Goal: Task Accomplishment & Management: Use online tool/utility

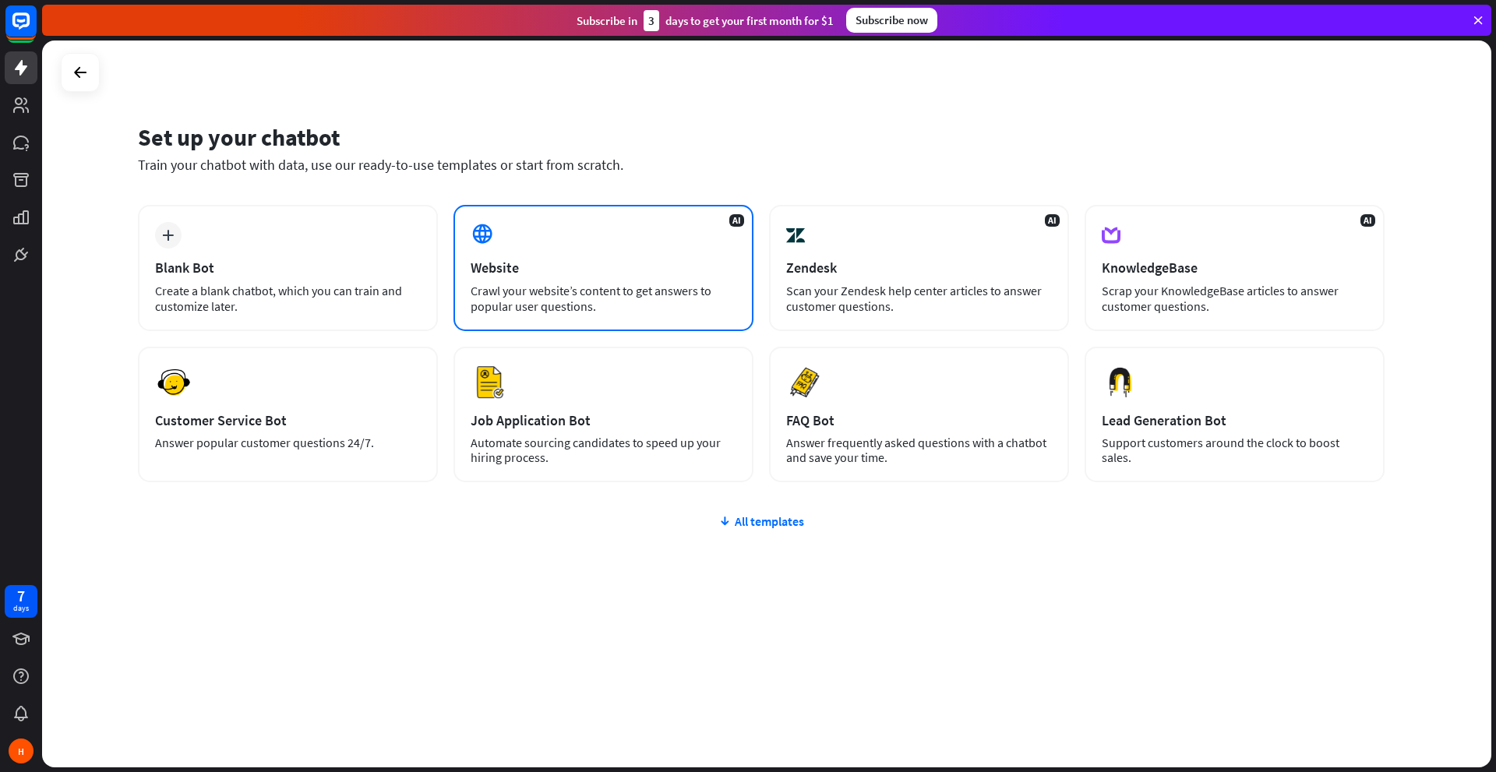
click at [466, 236] on div "AI Website Crawl your website’s content to get answers to popular user question…" at bounding box center [603, 268] width 300 height 126
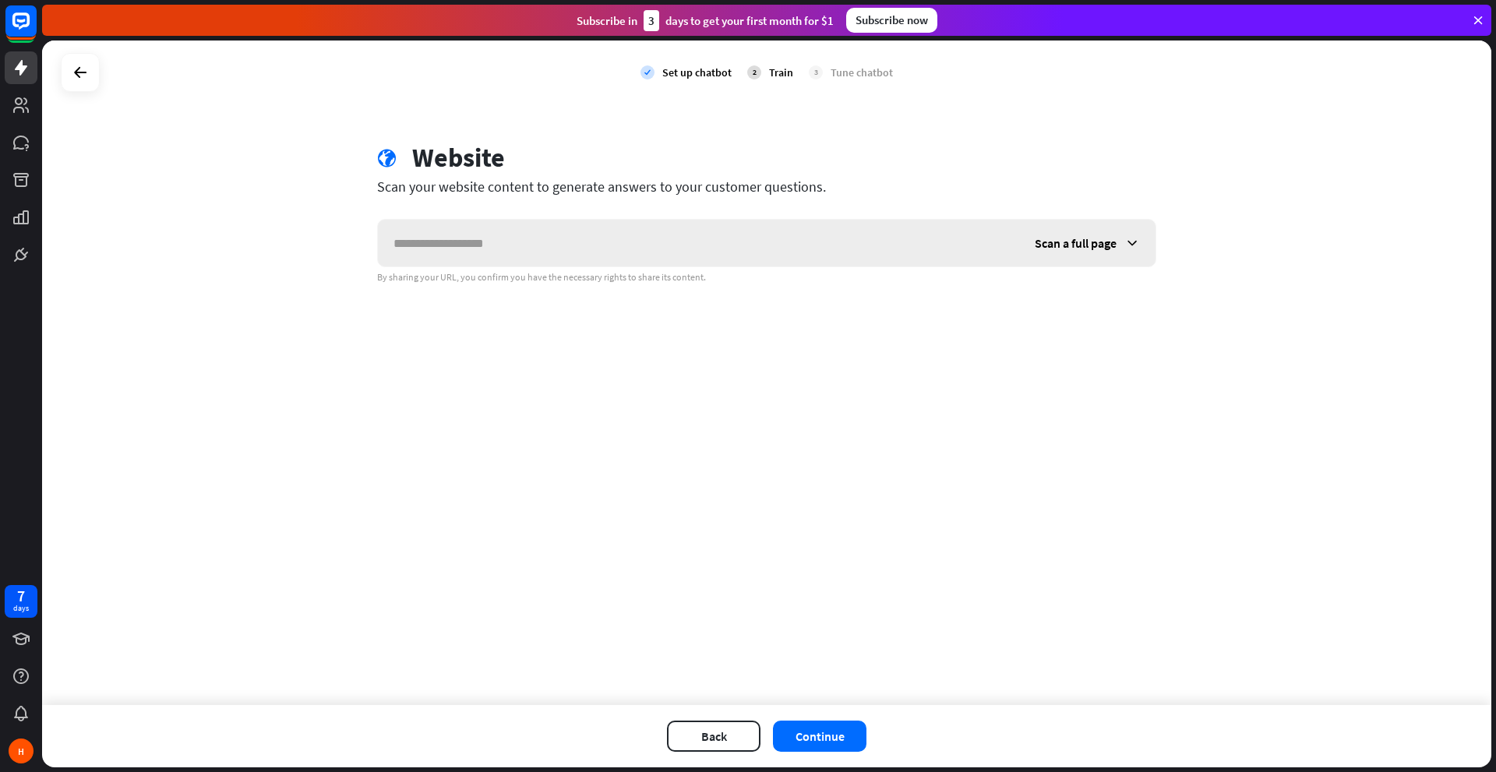
click at [466, 236] on input "text" at bounding box center [698, 243] width 641 height 47
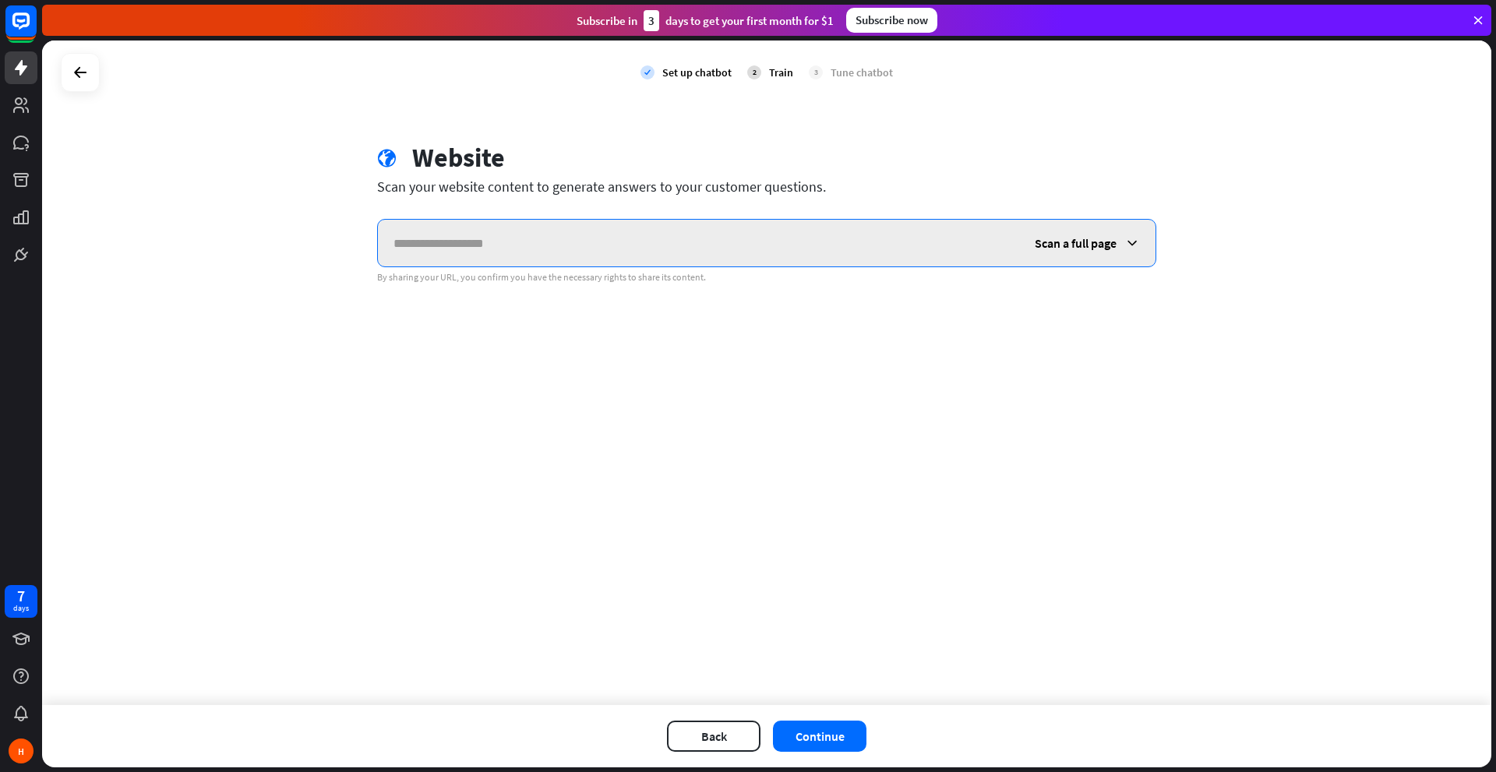
click at [424, 221] on input "text" at bounding box center [698, 243] width 641 height 47
click at [469, 258] on input "*" at bounding box center [698, 243] width 641 height 47
paste input "**********"
type input "**********"
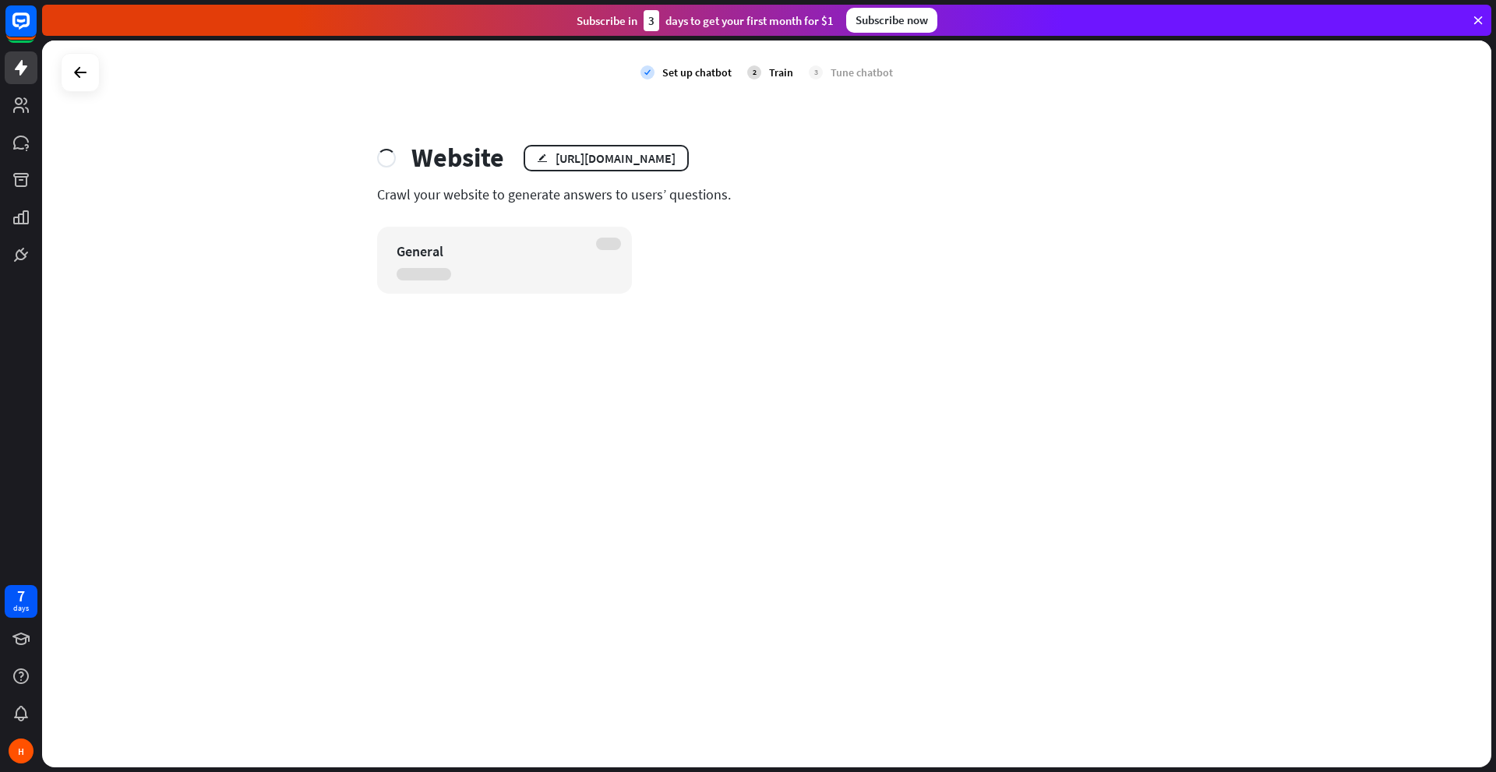
drag, startPoint x: 372, startPoint y: 199, endPoint x: 816, endPoint y: 199, distance: 443.3
click at [816, 199] on div "Website edit [URL][DOMAIN_NAME] Crawl your website to generate answers to users…" at bounding box center [766, 218] width 816 height 152
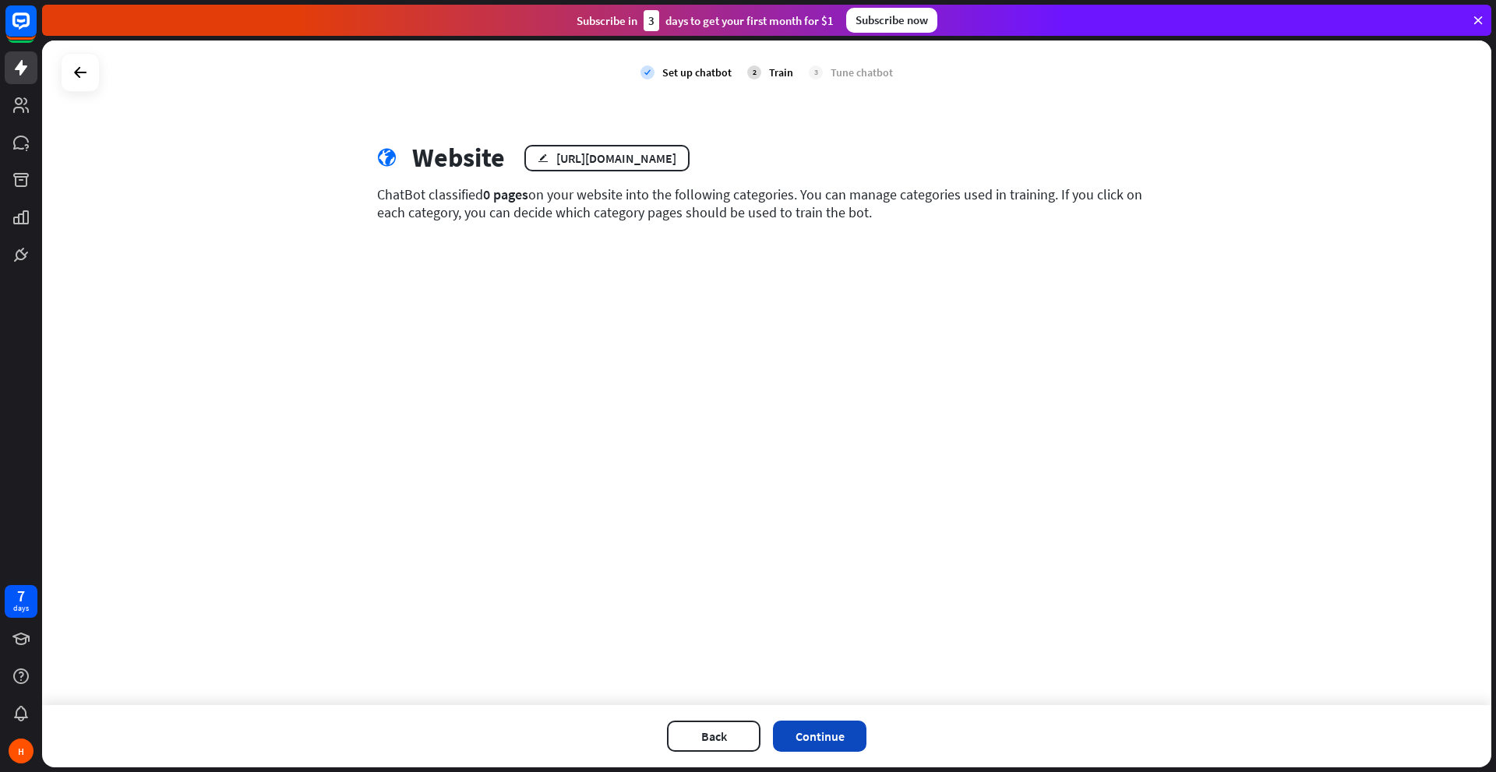
click at [812, 738] on button "Continue" at bounding box center [819, 736] width 93 height 31
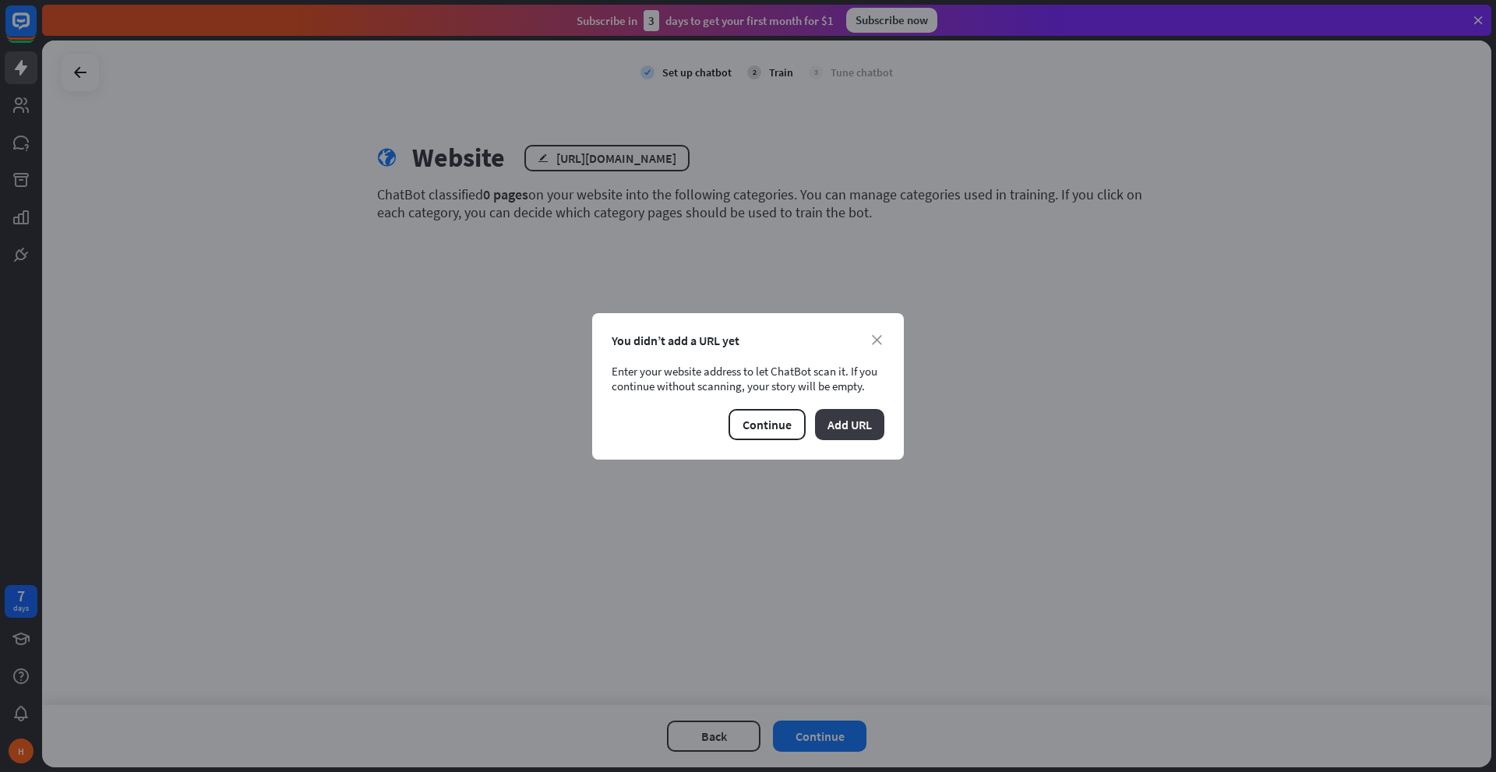
click at [830, 432] on button "Add URL" at bounding box center [849, 424] width 69 height 31
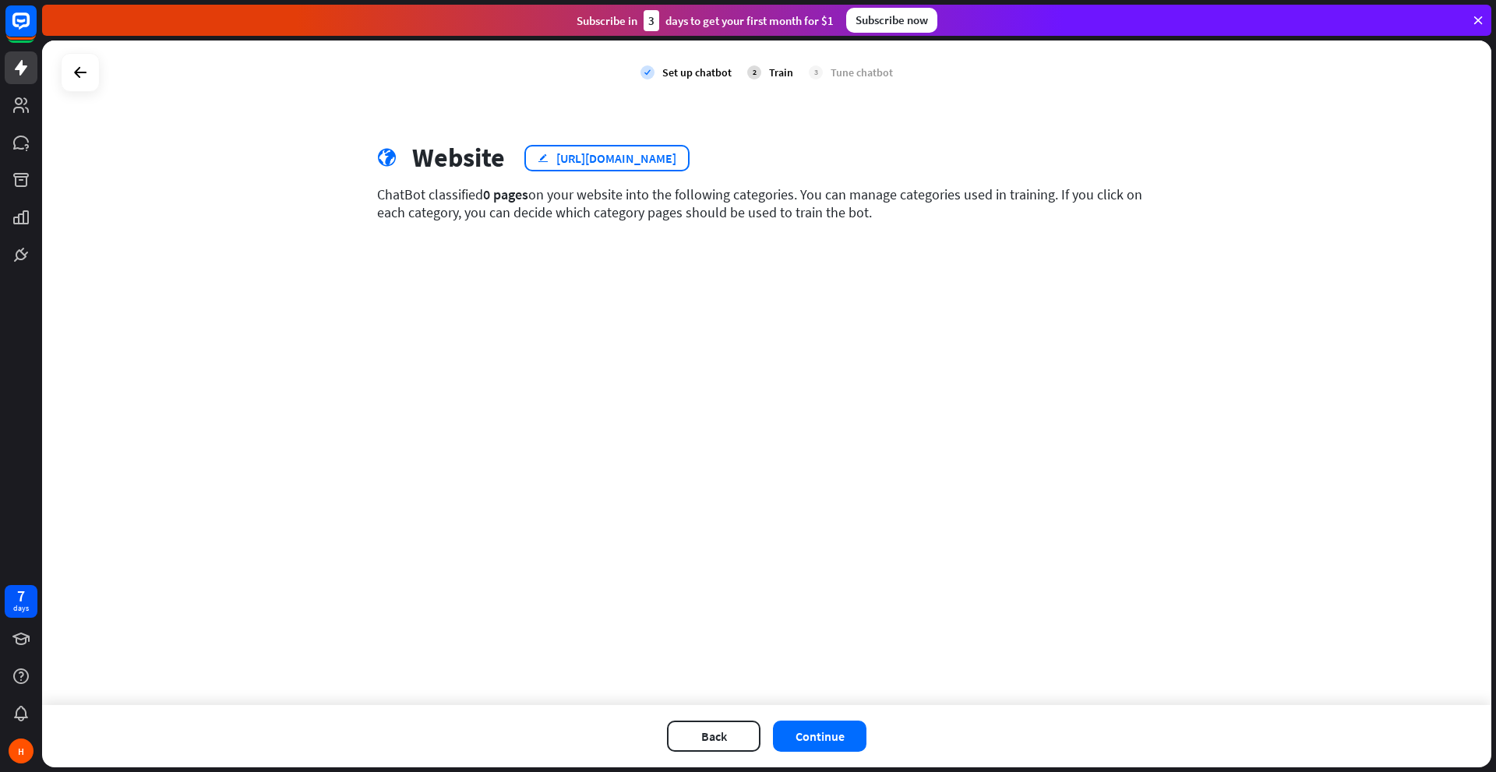
click at [622, 152] on div "[URL][DOMAIN_NAME]" at bounding box center [616, 158] width 120 height 16
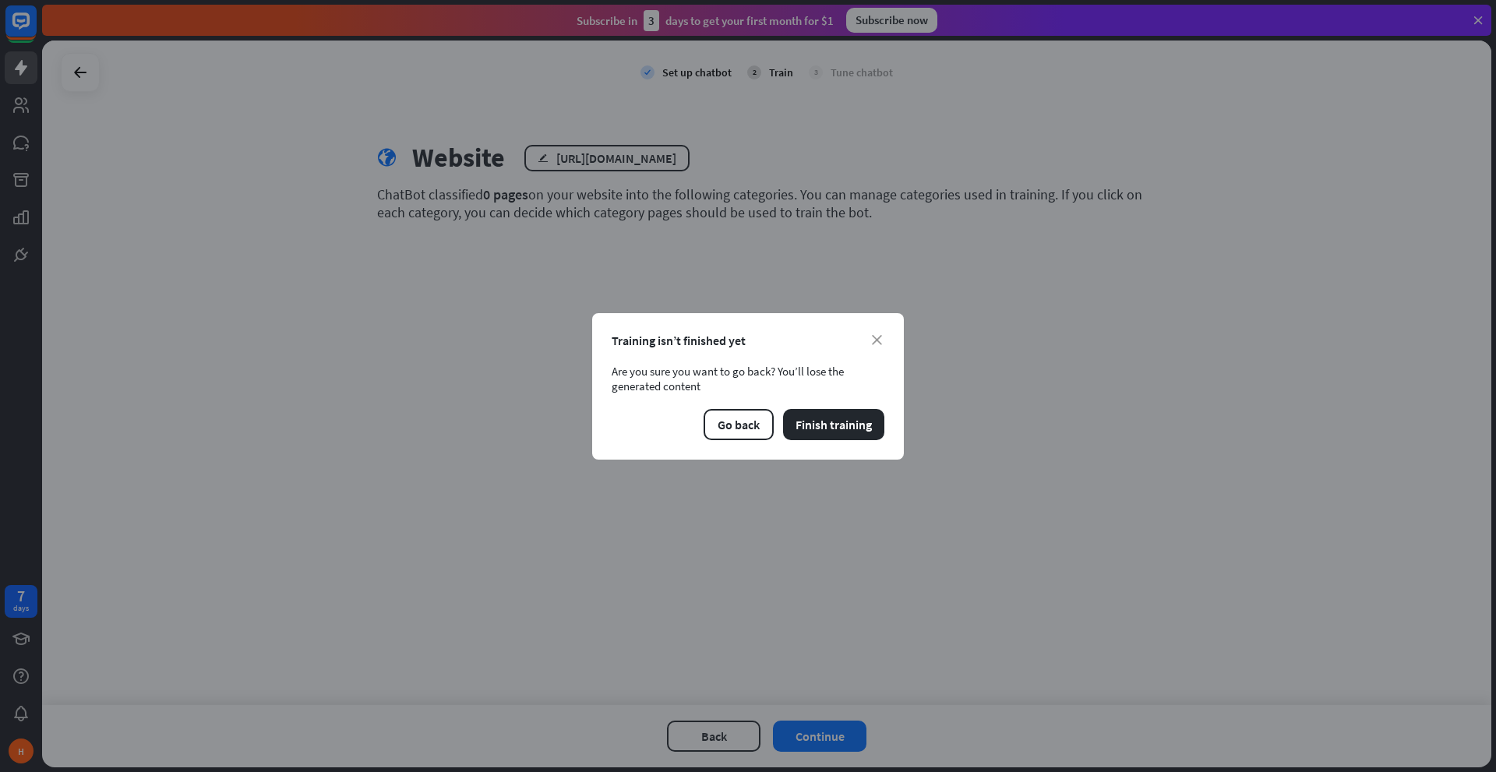
click at [873, 323] on div "close Training isn’t finished yet Are you sure you want to go back? You’ll lose…" at bounding box center [748, 386] width 312 height 146
click at [792, 425] on button "Finish training" at bounding box center [833, 424] width 101 height 31
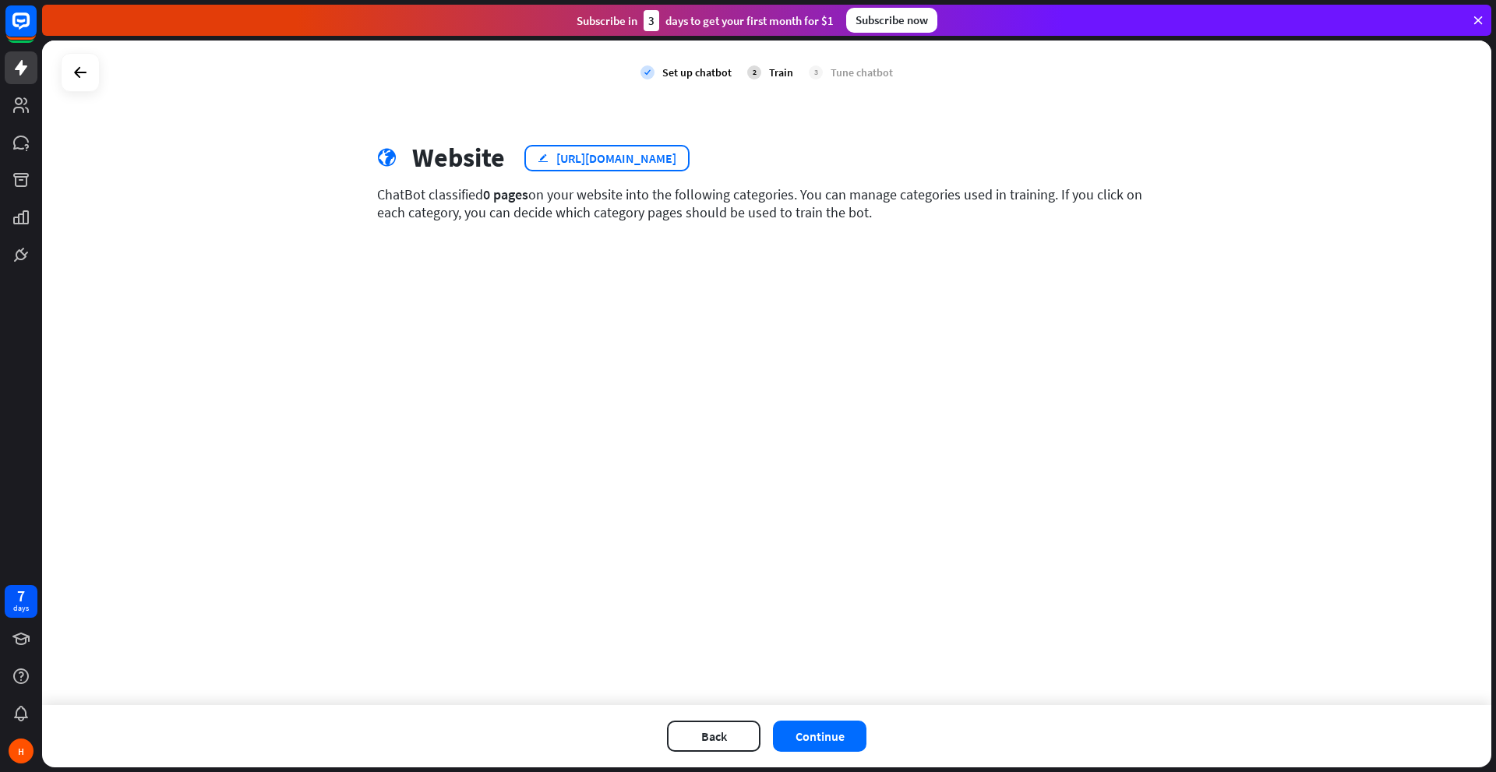
click at [633, 160] on div "[URL][DOMAIN_NAME]" at bounding box center [616, 158] width 120 height 16
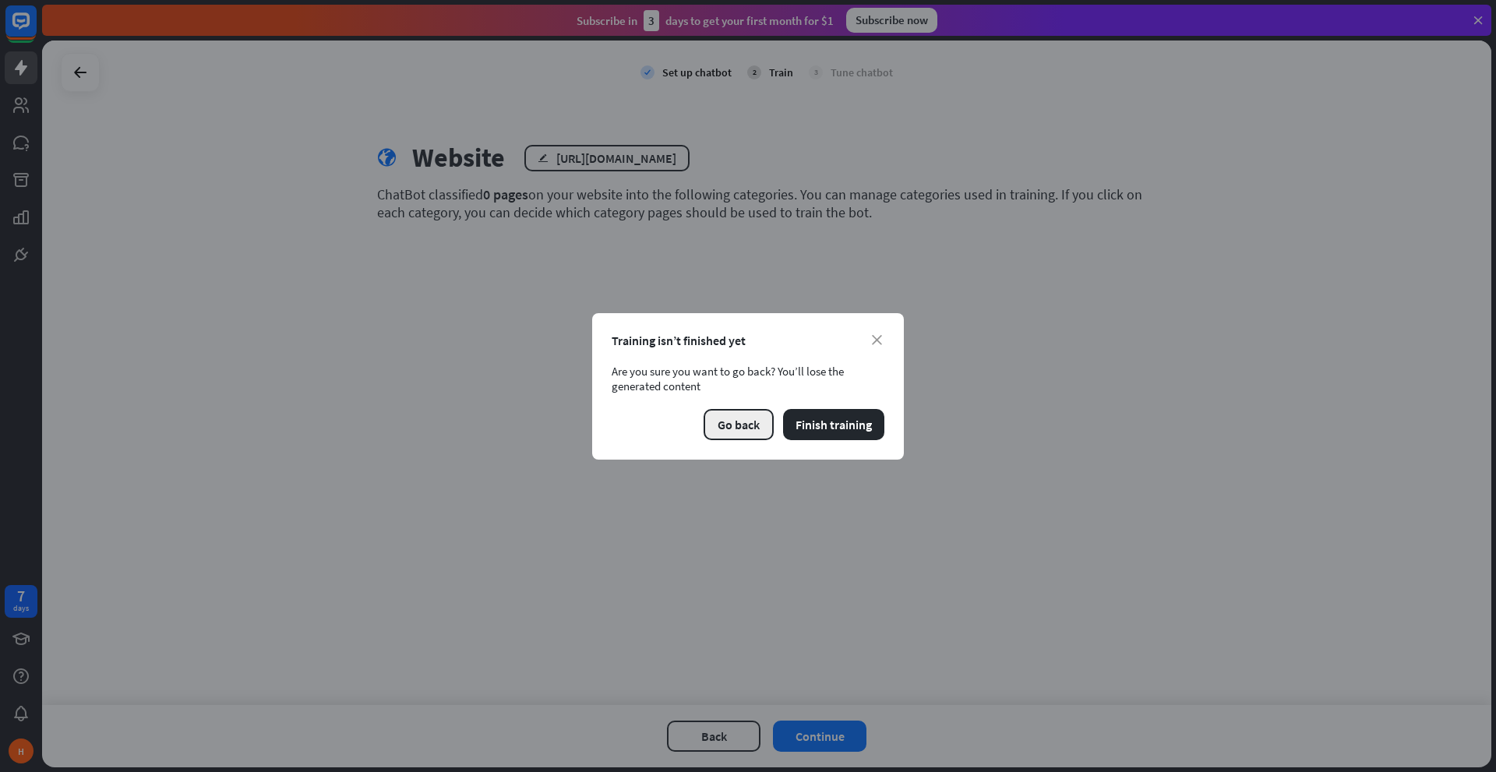
click at [707, 425] on button "Go back" at bounding box center [738, 424] width 70 height 31
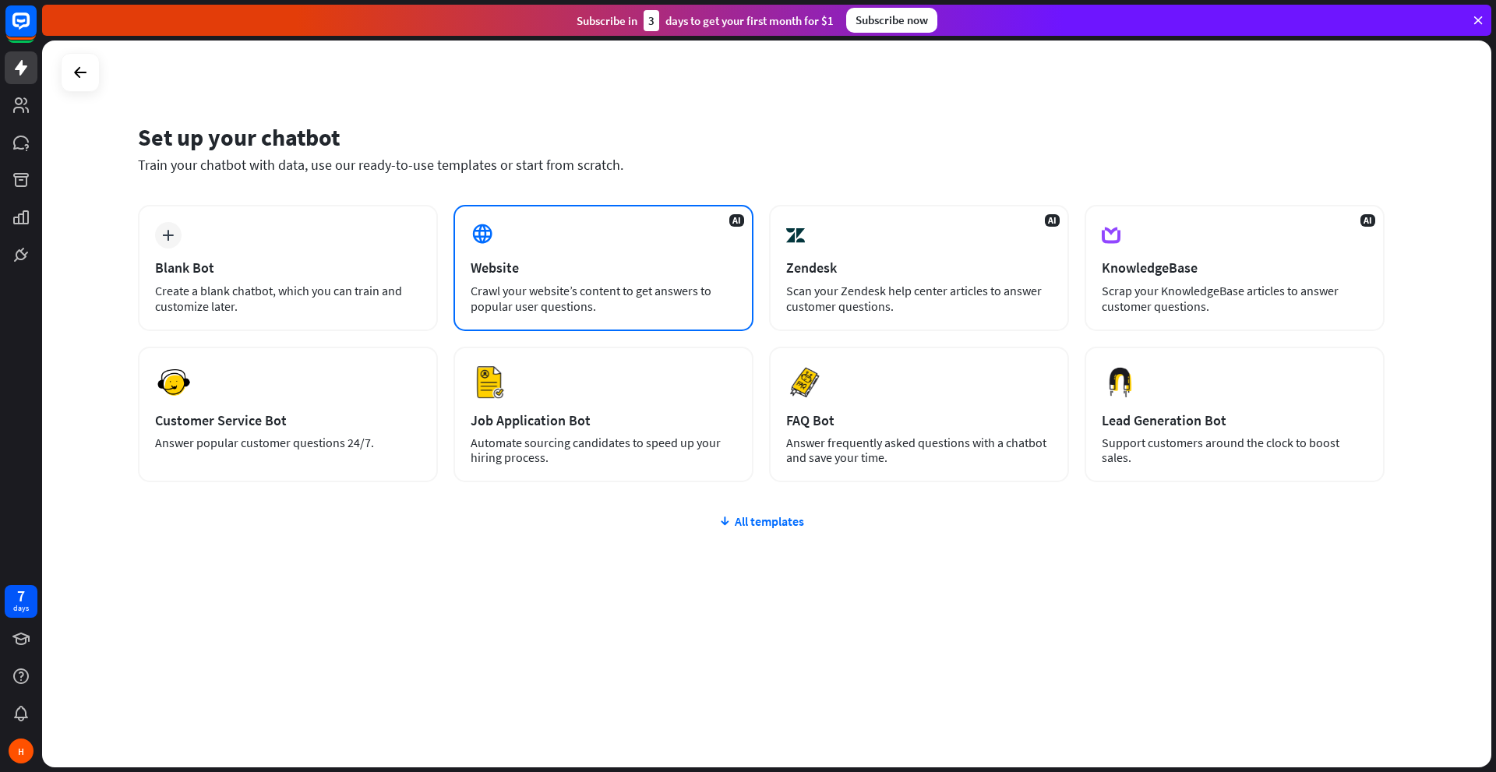
click at [488, 264] on div "Website" at bounding box center [604, 268] width 266 height 18
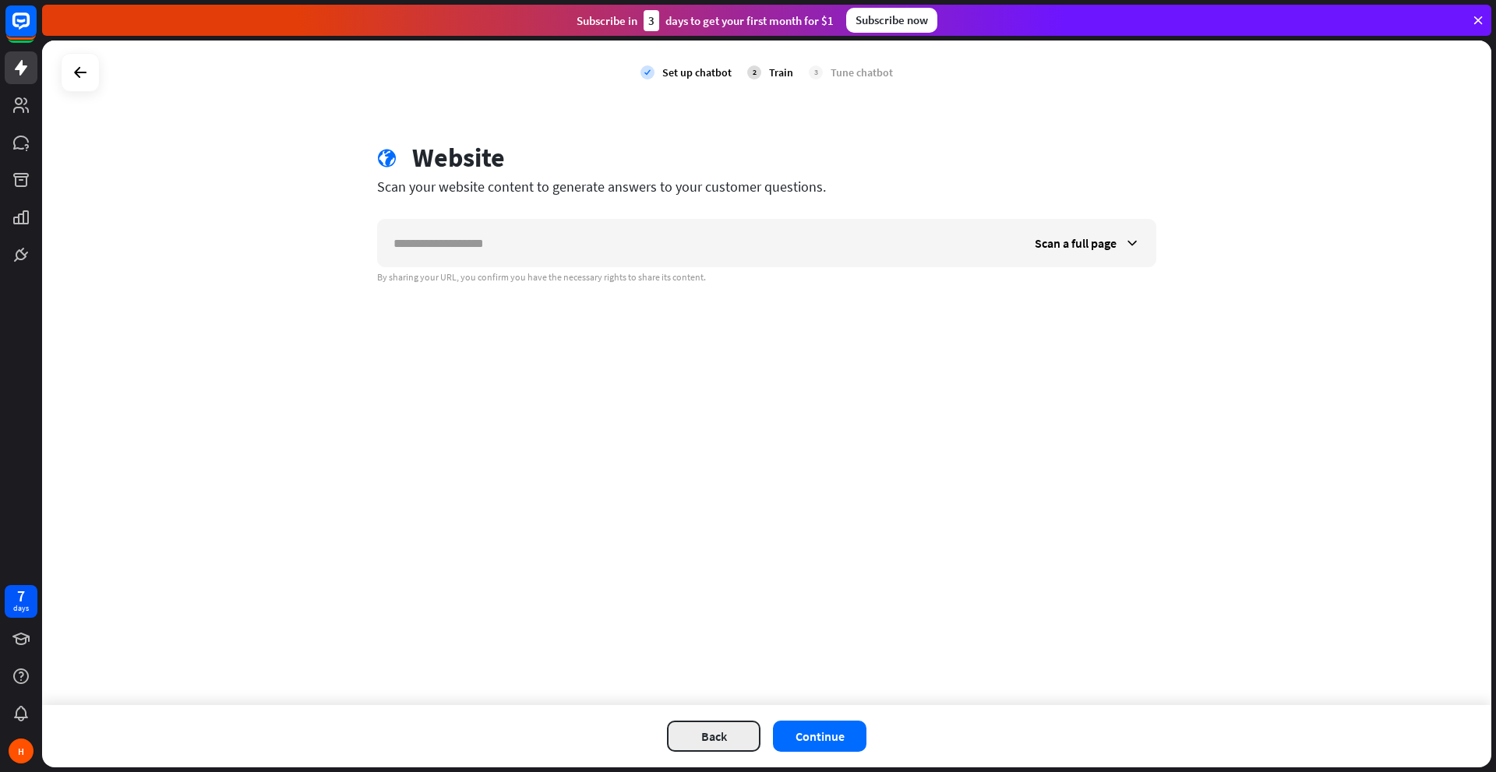
click at [679, 732] on button "Back" at bounding box center [713, 736] width 93 height 31
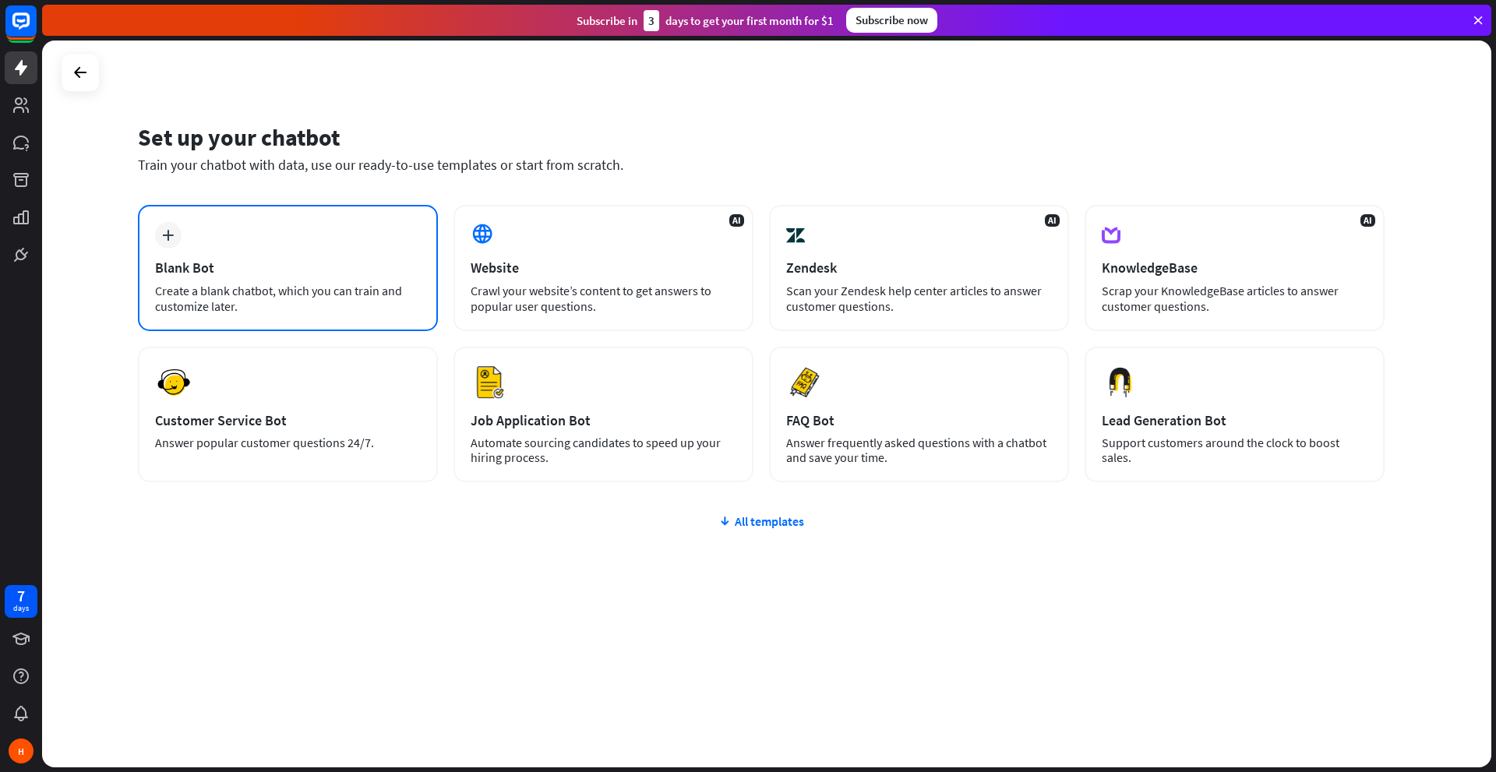
click at [230, 268] on div "Blank Bot" at bounding box center [288, 268] width 266 height 18
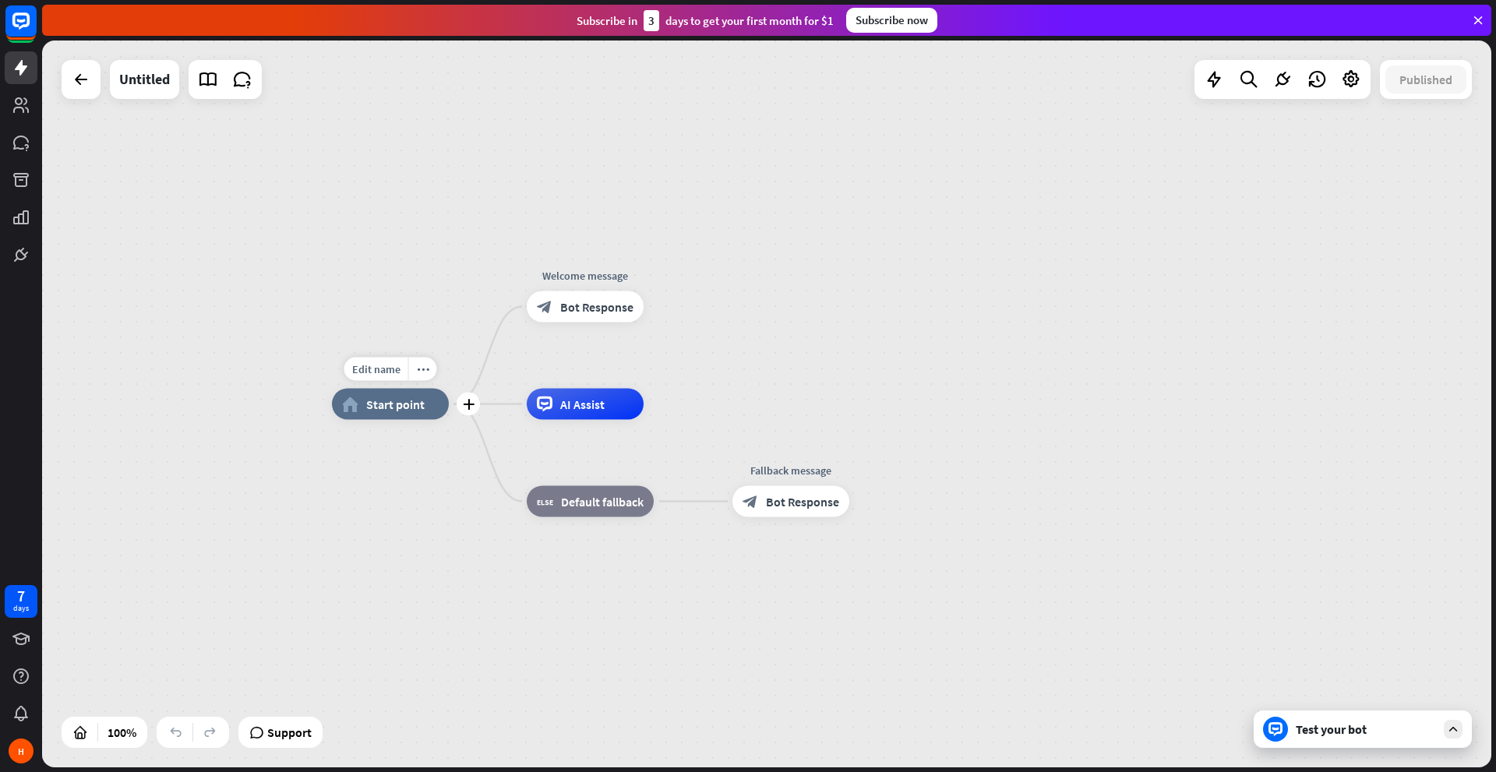
click at [436, 407] on div "home_2 Start point" at bounding box center [390, 404] width 117 height 31
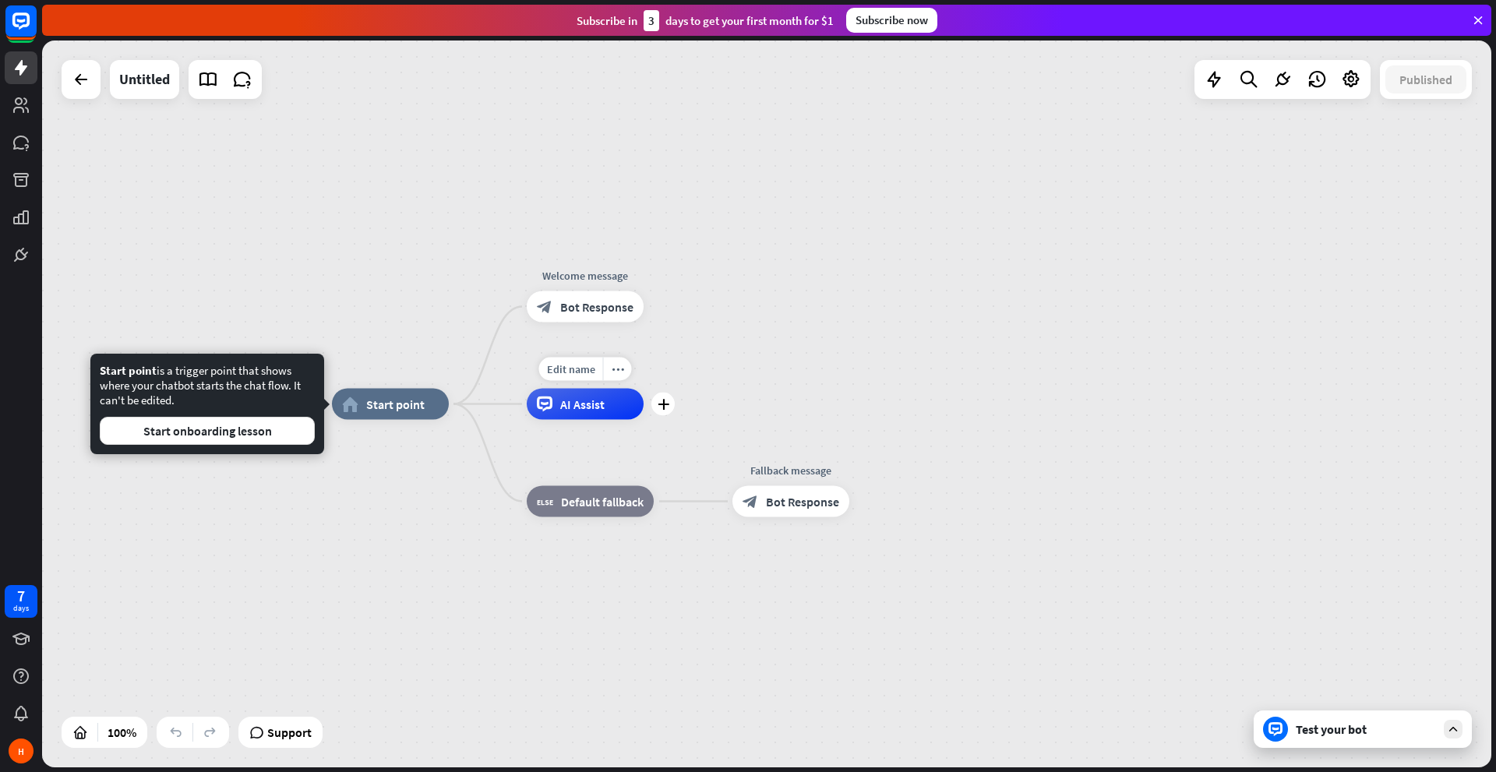
click at [565, 411] on span "AI Assist" at bounding box center [582, 405] width 44 height 16
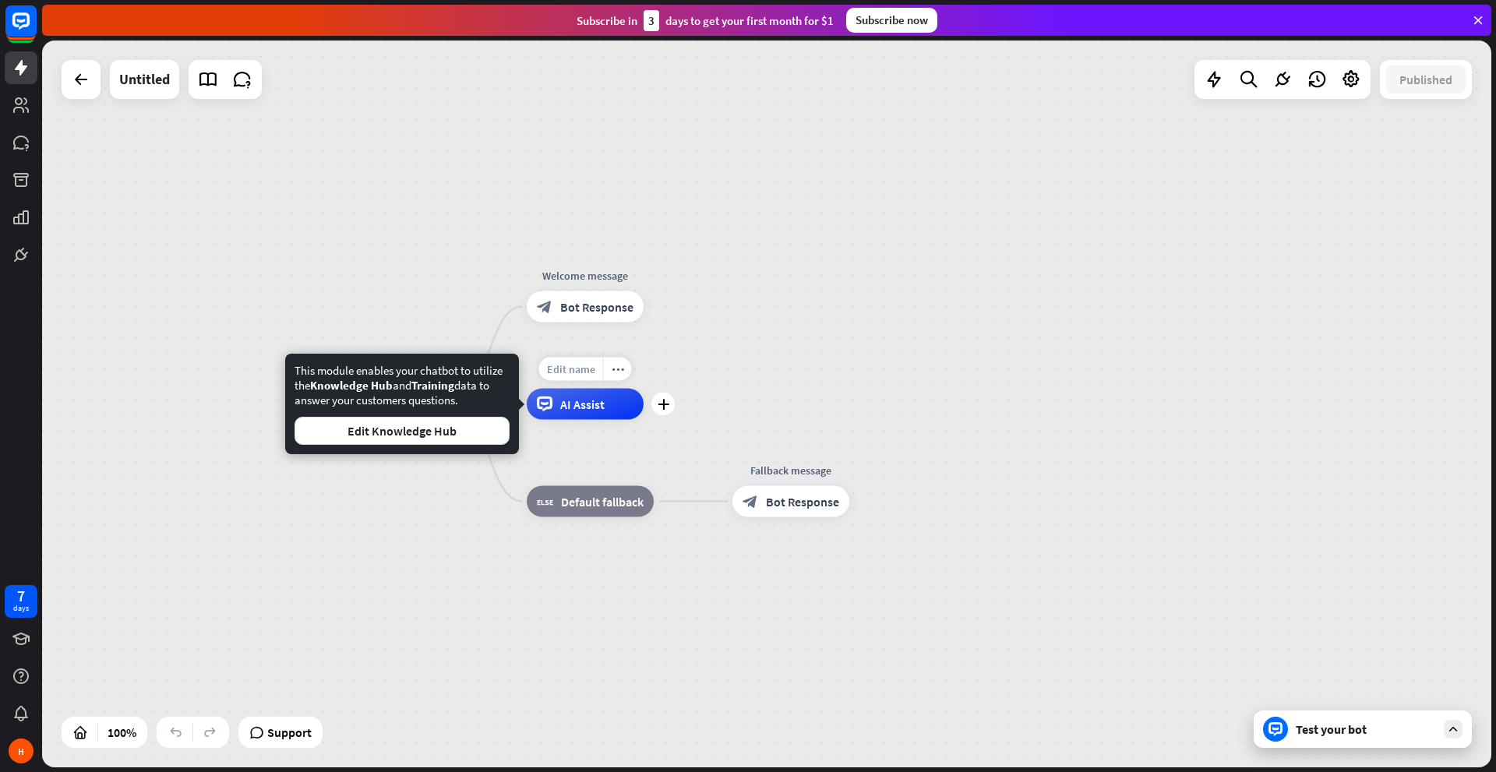
click at [575, 379] on div "Edit name" at bounding box center [571, 369] width 64 height 23
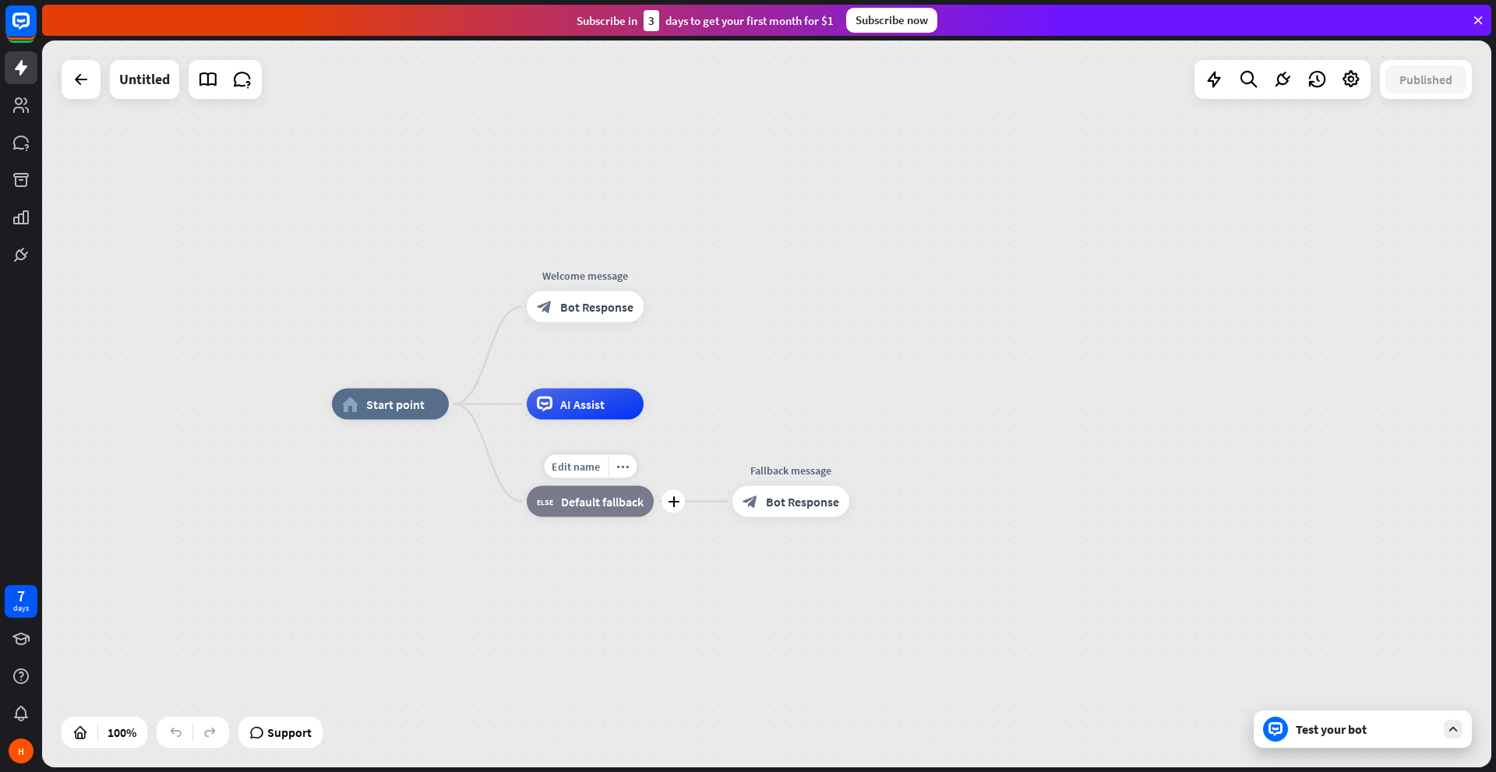
click at [567, 511] on div "block_fallback Default fallback" at bounding box center [590, 501] width 127 height 31
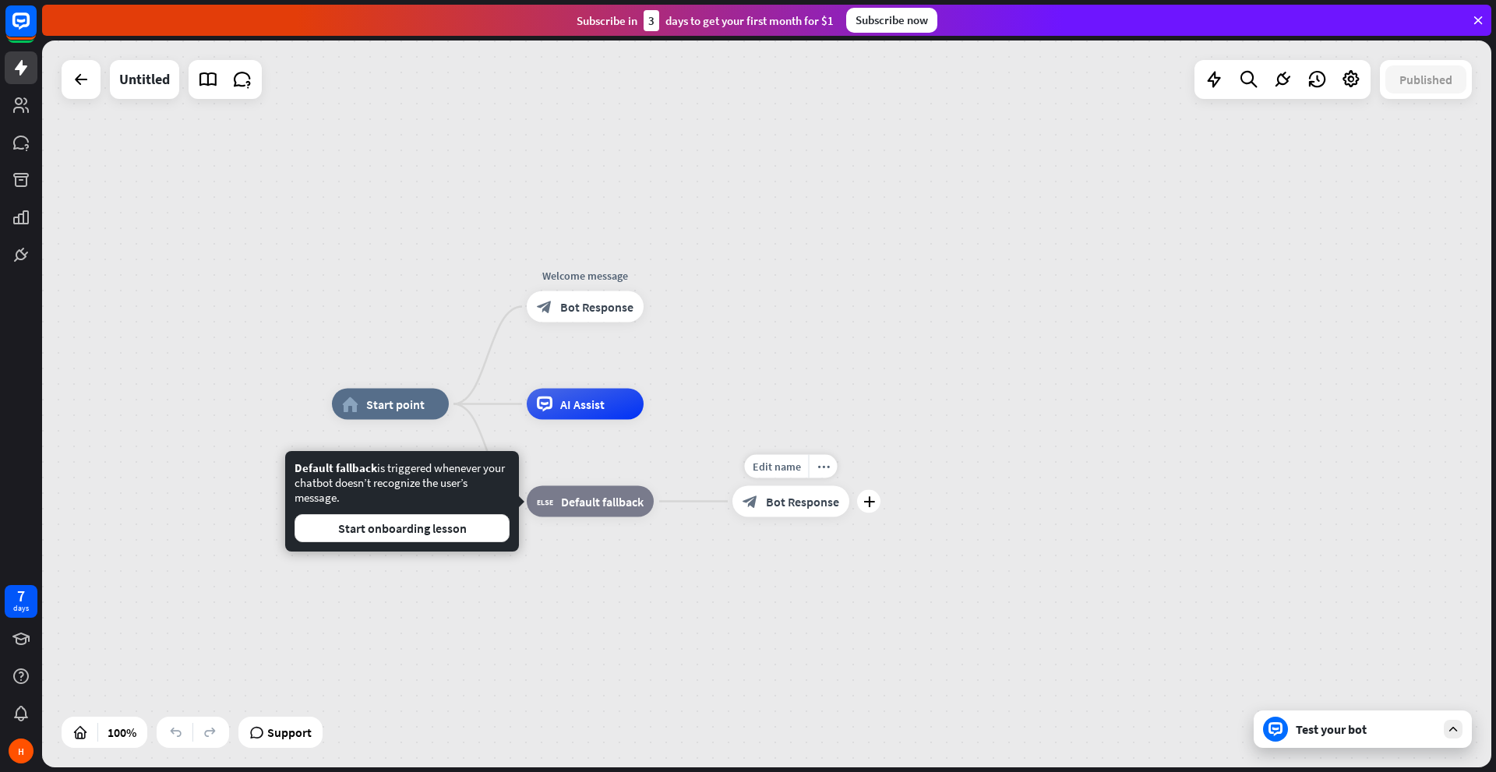
click at [789, 504] on span "Bot Response" at bounding box center [802, 502] width 73 height 16
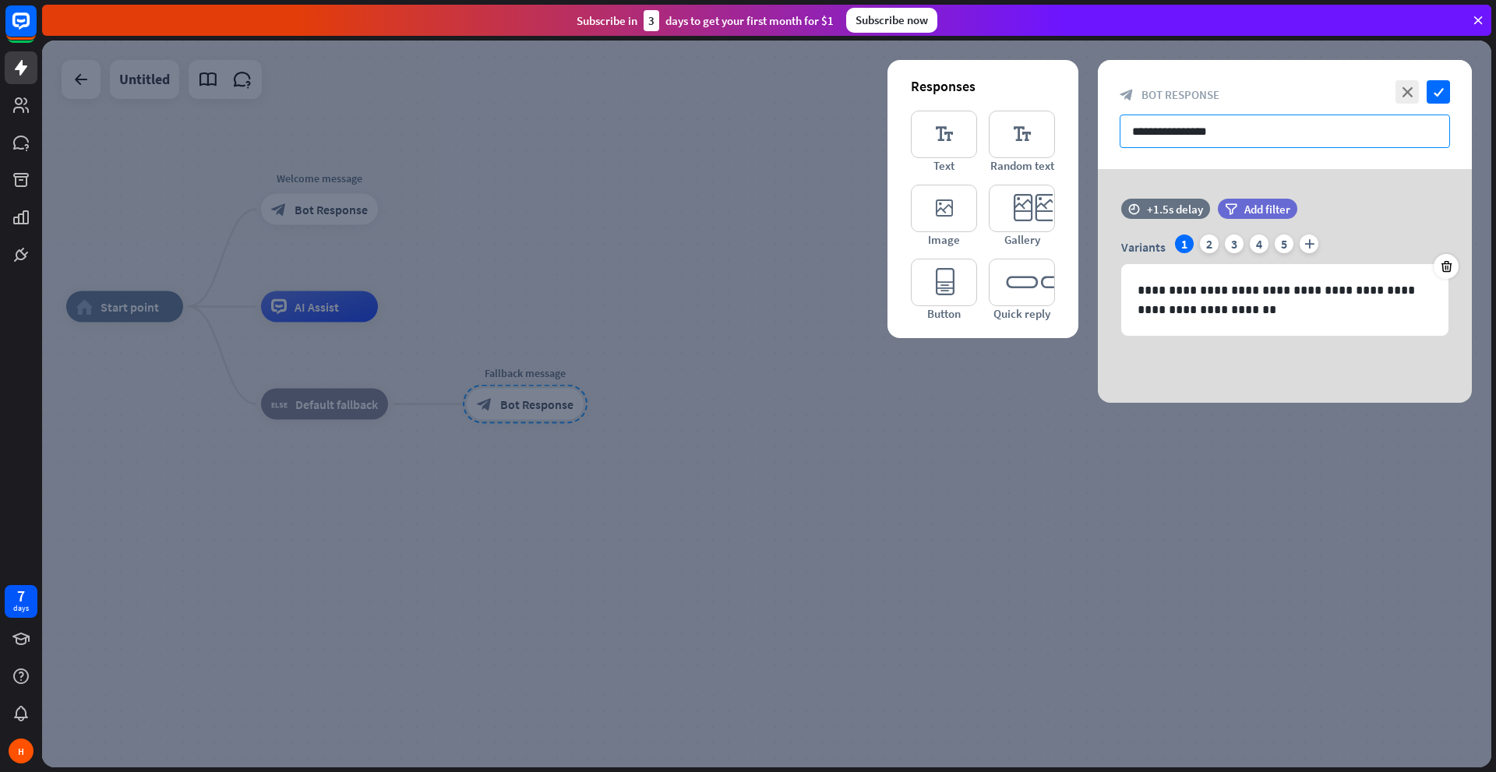
click at [1207, 126] on input "**********" at bounding box center [1284, 131] width 330 height 33
click at [1447, 85] on icon "check" at bounding box center [1437, 91] width 23 height 23
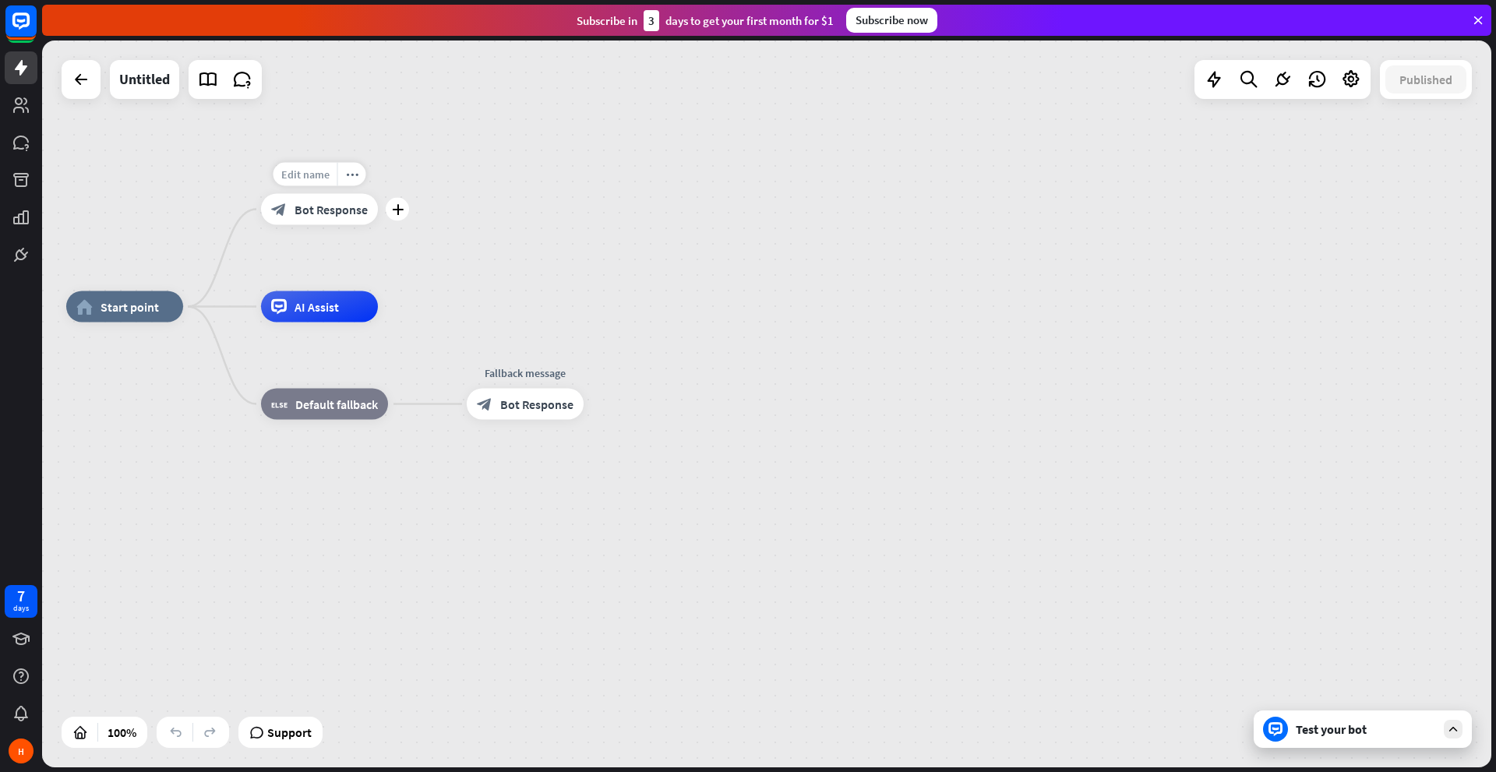
click at [319, 175] on span "Edit name" at bounding box center [305, 174] width 48 height 14
click at [369, 210] on div "block_bot_response Bot Response" at bounding box center [319, 209] width 117 height 31
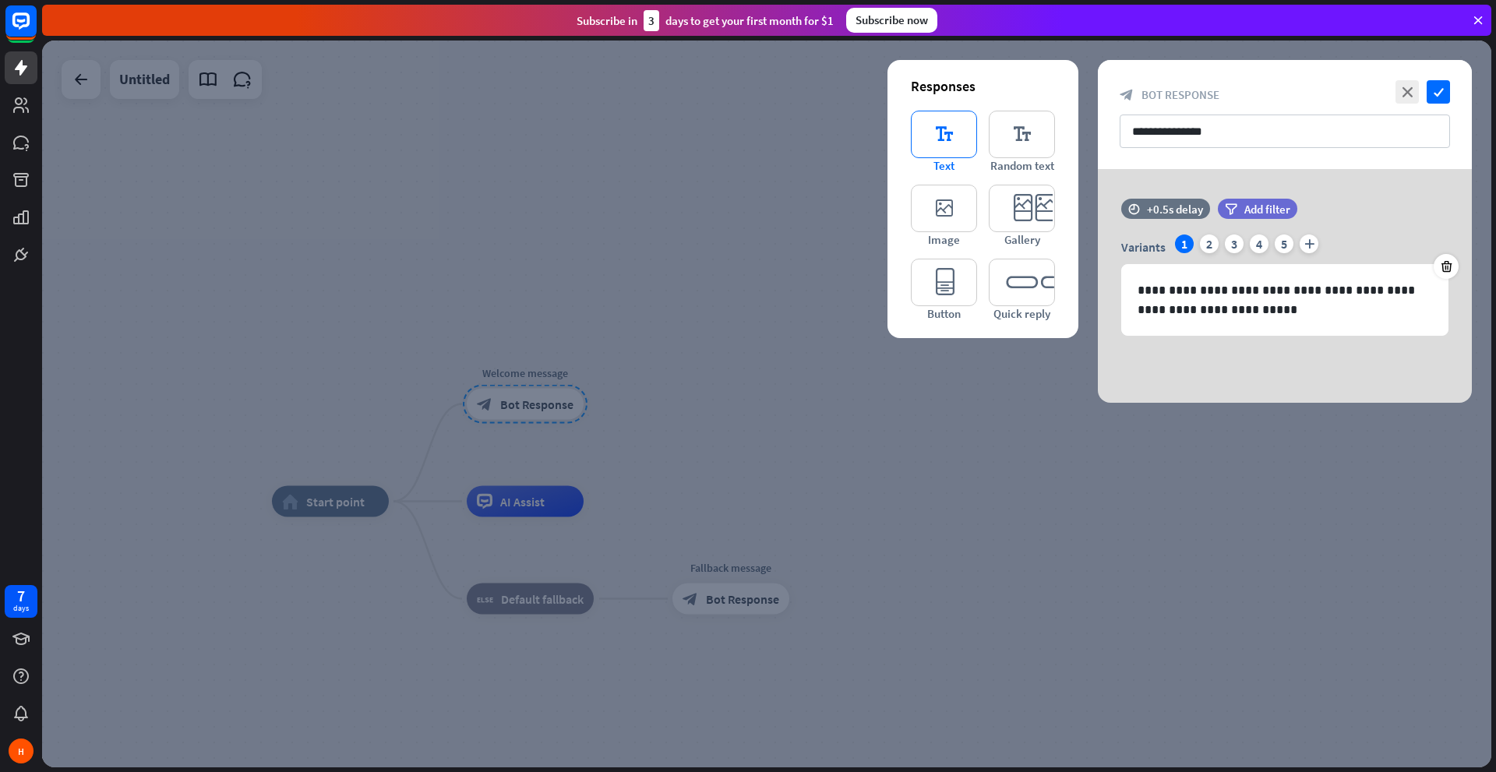
click at [947, 126] on icon "editor_text" at bounding box center [944, 135] width 66 height 48
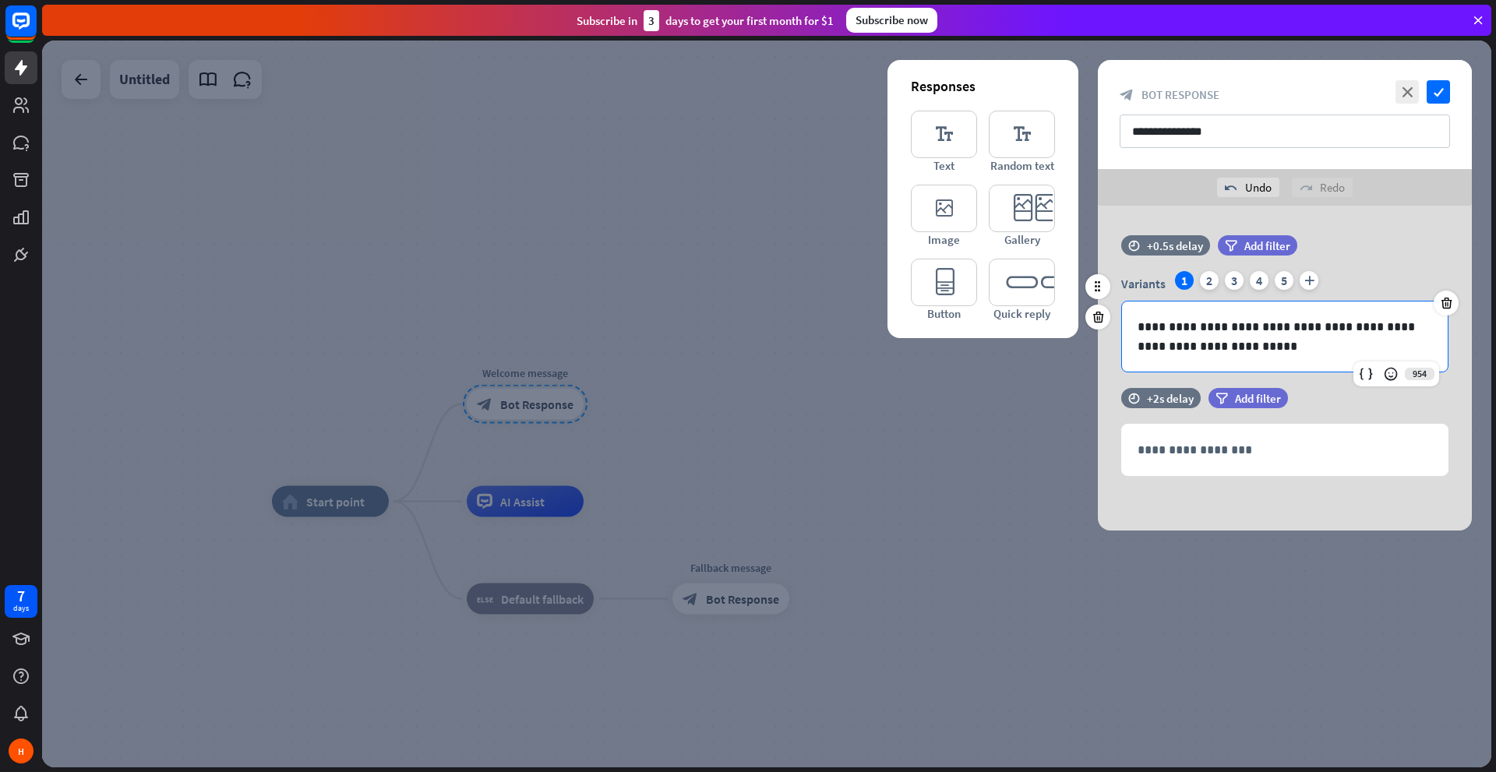
click at [1161, 341] on p "**********" at bounding box center [1284, 336] width 294 height 39
click at [1247, 344] on p "**********" at bounding box center [1284, 336] width 294 height 39
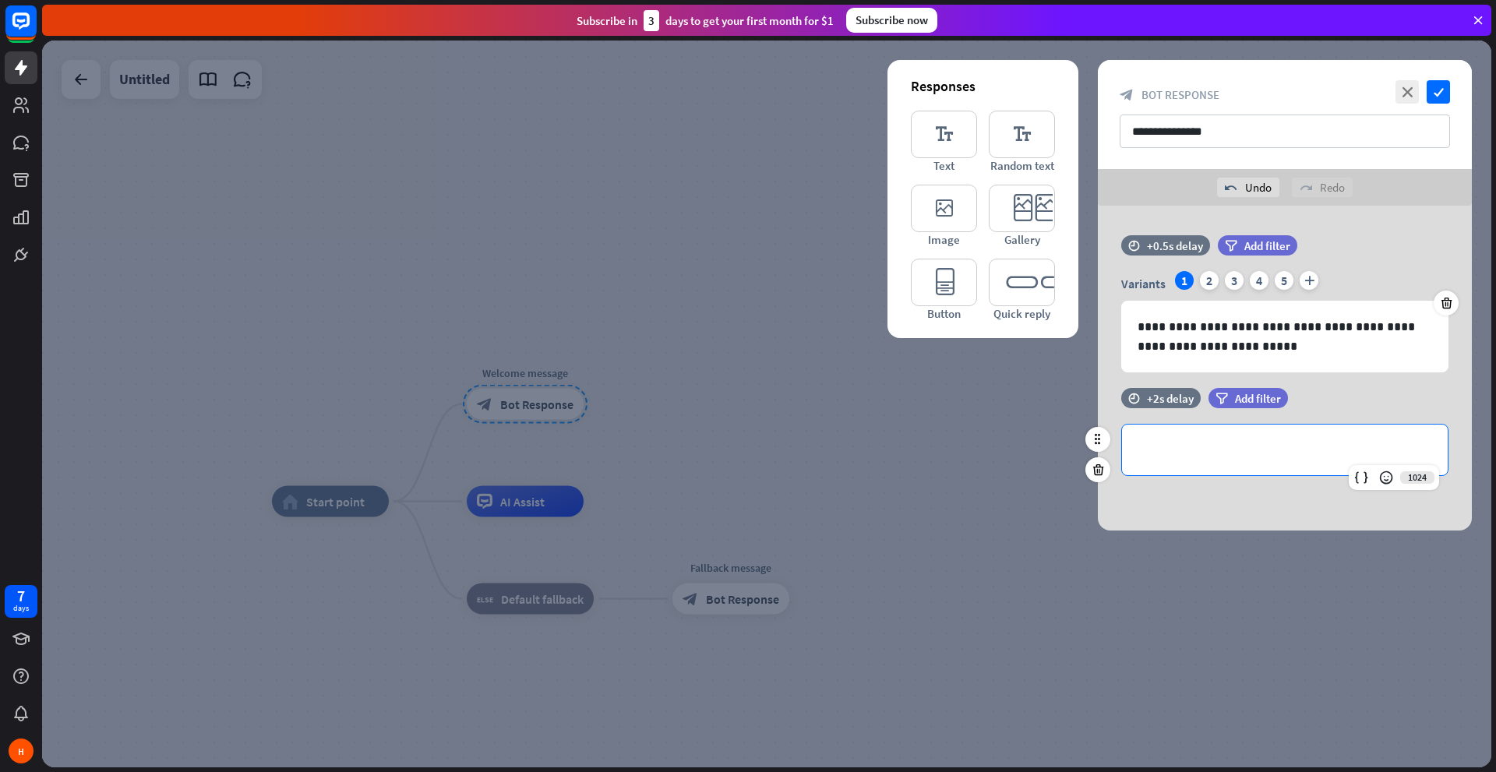
click at [1211, 462] on div "**********" at bounding box center [1285, 450] width 326 height 51
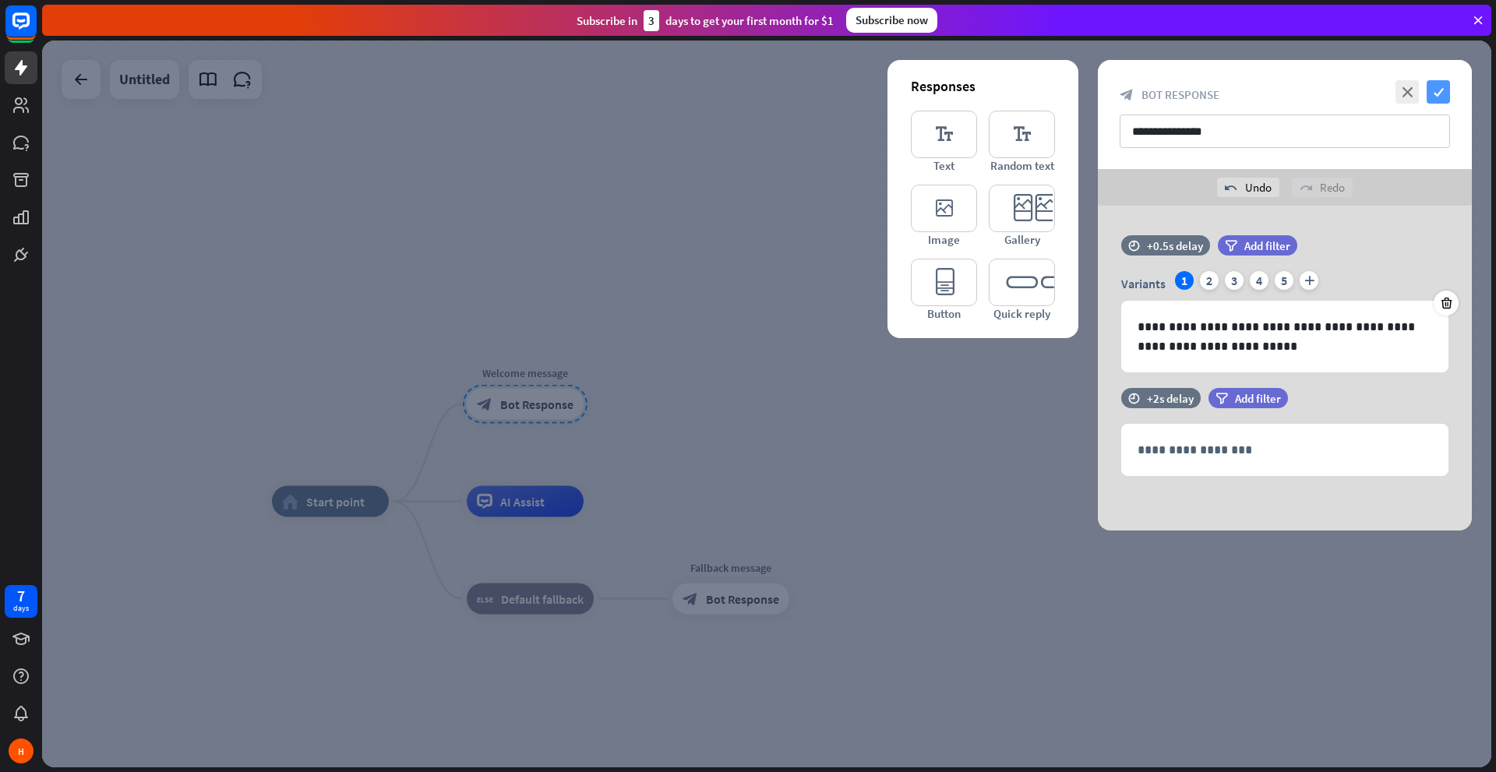
click at [1441, 91] on icon "check" at bounding box center [1437, 91] width 23 height 23
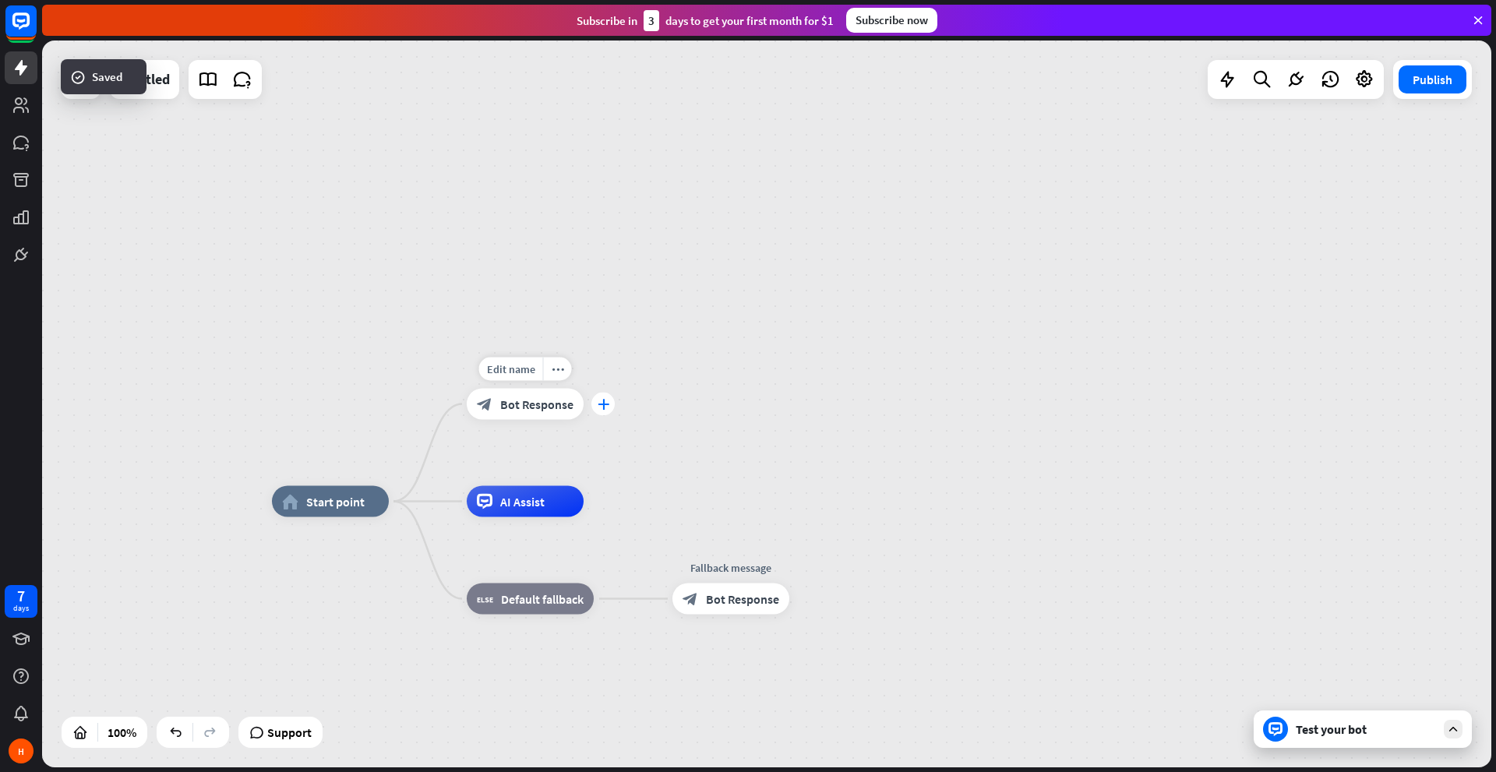
click at [602, 410] on div "plus" at bounding box center [602, 404] width 23 height 23
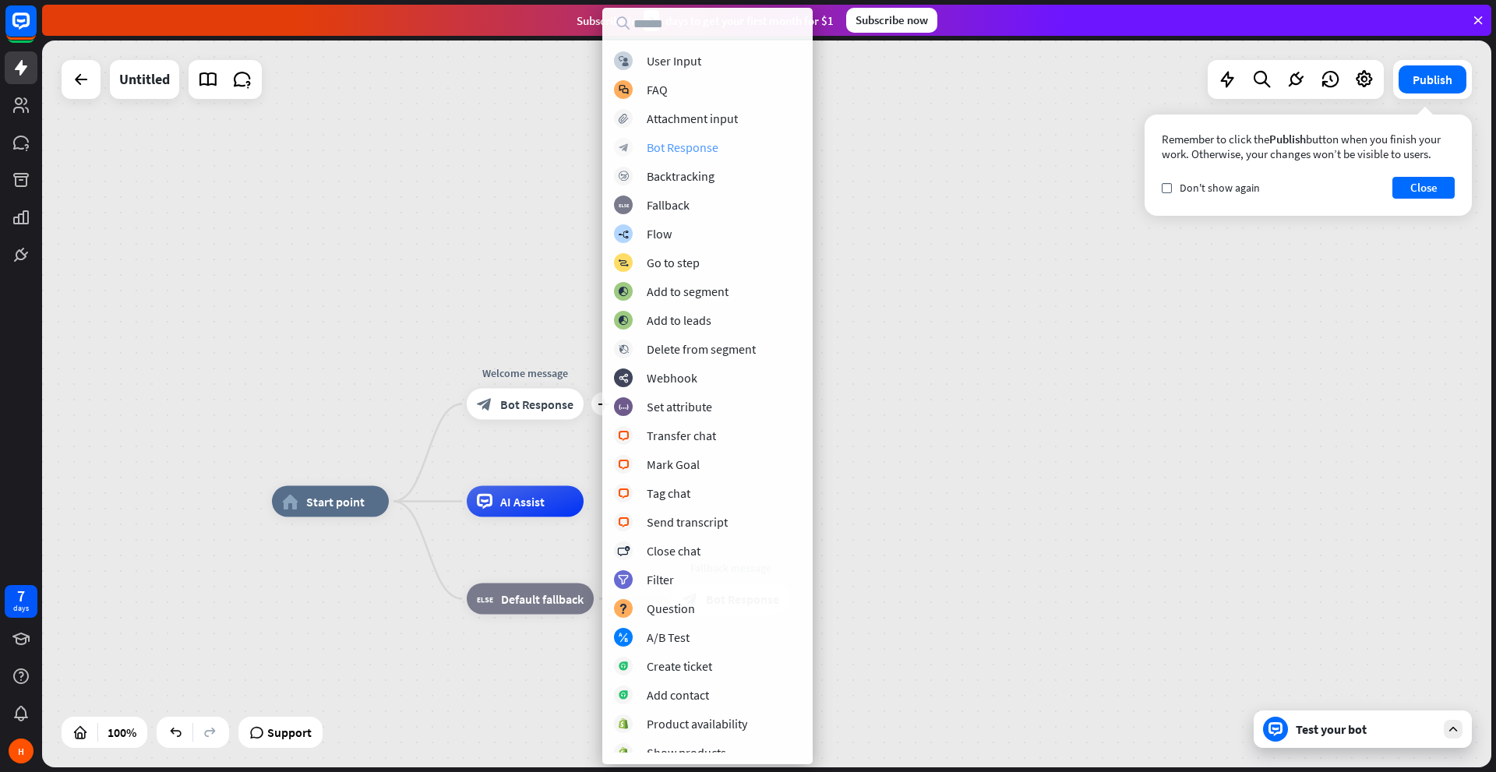
click at [670, 148] on div "Bot Response" at bounding box center [683, 147] width 72 height 16
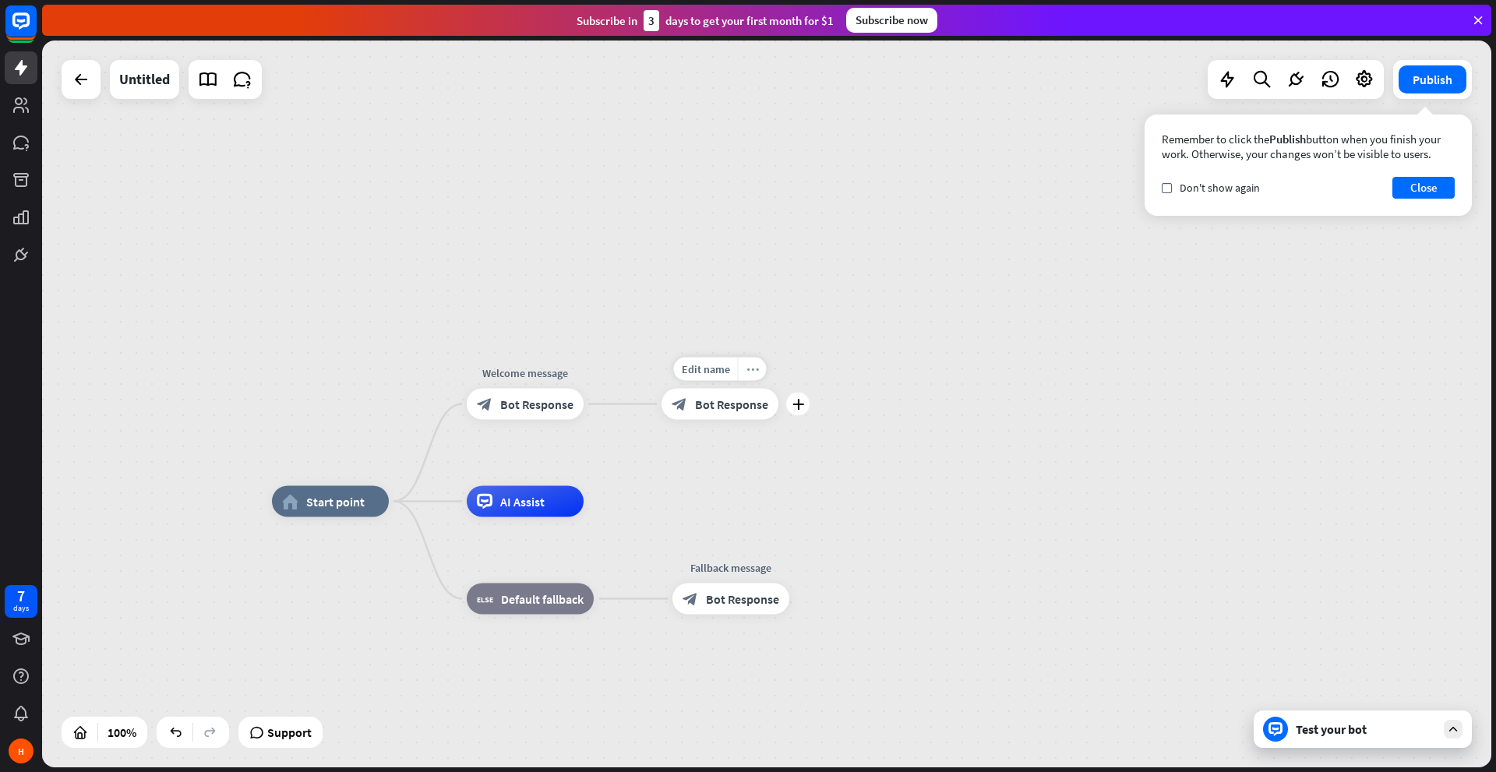
click at [756, 375] on div "more_horiz" at bounding box center [752, 369] width 29 height 23
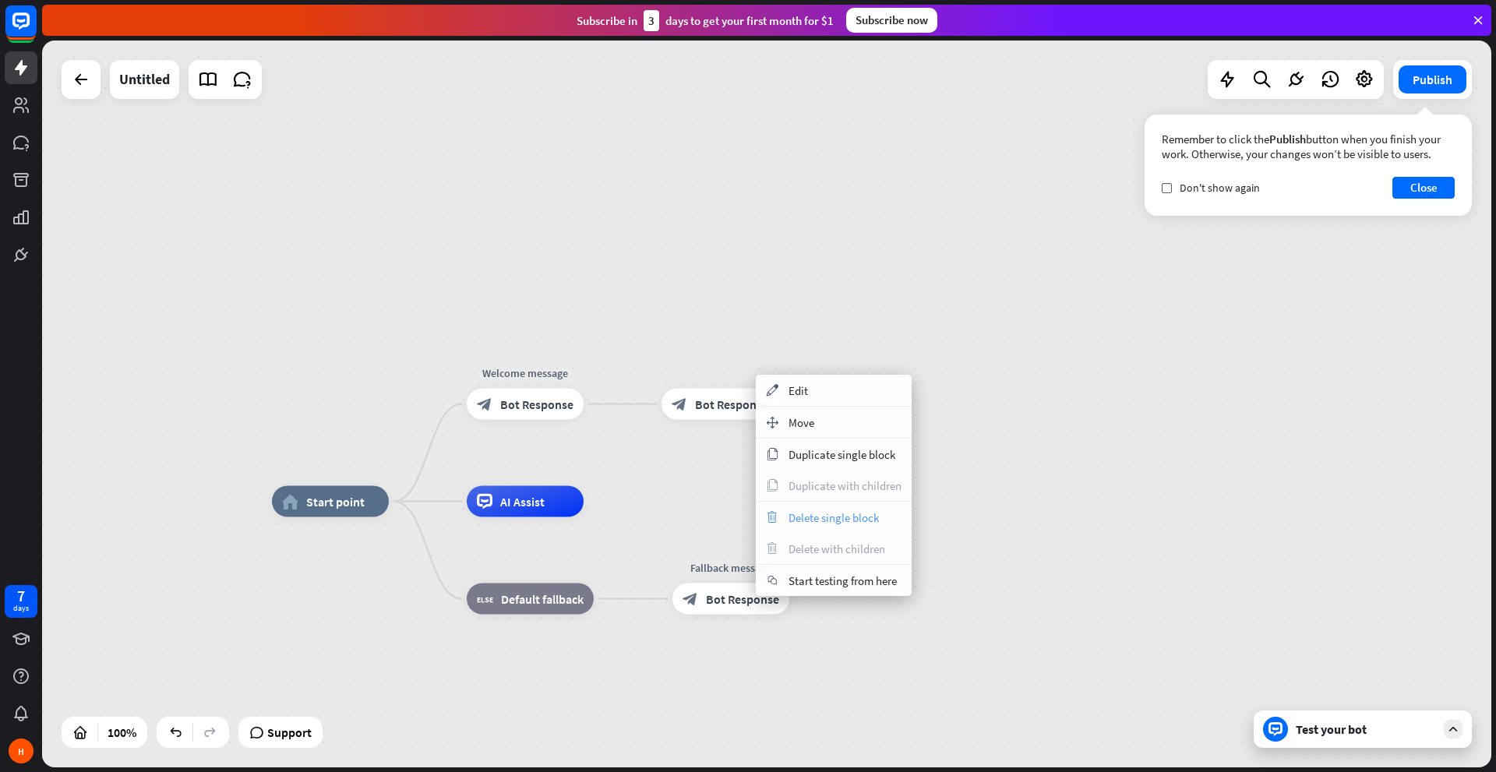
click at [787, 520] on div "trash Delete single block" at bounding box center [834, 517] width 156 height 31
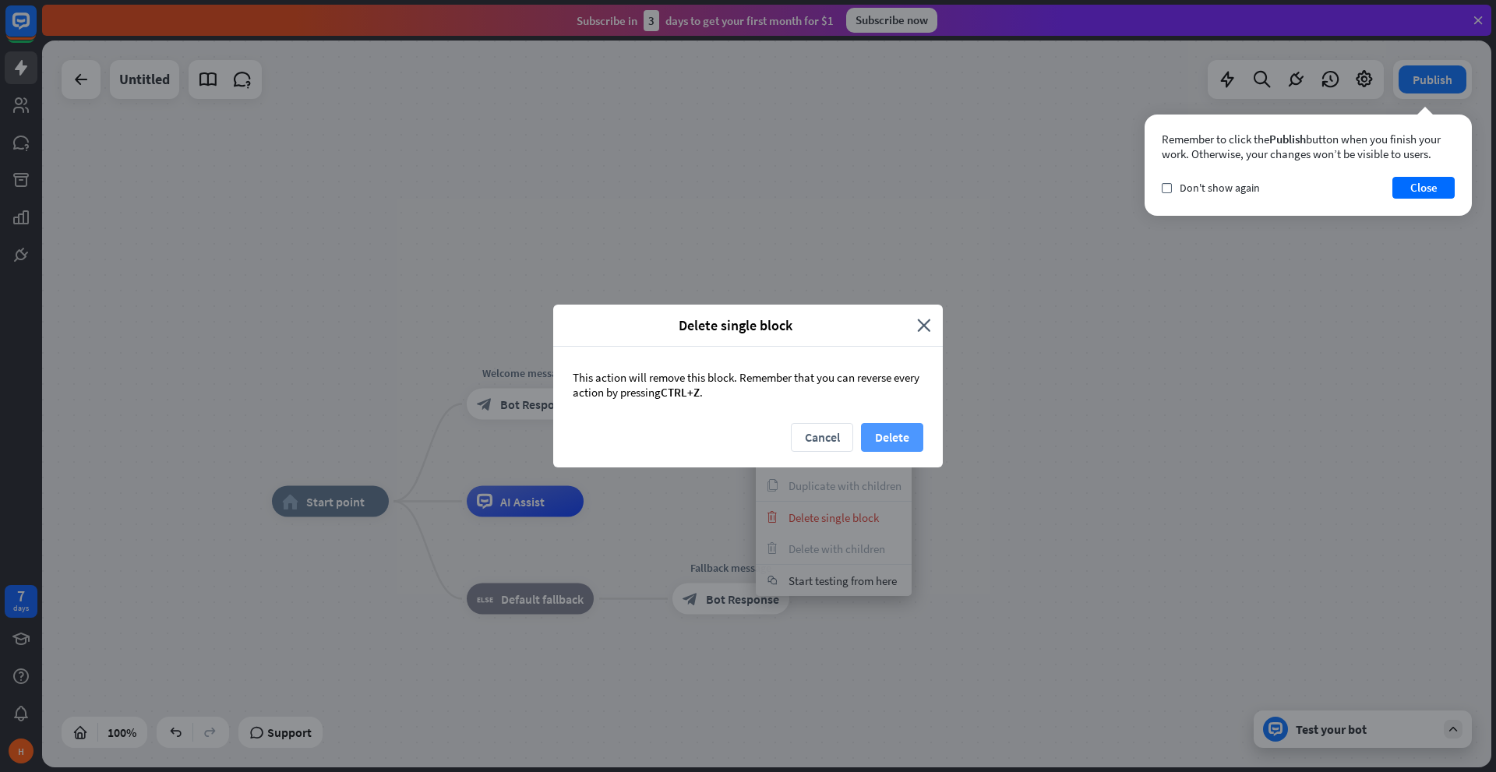
click at [915, 439] on button "Delete" at bounding box center [892, 437] width 62 height 29
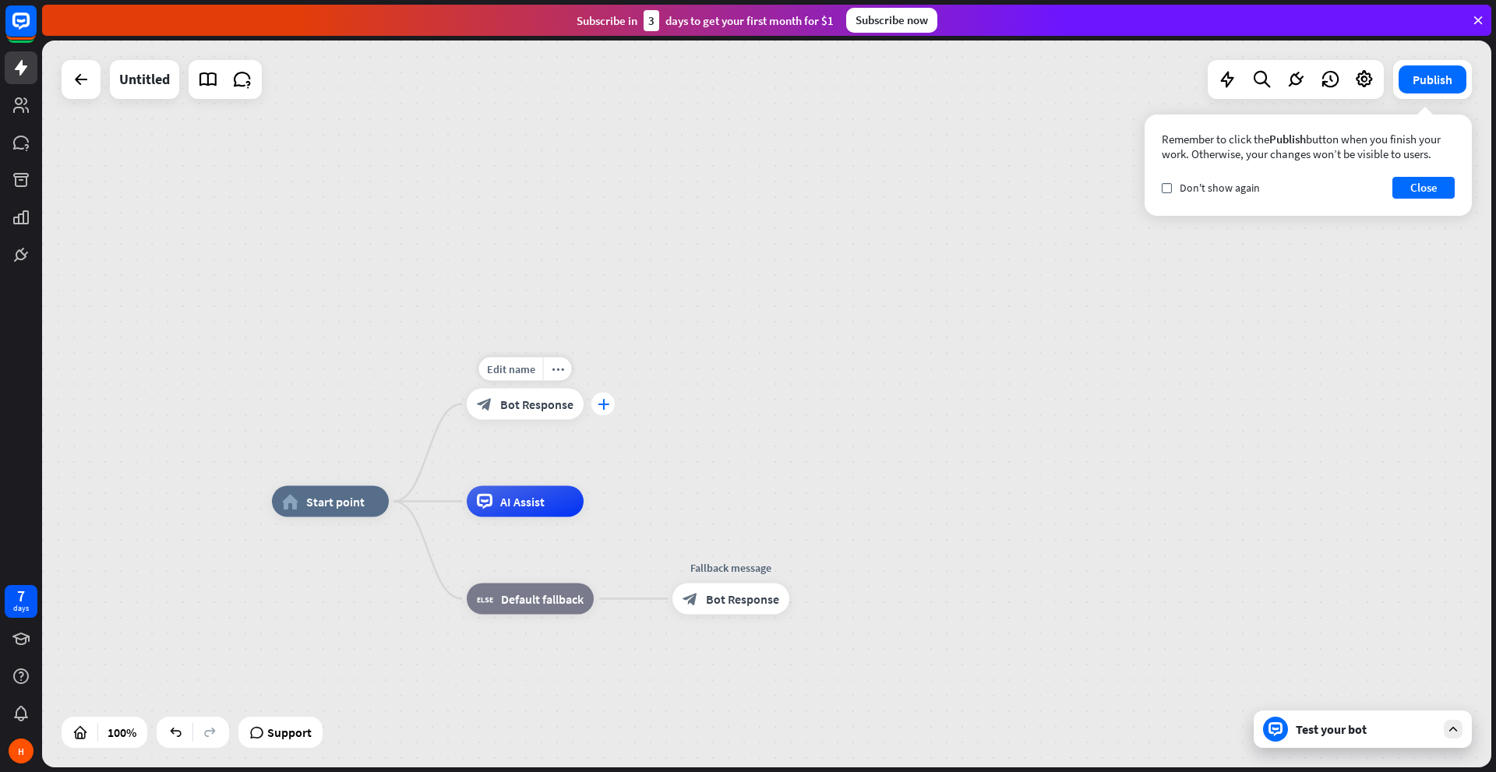
click at [604, 408] on icon "plus" at bounding box center [604, 404] width 12 height 11
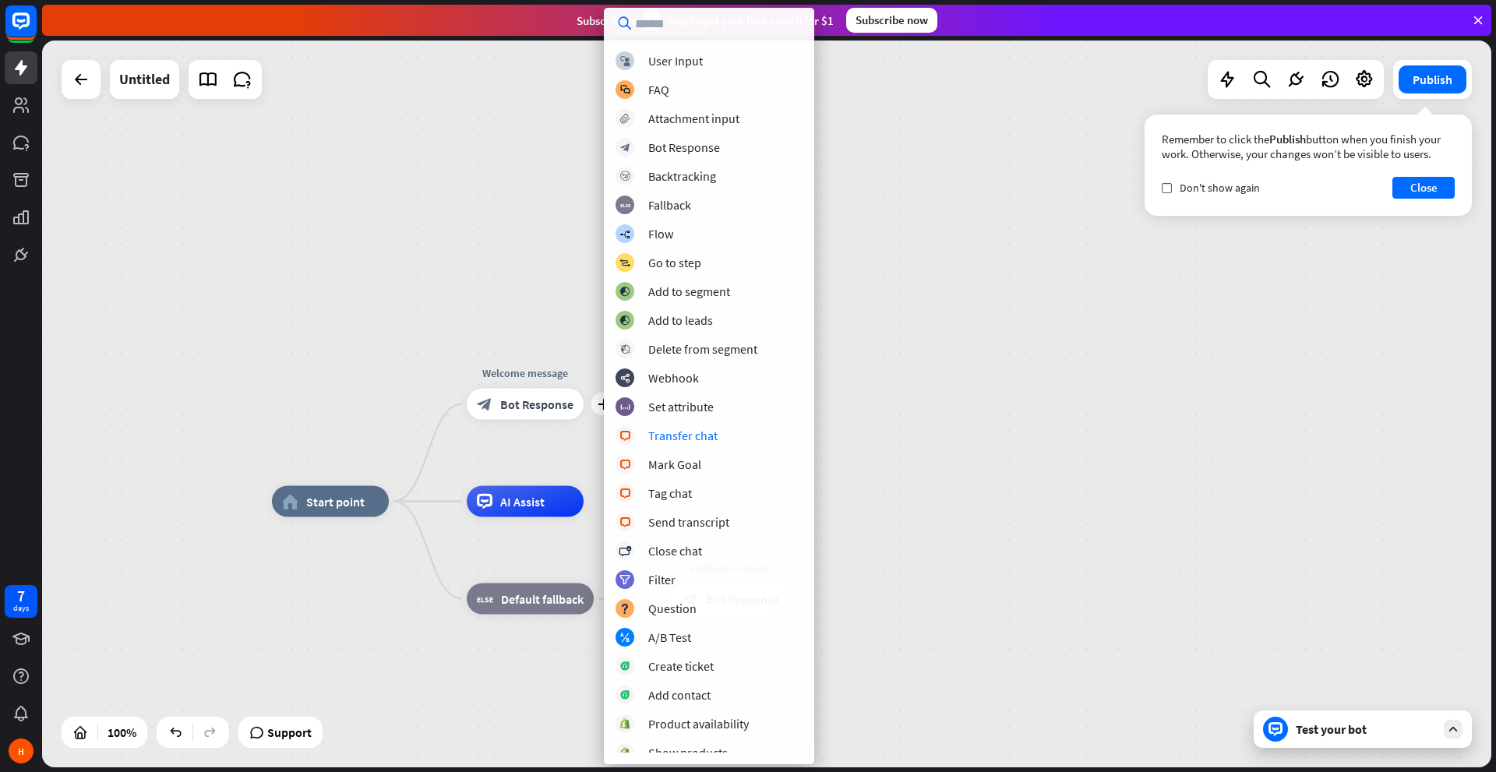
scroll to position [153, 0]
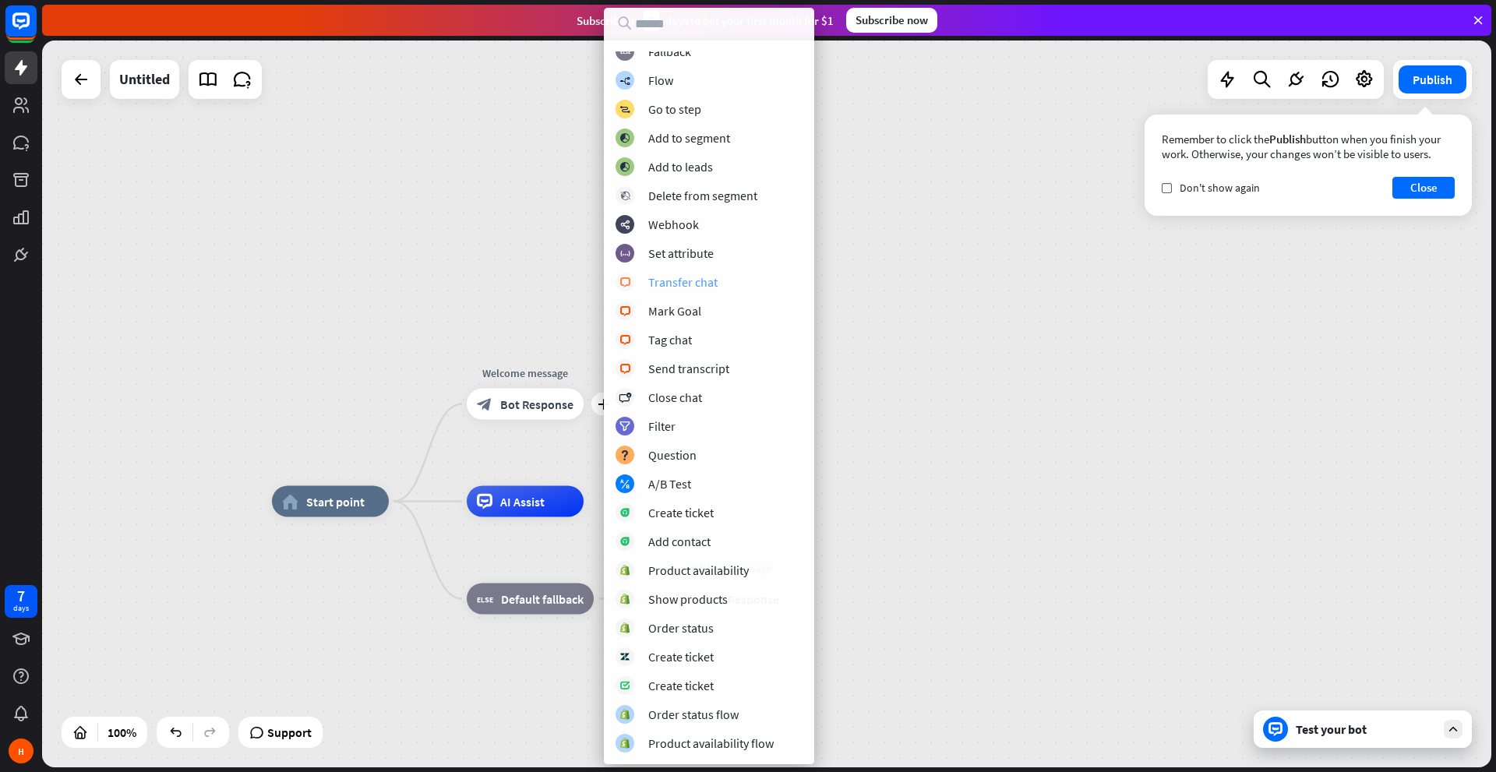
click at [685, 286] on div "Transfer chat" at bounding box center [682, 282] width 69 height 16
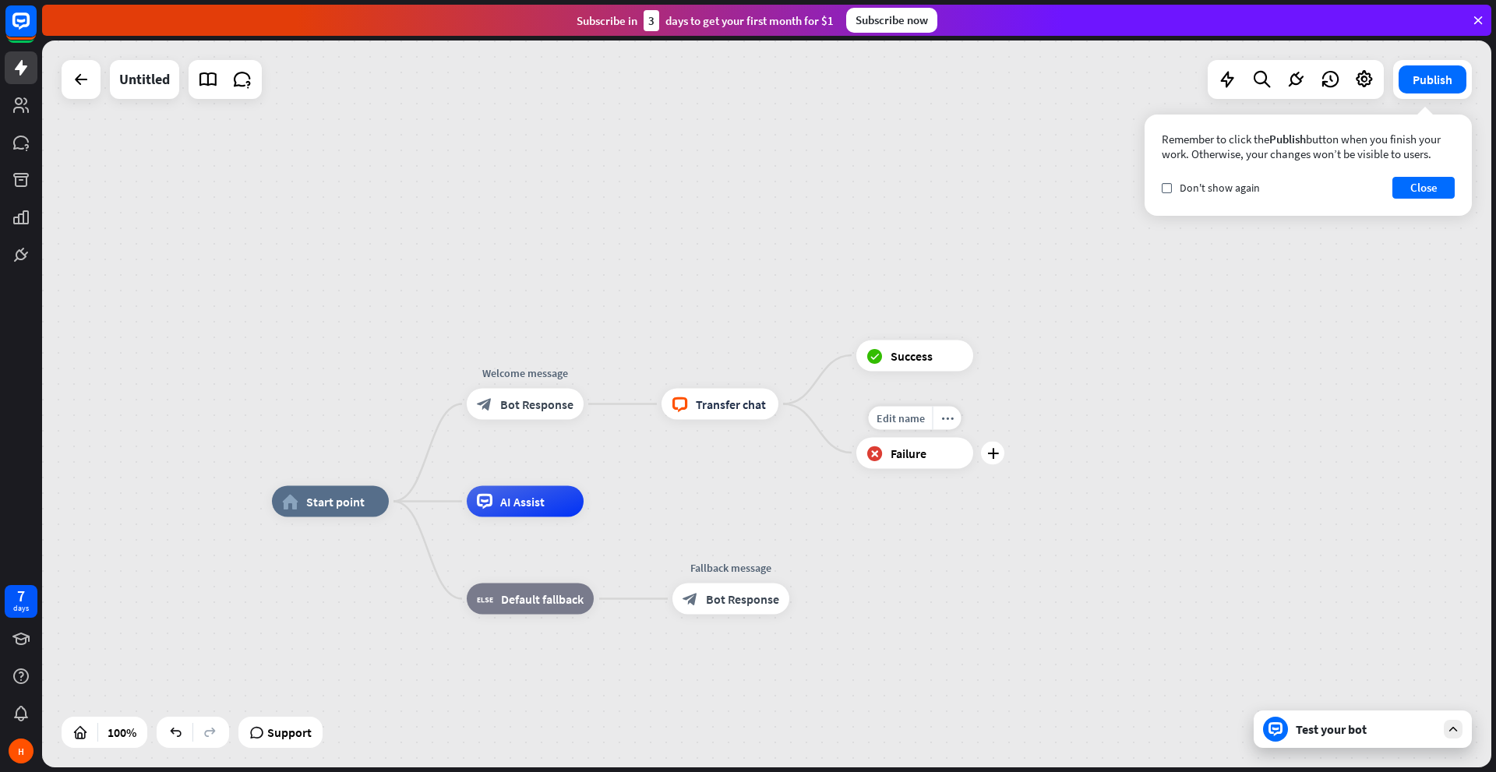
click at [908, 468] on div "Edit name more_horiz plus block_failure Failure" at bounding box center [914, 452] width 117 height 31
click at [730, 411] on span "Transfer chat" at bounding box center [731, 405] width 70 height 16
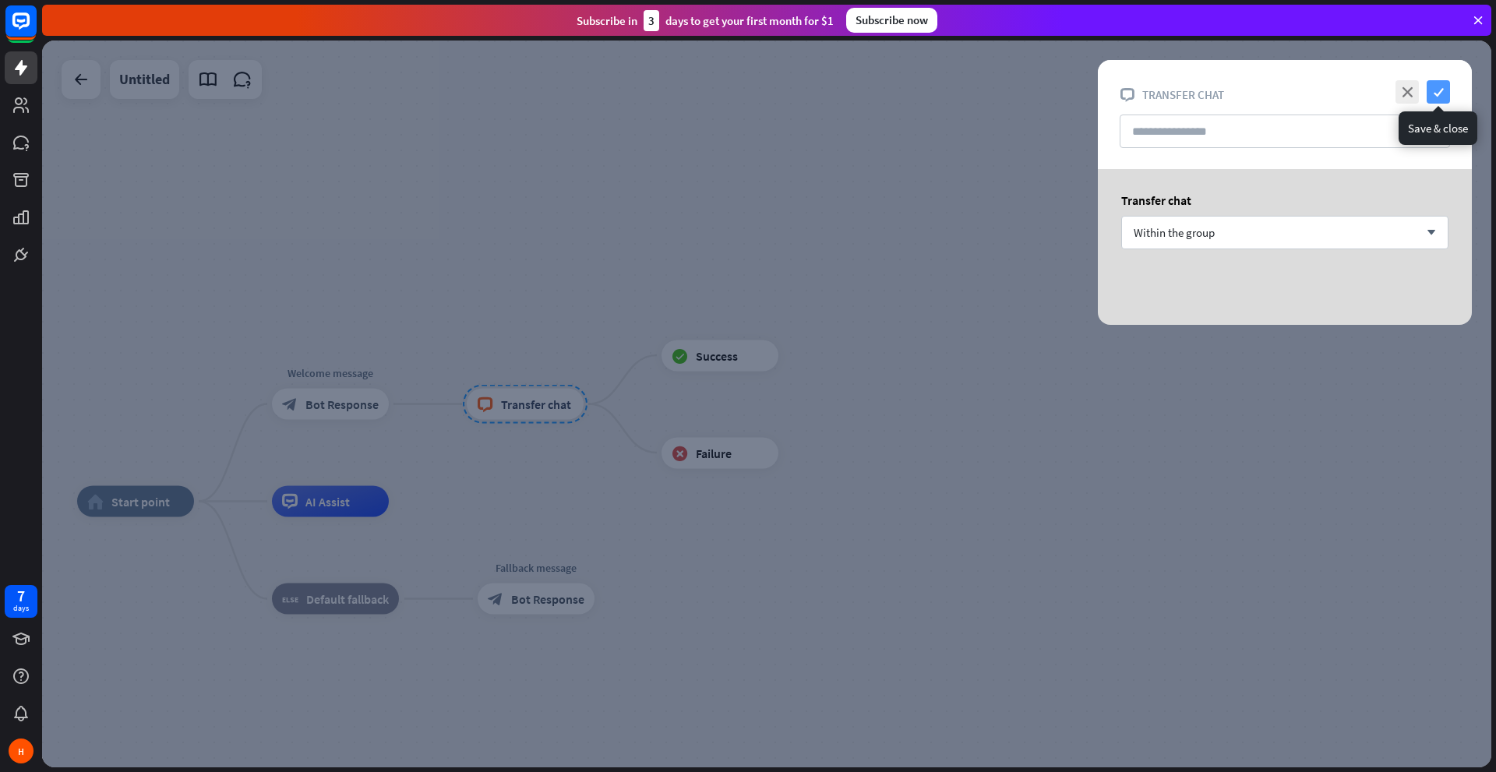
click at [1431, 98] on icon "check" at bounding box center [1437, 91] width 23 height 23
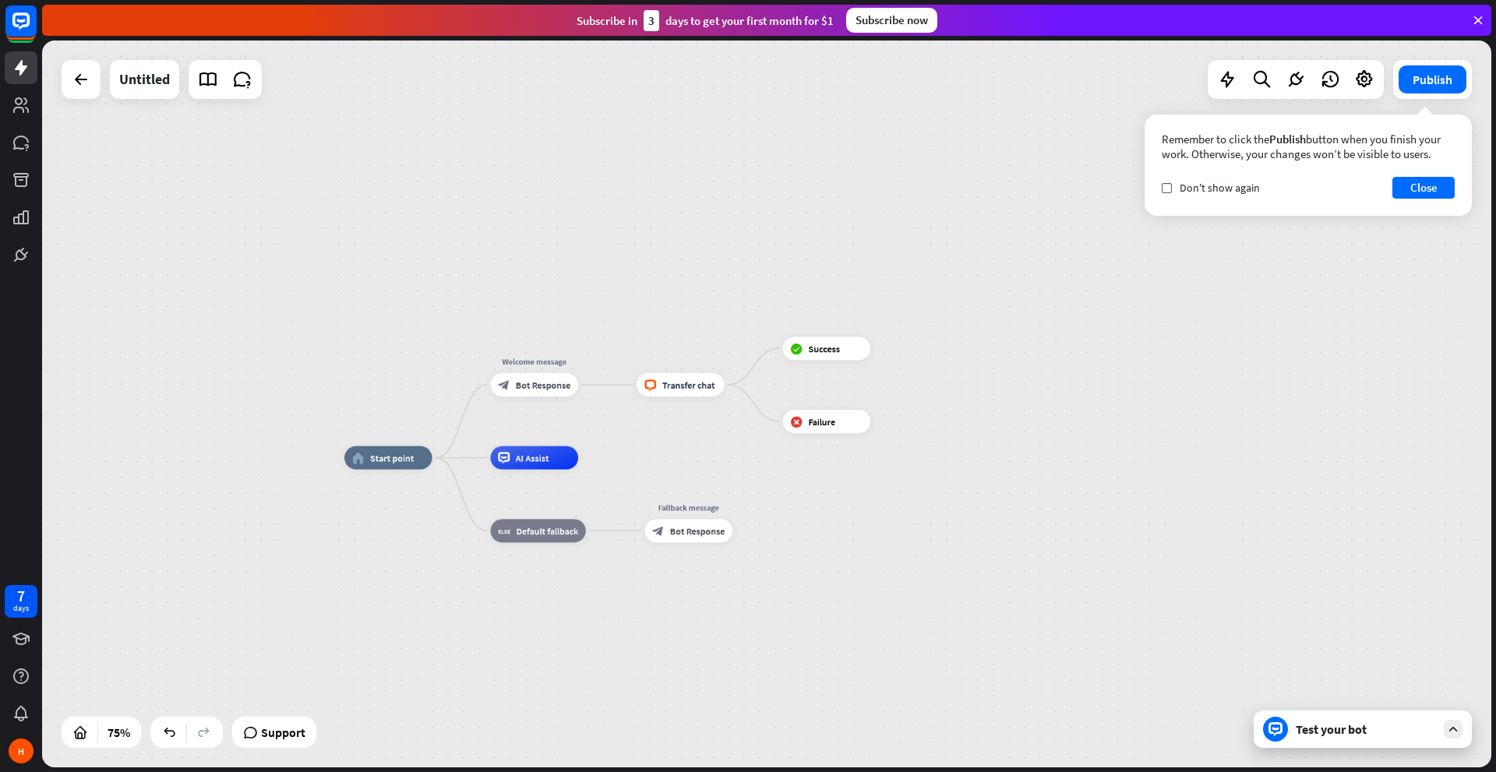
click at [1432, 203] on div "Remember to click the Publish button when you finish your work. Otherwise, your…" at bounding box center [1307, 165] width 327 height 101
click at [1373, 763] on div "home_2 Start point Welcome message block_bot_response Bot Response block_livech…" at bounding box center [887, 730] width 1087 height 545
click at [1377, 730] on div "Test your bot" at bounding box center [1366, 729] width 140 height 16
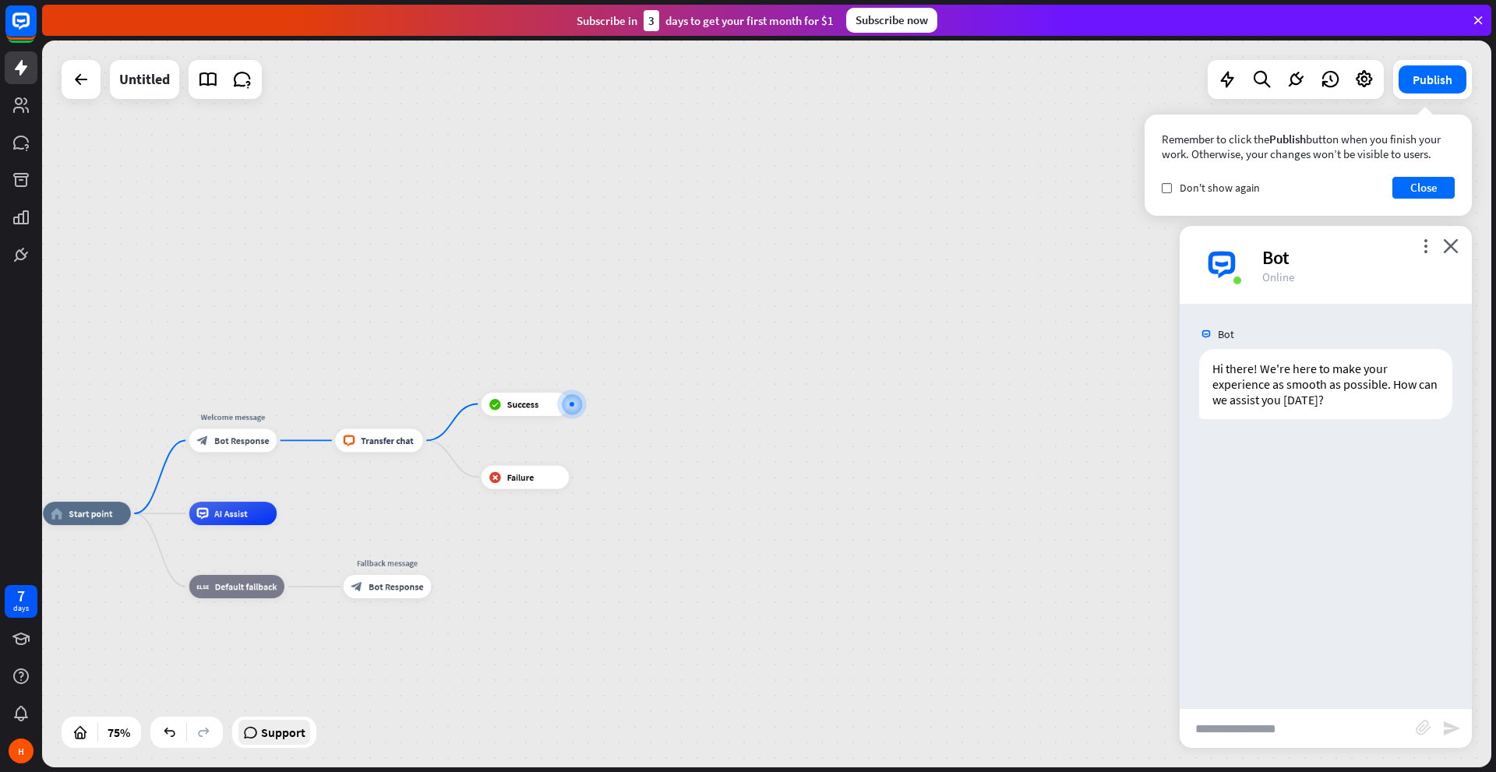
click at [275, 724] on span "Support" at bounding box center [283, 732] width 44 height 25
click at [1232, 499] on div "Bot Hi there! We're here to make your experience as smooth as possible. How can…" at bounding box center [1325, 506] width 292 height 404
click at [583, 404] on icon "plus" at bounding box center [583, 404] width 9 height 9
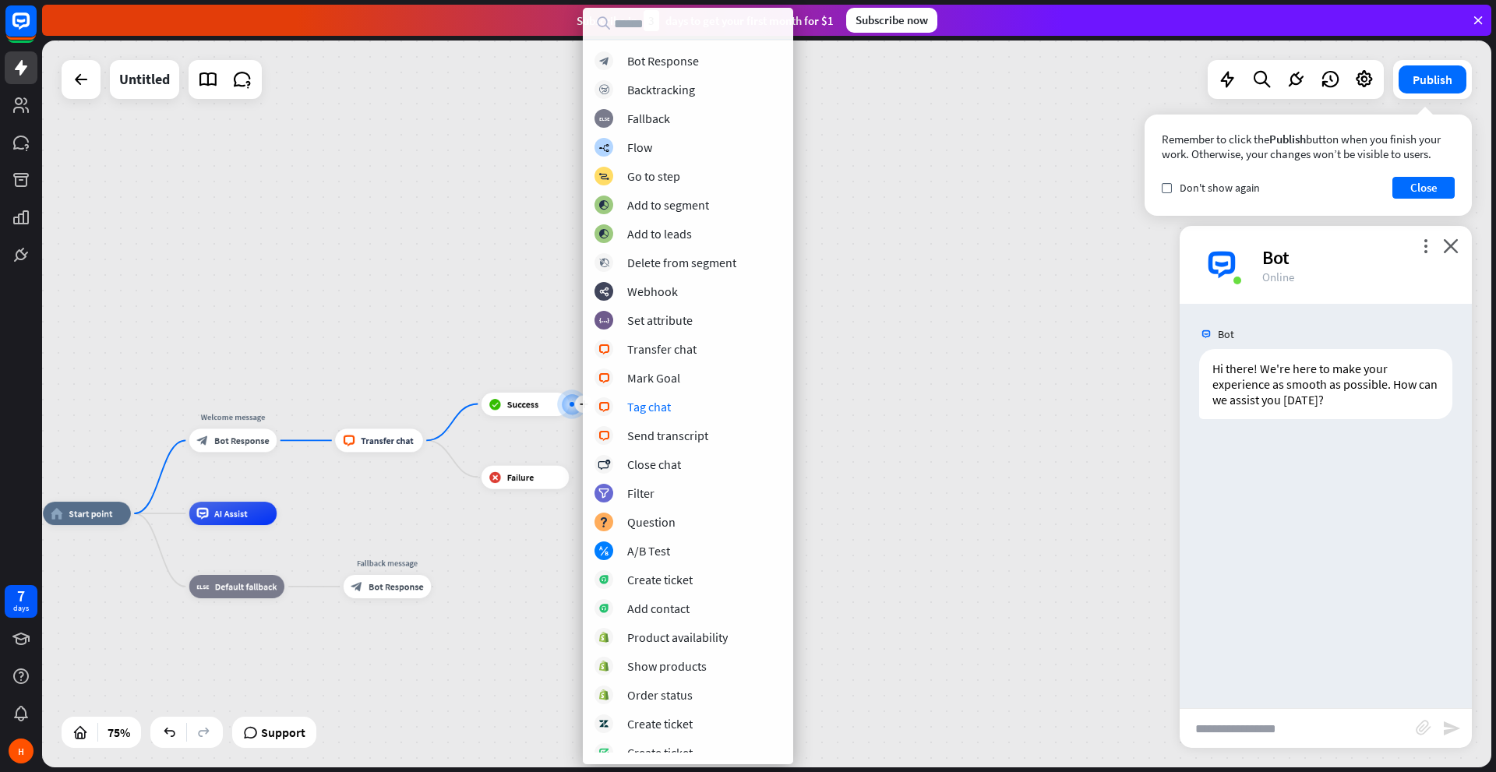
click at [637, 387] on div "block_bot_response Bot Response block_backtracking Backtracking block_fallback …" at bounding box center [688, 401] width 210 height 701
click at [653, 368] on div "block_bot_response Bot Response block_backtracking Backtracking block_fallback …" at bounding box center [688, 401] width 210 height 701
click at [654, 381] on div "Mark Goal" at bounding box center [653, 378] width 53 height 16
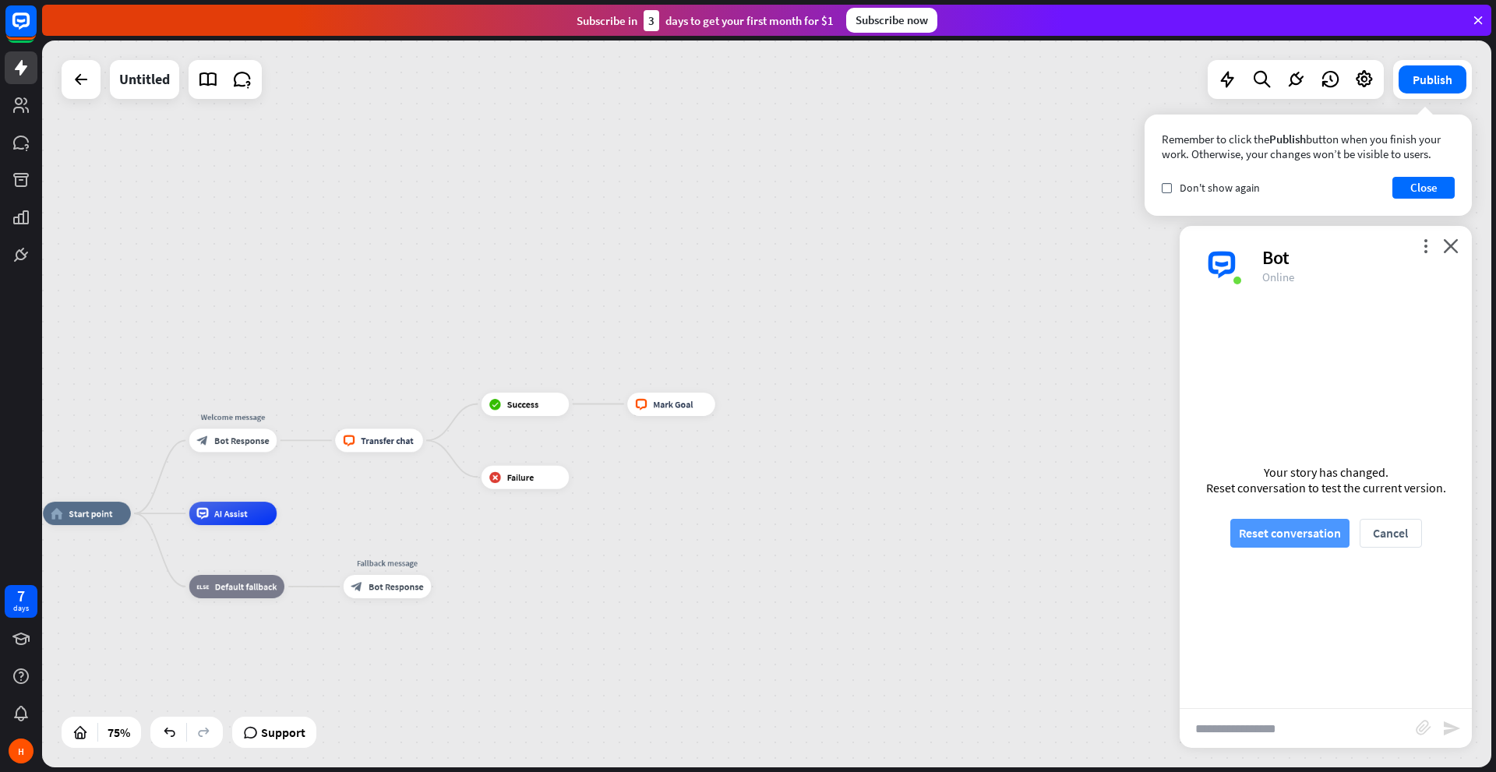
click at [1322, 534] on button "Reset conversation" at bounding box center [1289, 533] width 119 height 29
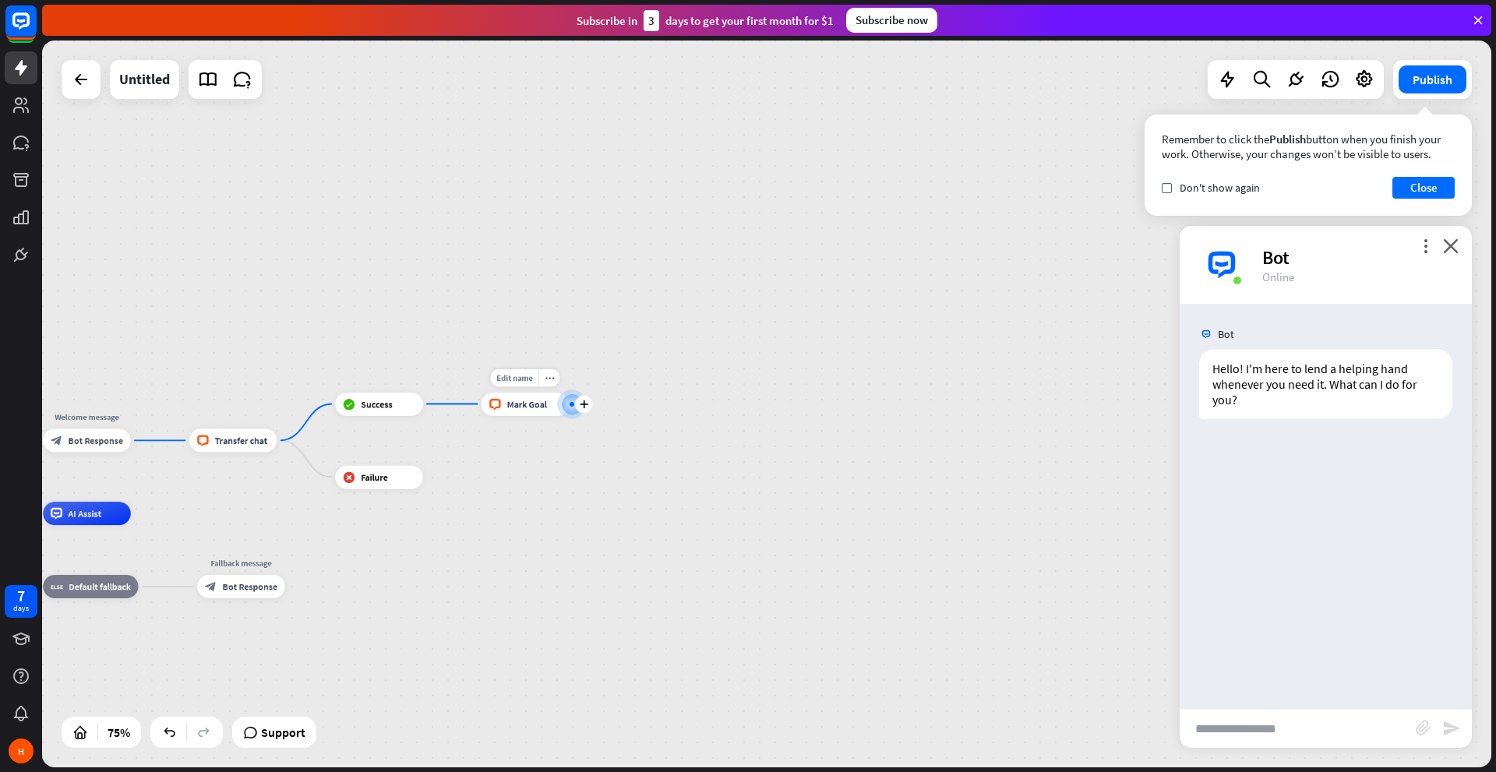
click at [569, 409] on div at bounding box center [572, 404] width 14 height 14
click at [583, 394] on div at bounding box center [572, 405] width 30 height 30
click at [573, 409] on div at bounding box center [572, 404] width 12 height 12
click at [579, 411] on div at bounding box center [572, 403] width 13 height 13
click at [584, 400] on icon "plus" at bounding box center [583, 404] width 9 height 9
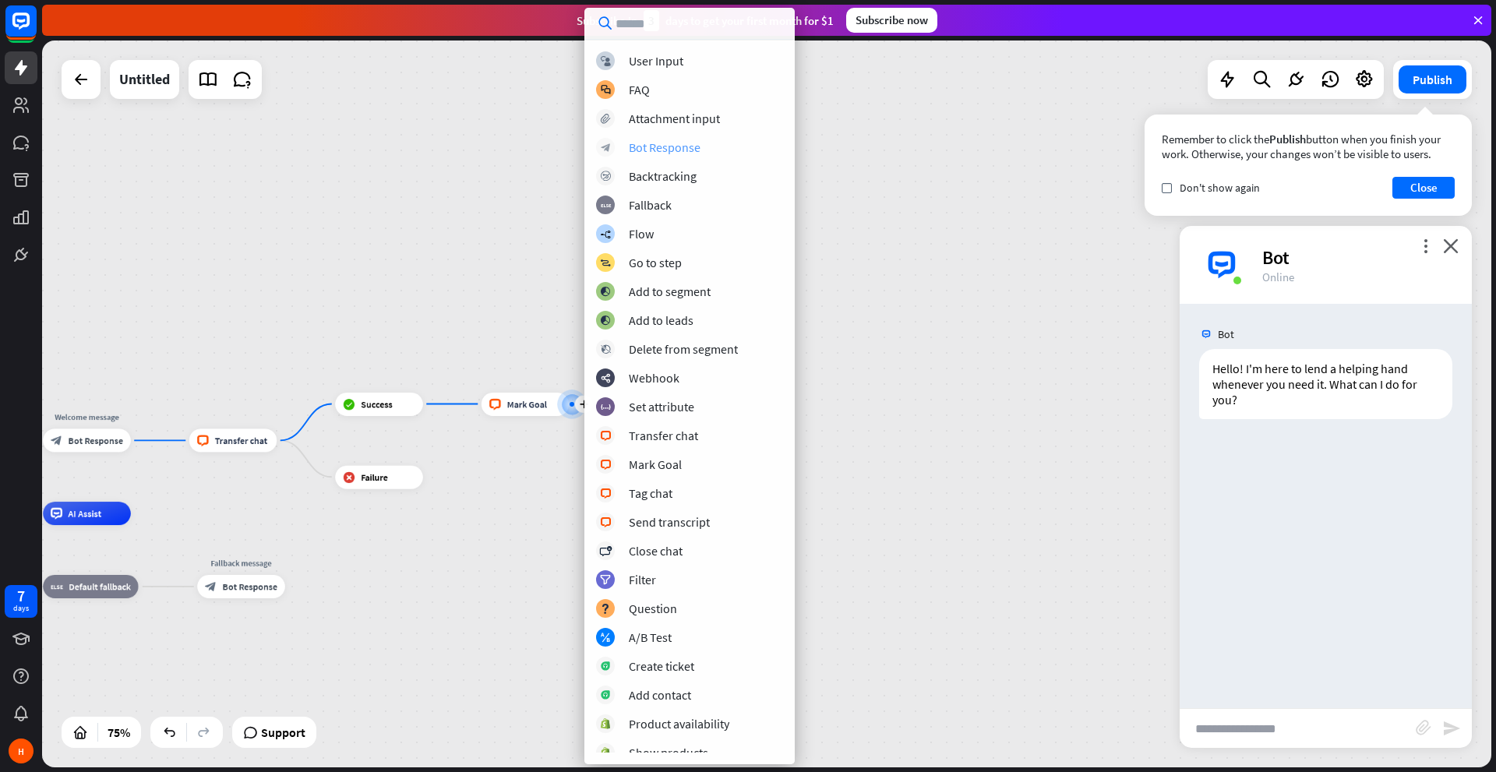
click at [643, 153] on div "Bot Response" at bounding box center [665, 147] width 72 height 16
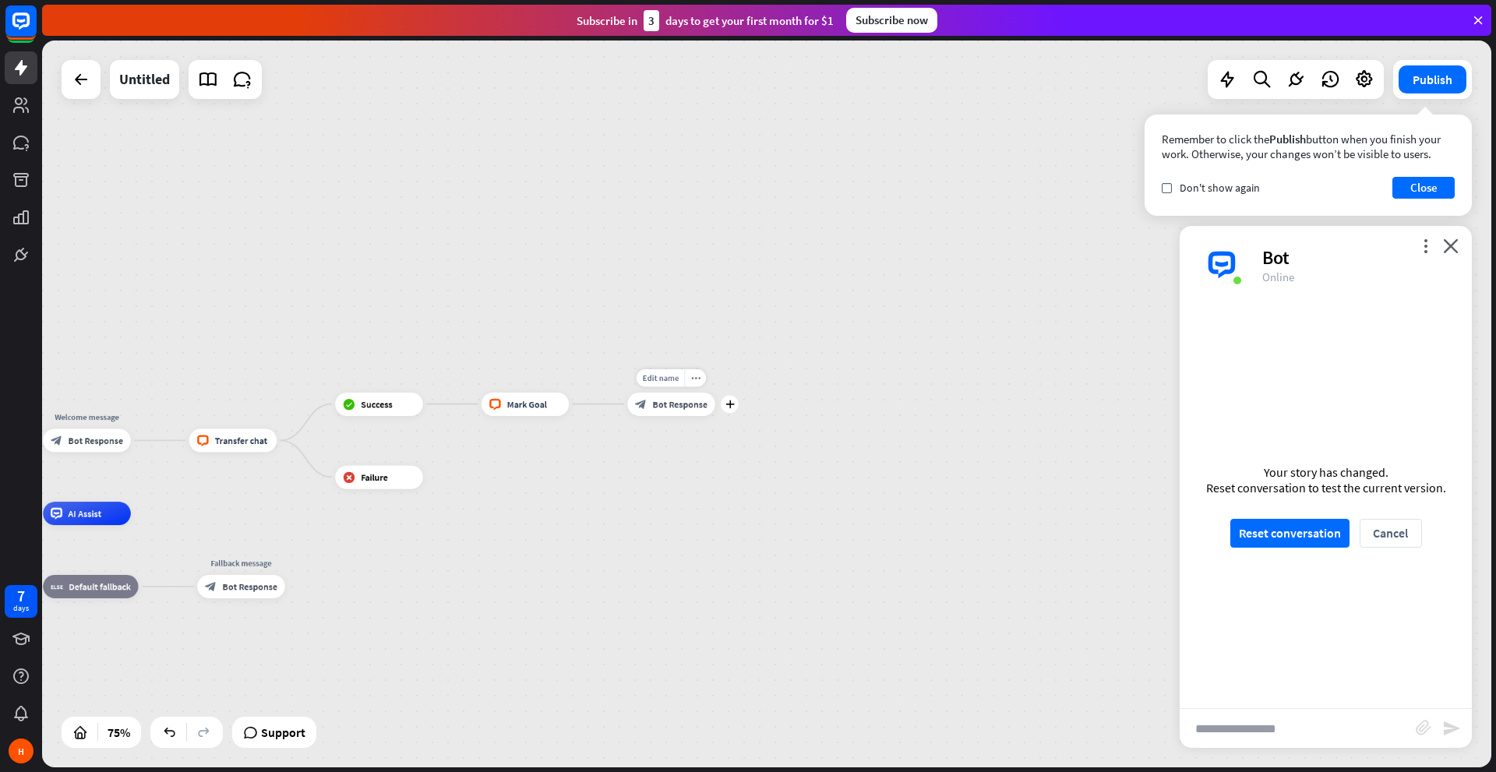
click at [650, 405] on div "block_bot_response Bot Response" at bounding box center [671, 404] width 88 height 23
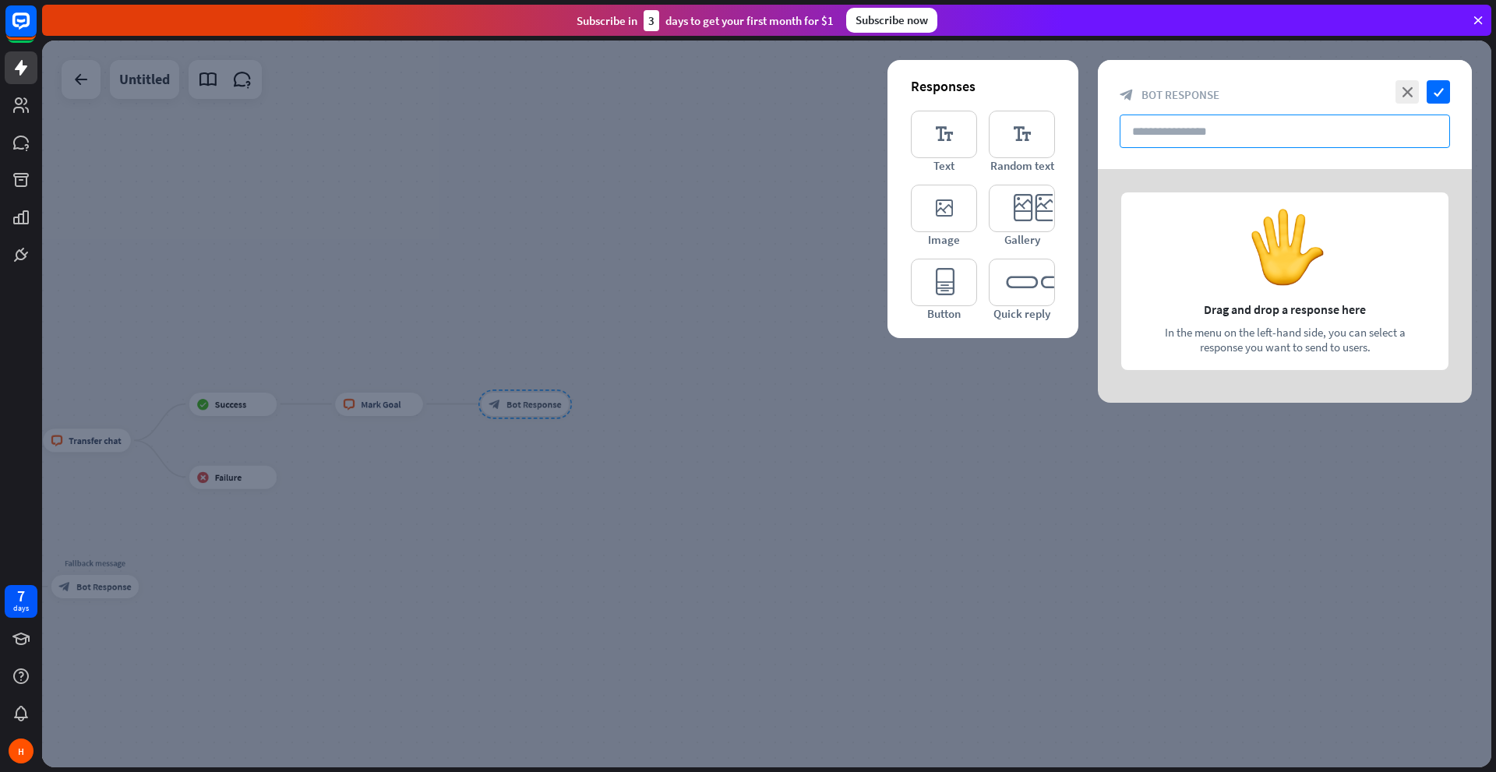
click at [1187, 118] on input "text" at bounding box center [1284, 131] width 330 height 33
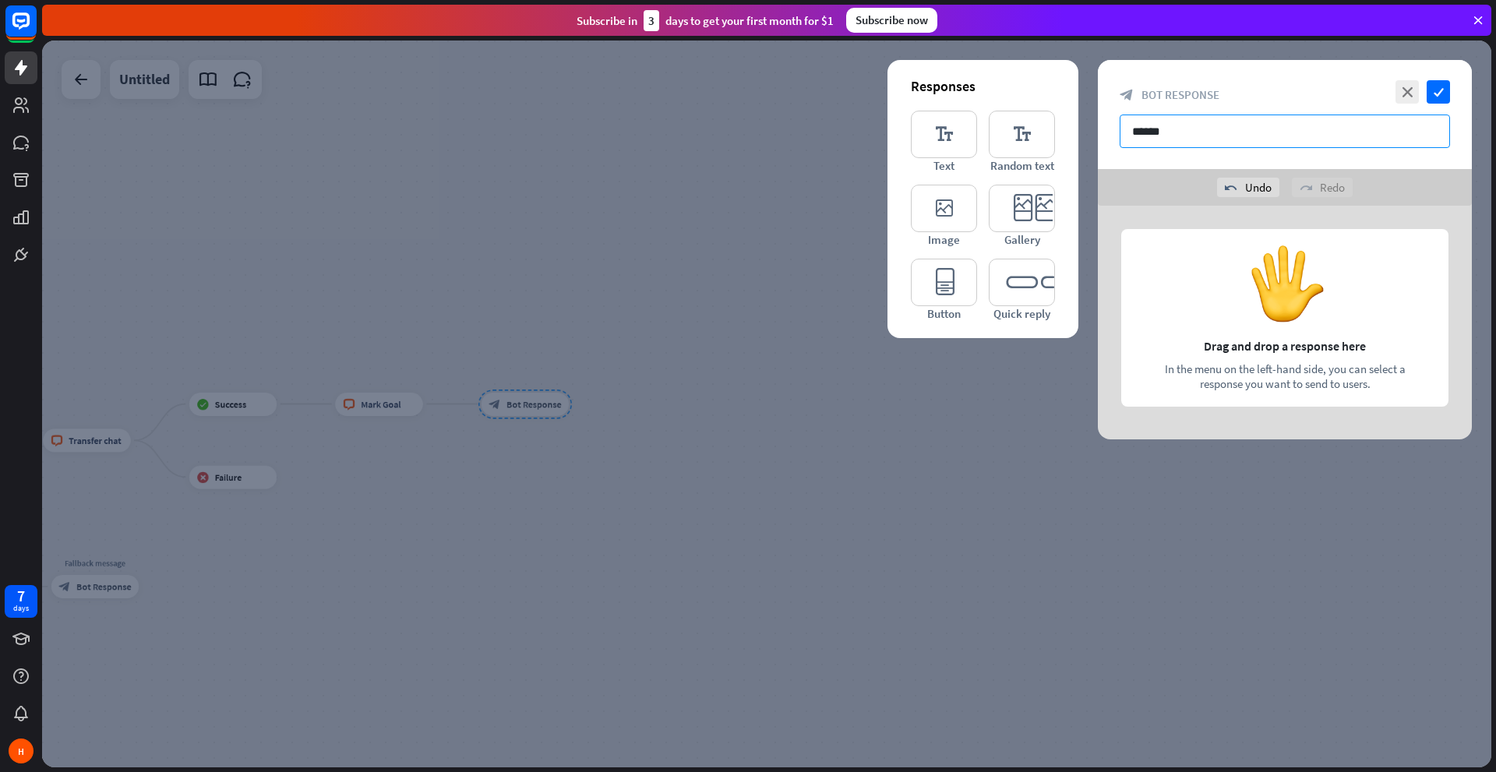
type input "******"
click at [1450, 101] on div "close check block_bot_response Bot Response ******" at bounding box center [1285, 114] width 374 height 109
click at [1444, 97] on icon "check" at bounding box center [1437, 91] width 23 height 23
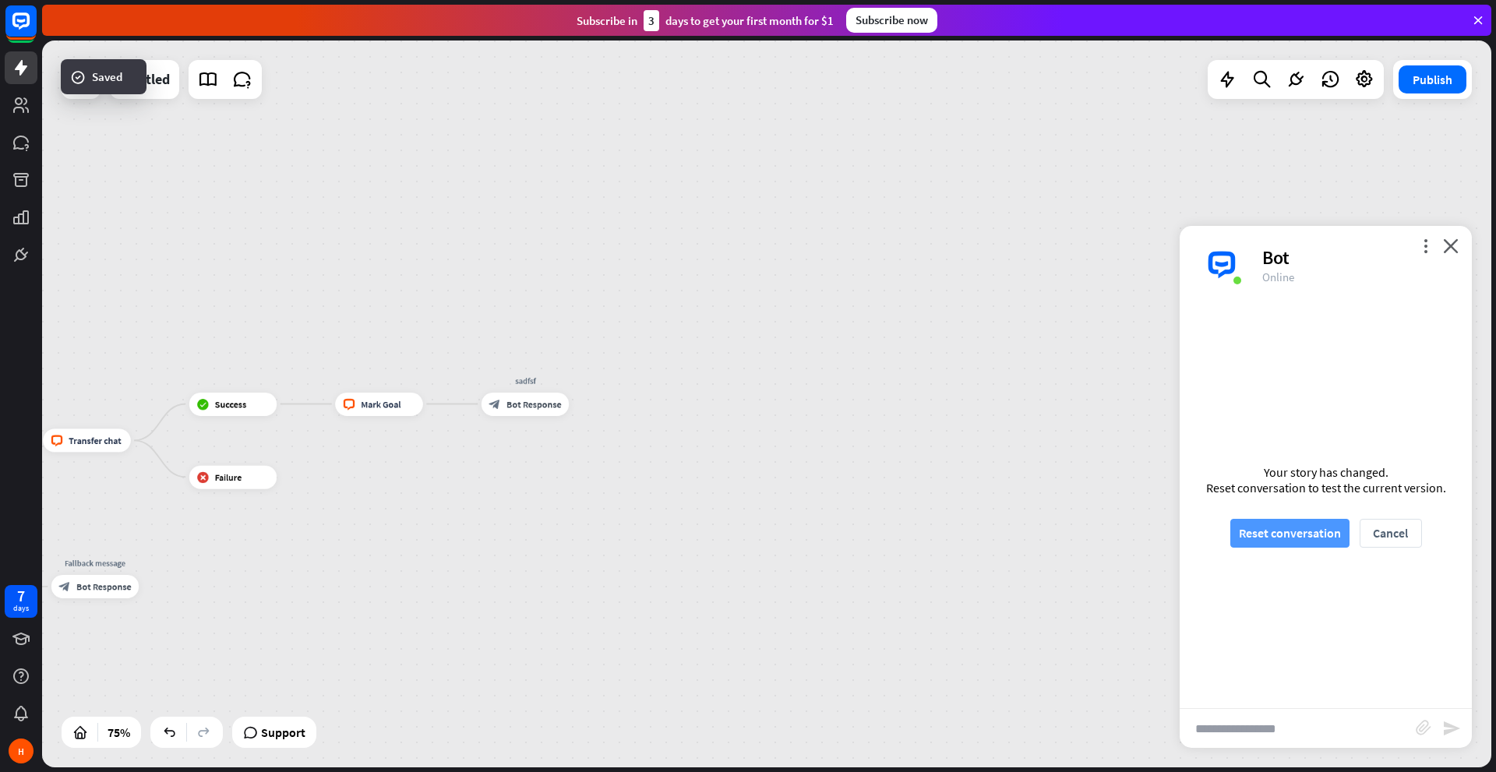
click at [1317, 524] on button "Reset conversation" at bounding box center [1289, 533] width 119 height 29
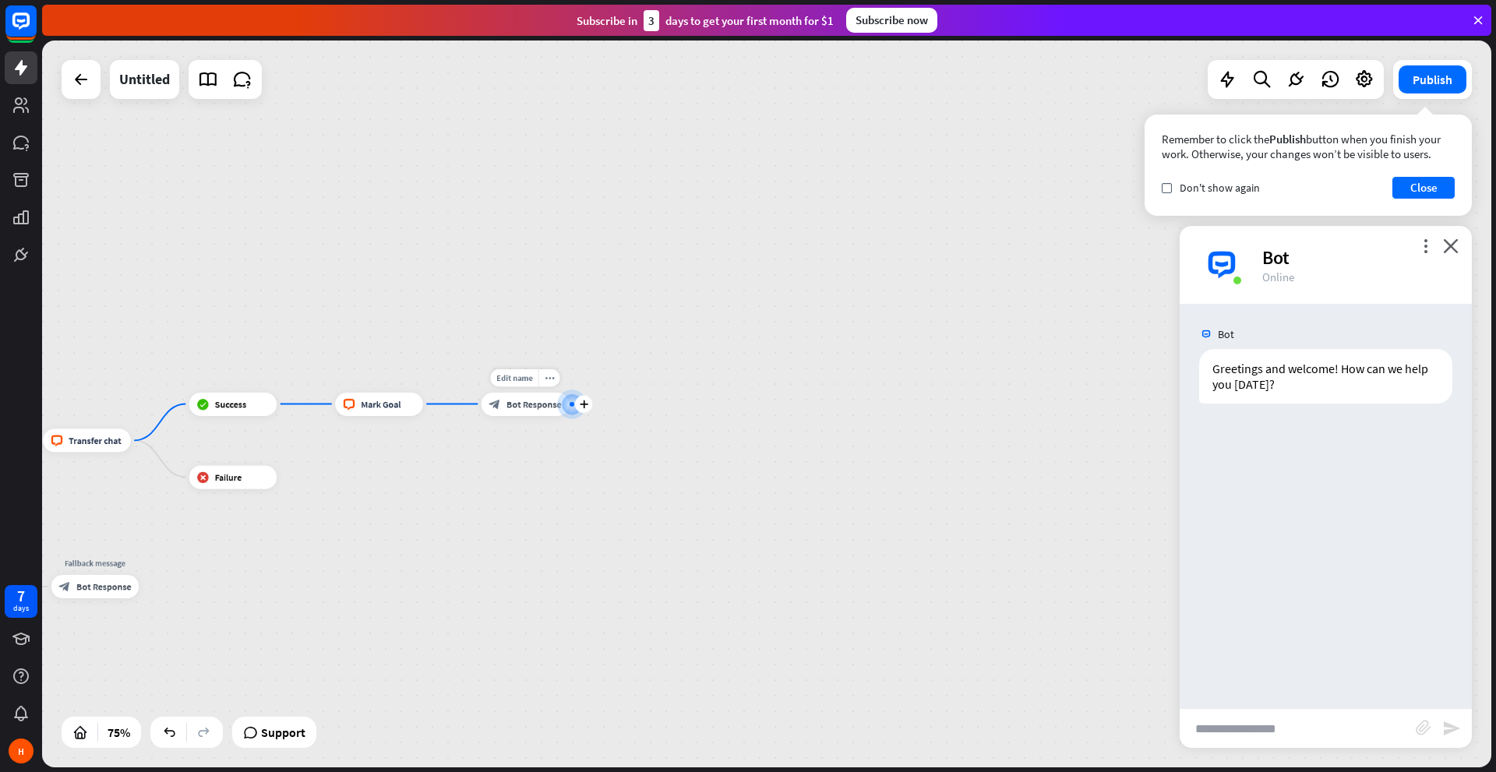
click at [515, 413] on div "block_bot_response Bot Response" at bounding box center [525, 404] width 88 height 23
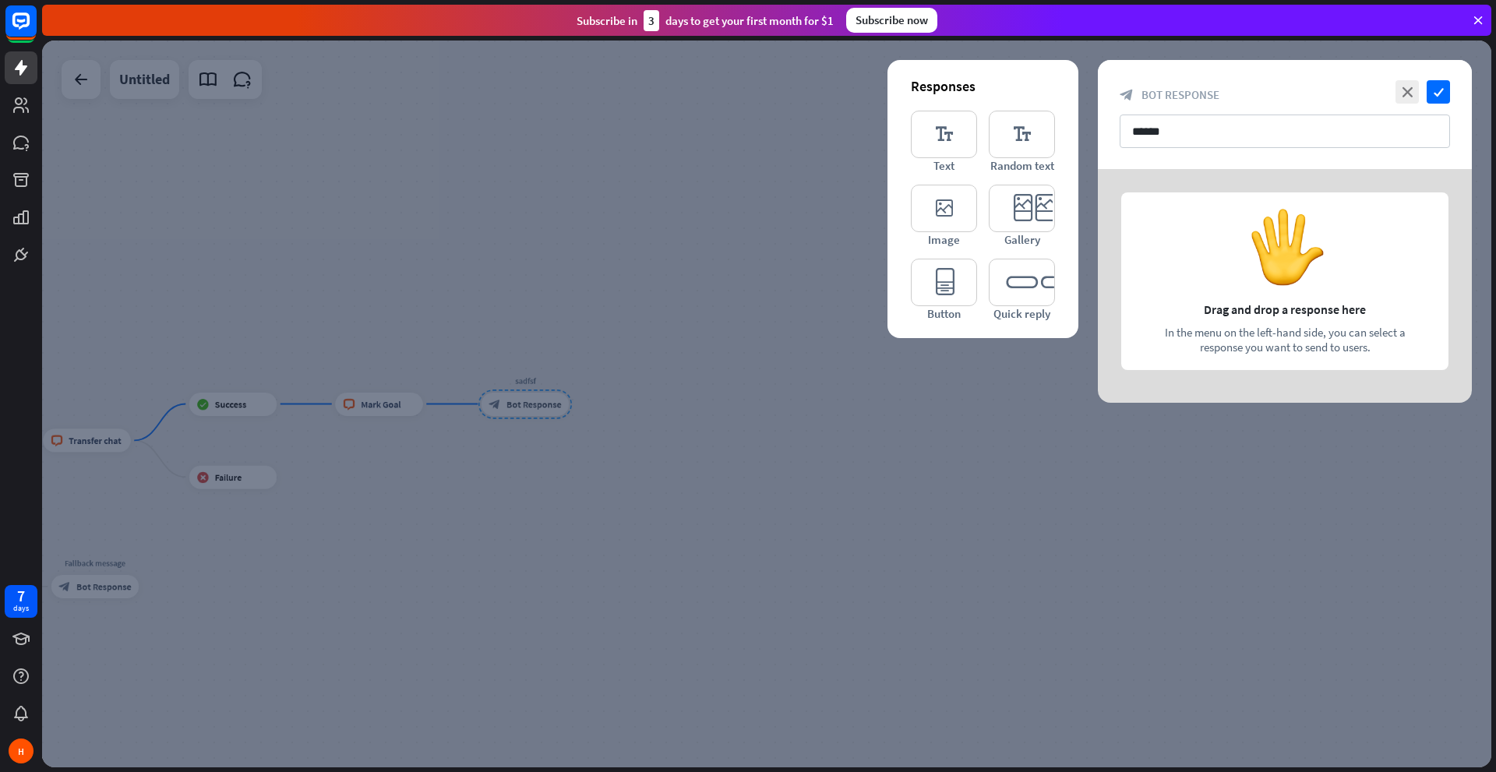
click at [1320, 316] on div at bounding box center [1285, 286] width 374 height 234
click at [1278, 251] on div at bounding box center [1285, 286] width 374 height 234
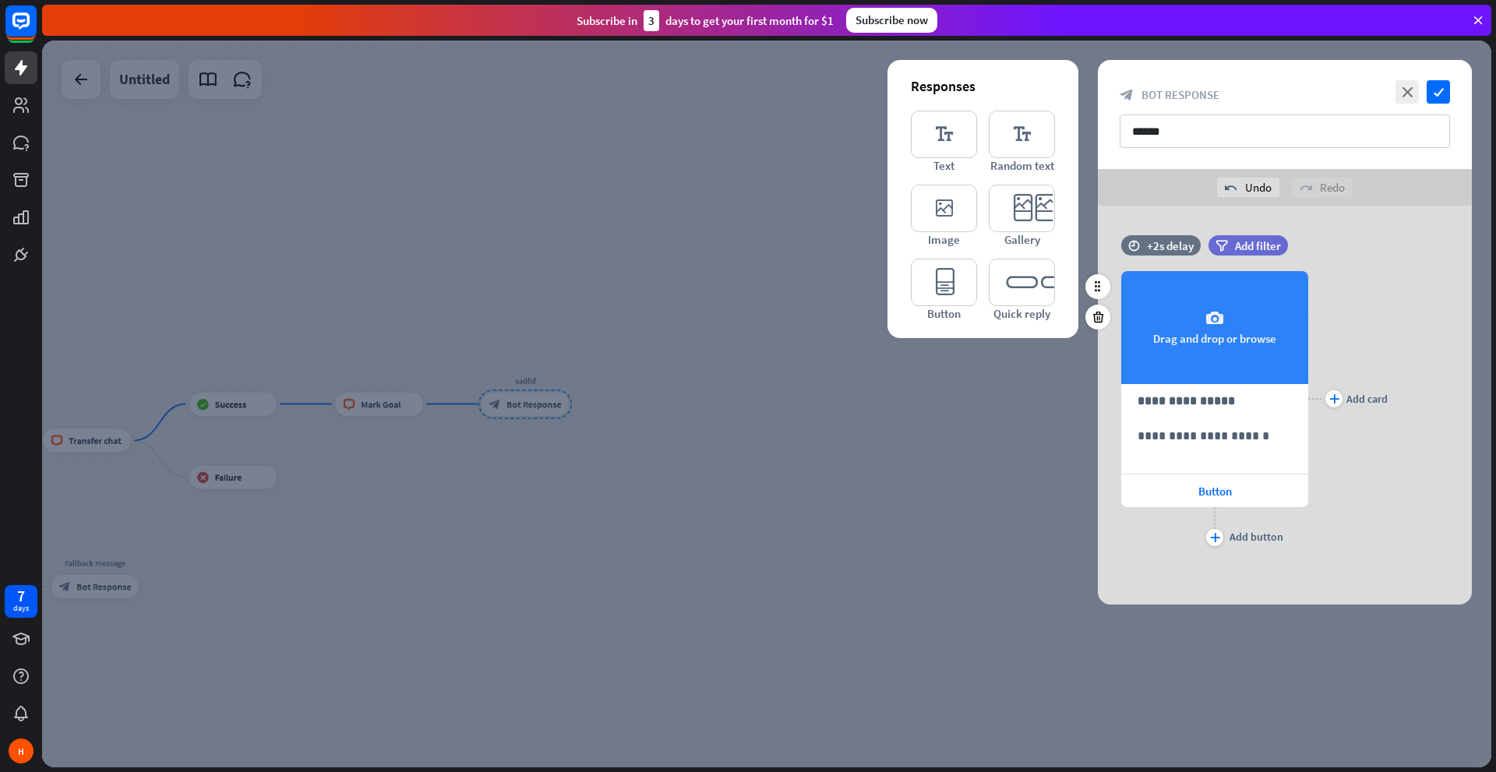
click at [1193, 348] on div "camera Drag and drop or browse" at bounding box center [1214, 327] width 187 height 113
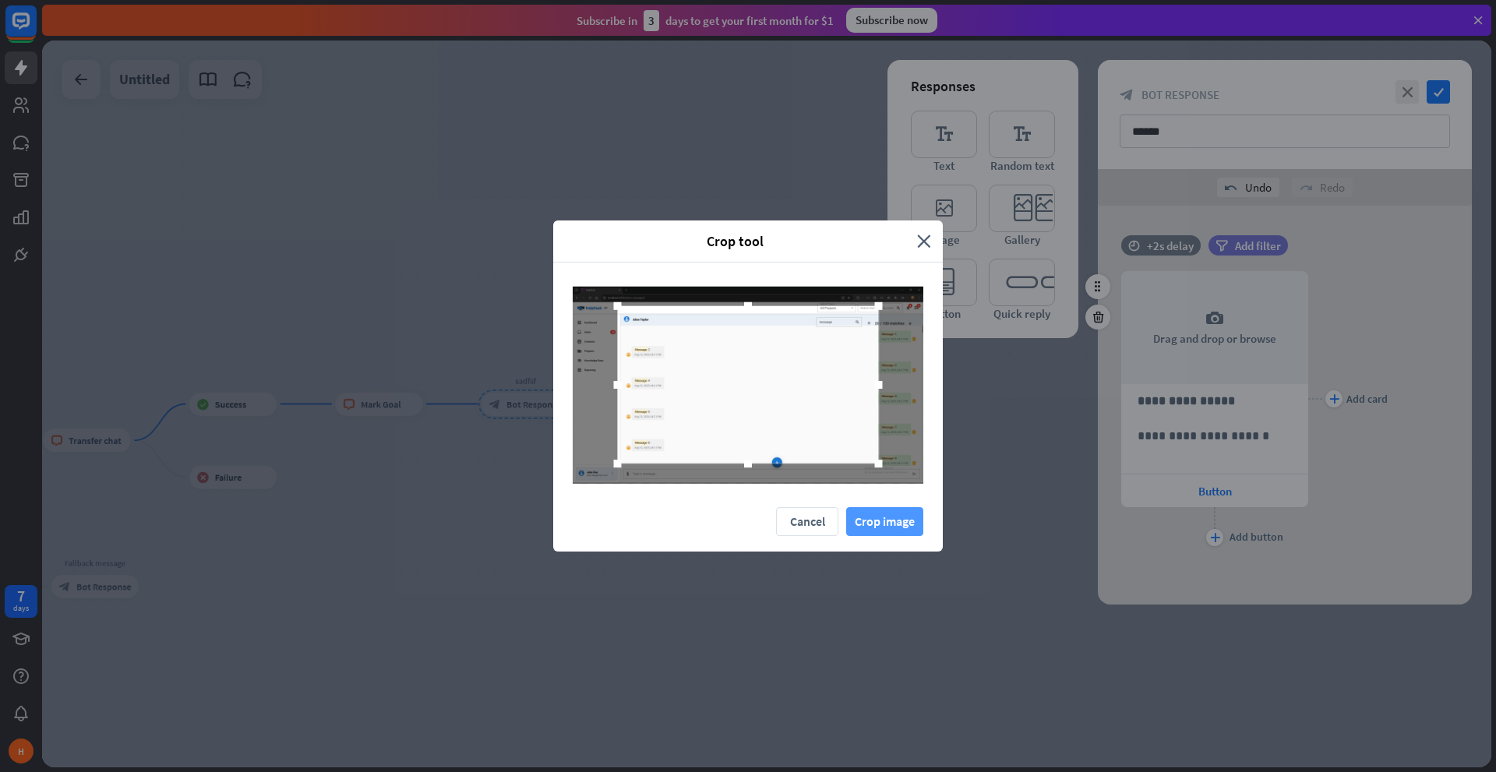
click at [880, 513] on button "Crop image" at bounding box center [884, 521] width 77 height 29
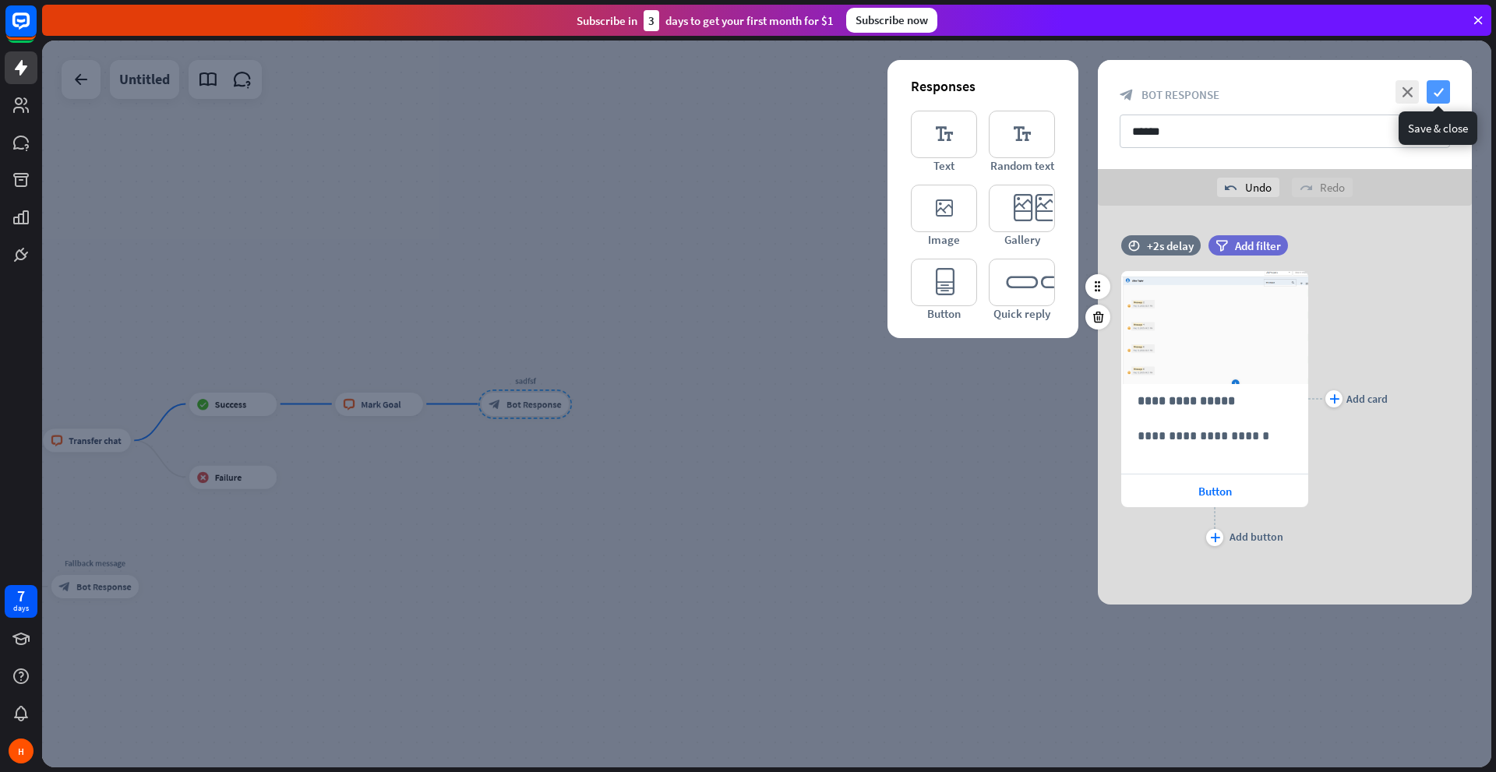
click at [1433, 86] on icon "check" at bounding box center [1437, 91] width 23 height 23
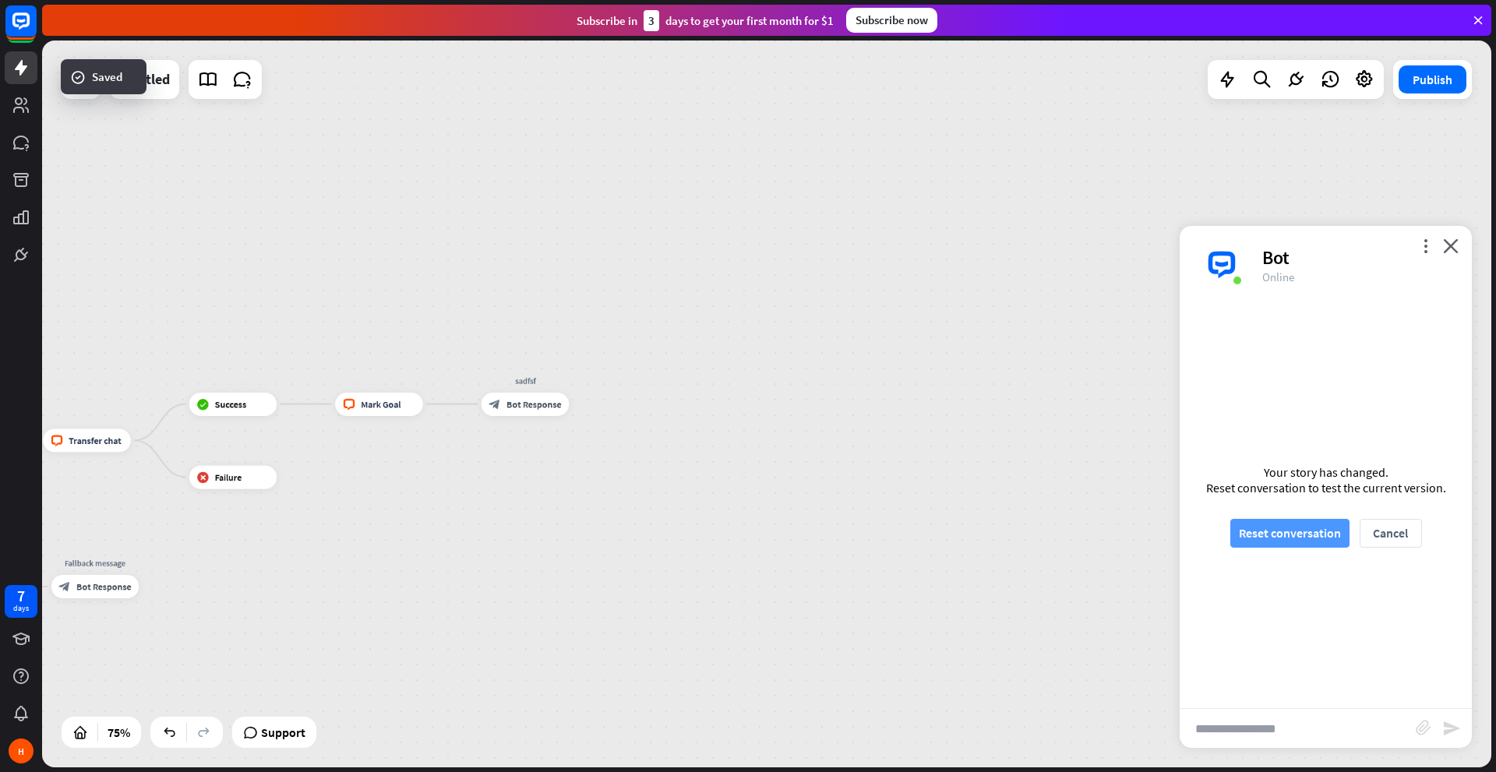
click at [1288, 537] on button "Reset conversation" at bounding box center [1289, 533] width 119 height 29
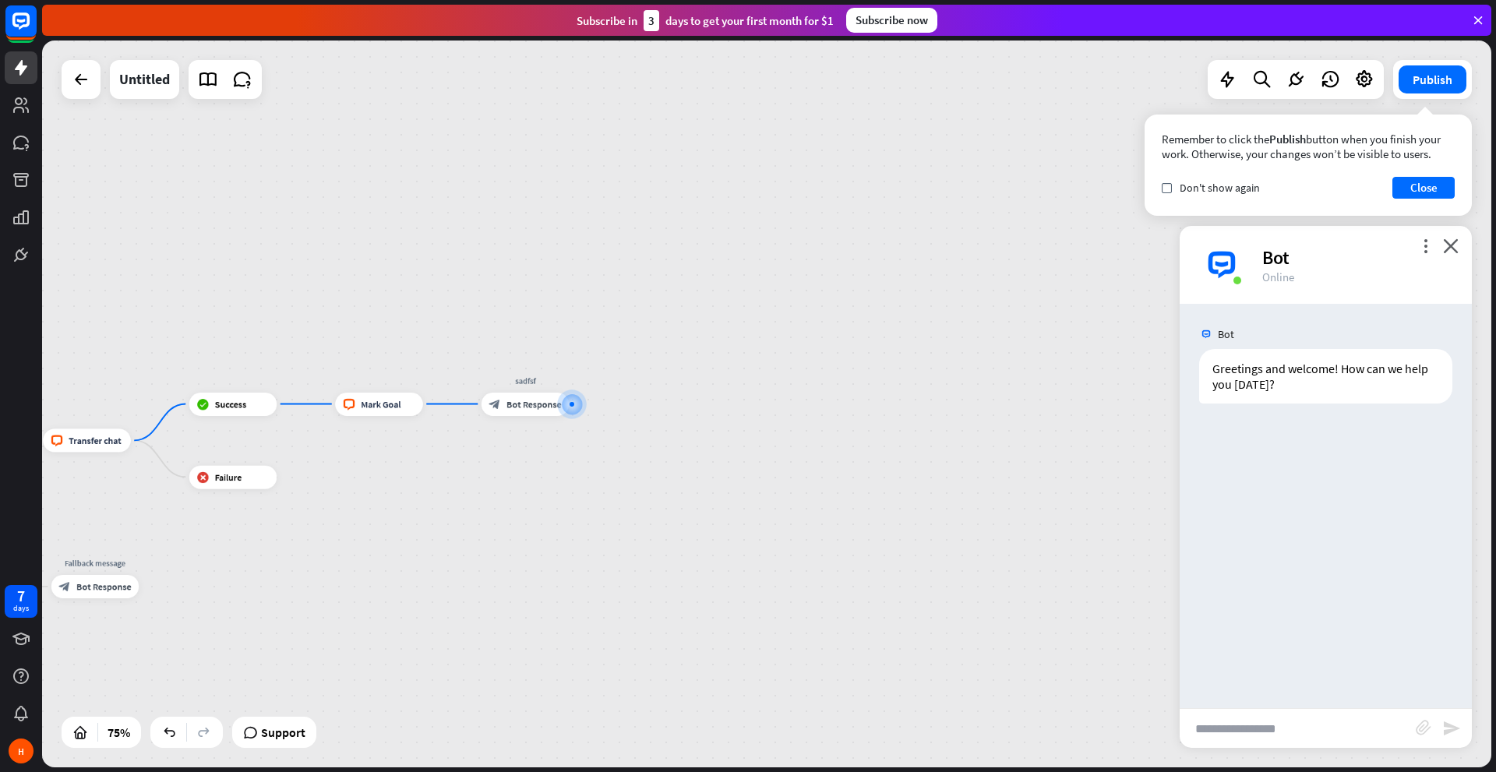
click at [1353, 470] on div "Bot Greetings and welcome! How can we help you [DATE]? [DATE] 11:35 AM Show JSON" at bounding box center [1325, 506] width 292 height 404
click at [1449, 249] on icon "close" at bounding box center [1451, 245] width 16 height 15
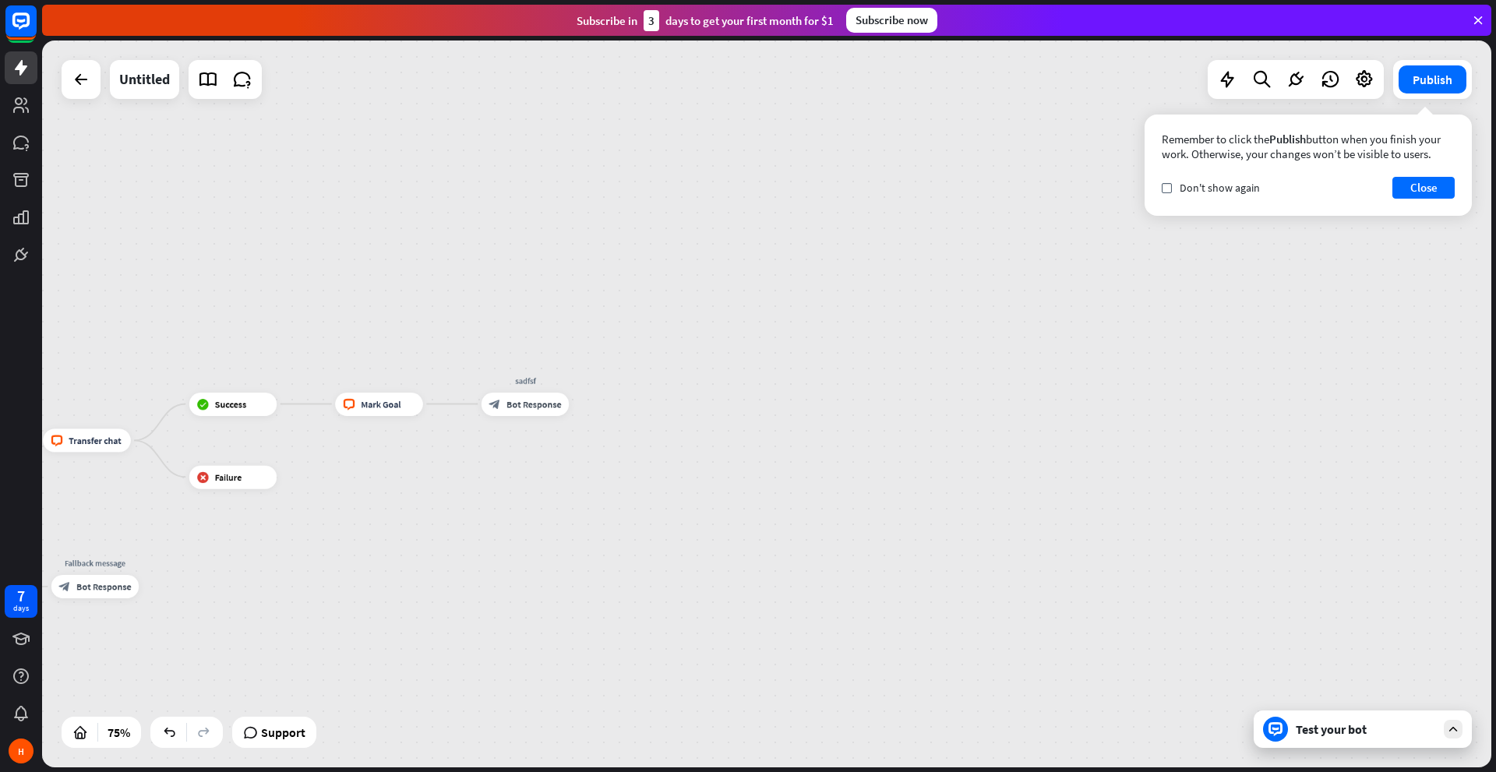
click at [1345, 728] on div "Test your bot" at bounding box center [1366, 729] width 140 height 16
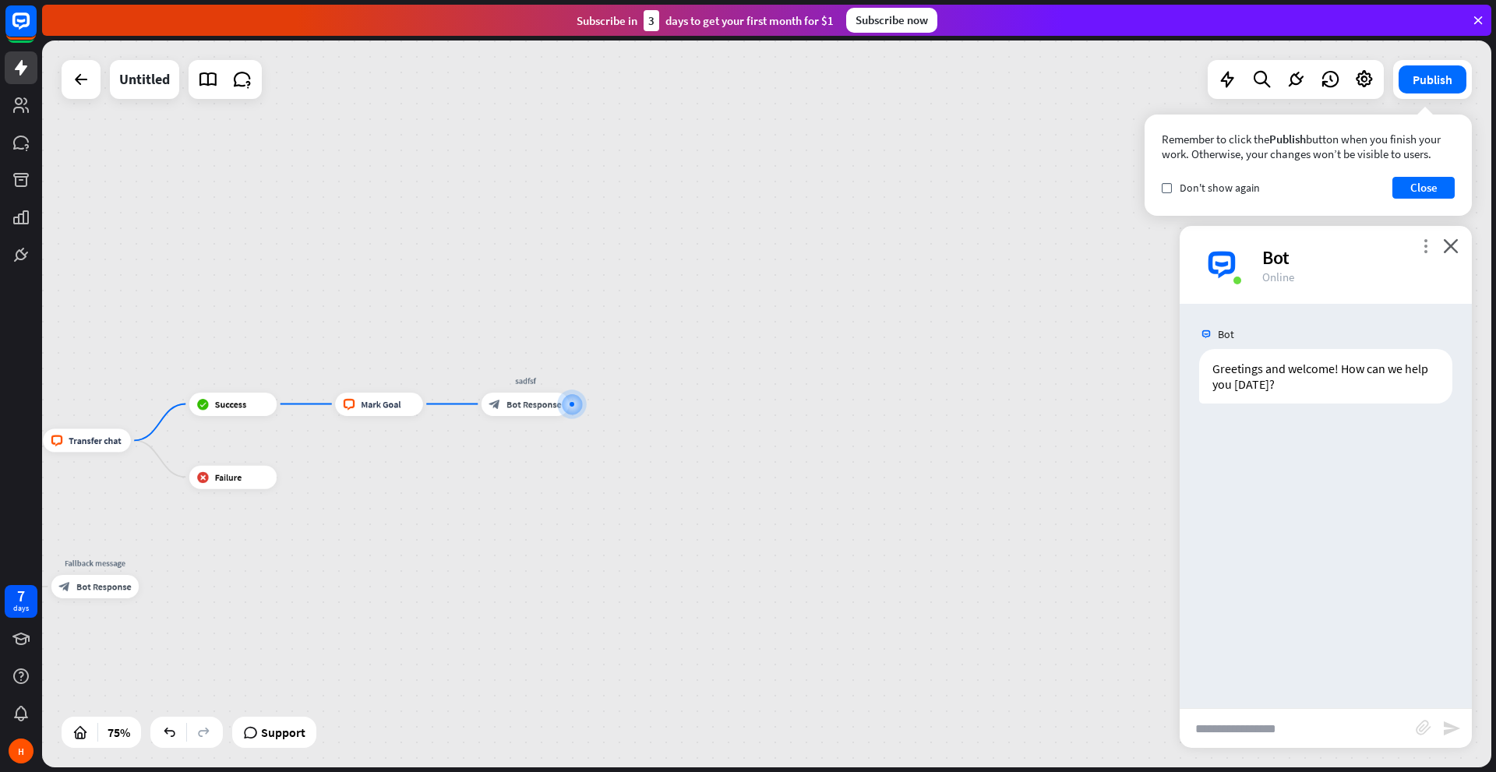
click at [1419, 245] on icon "more_vert" at bounding box center [1425, 245] width 15 height 15
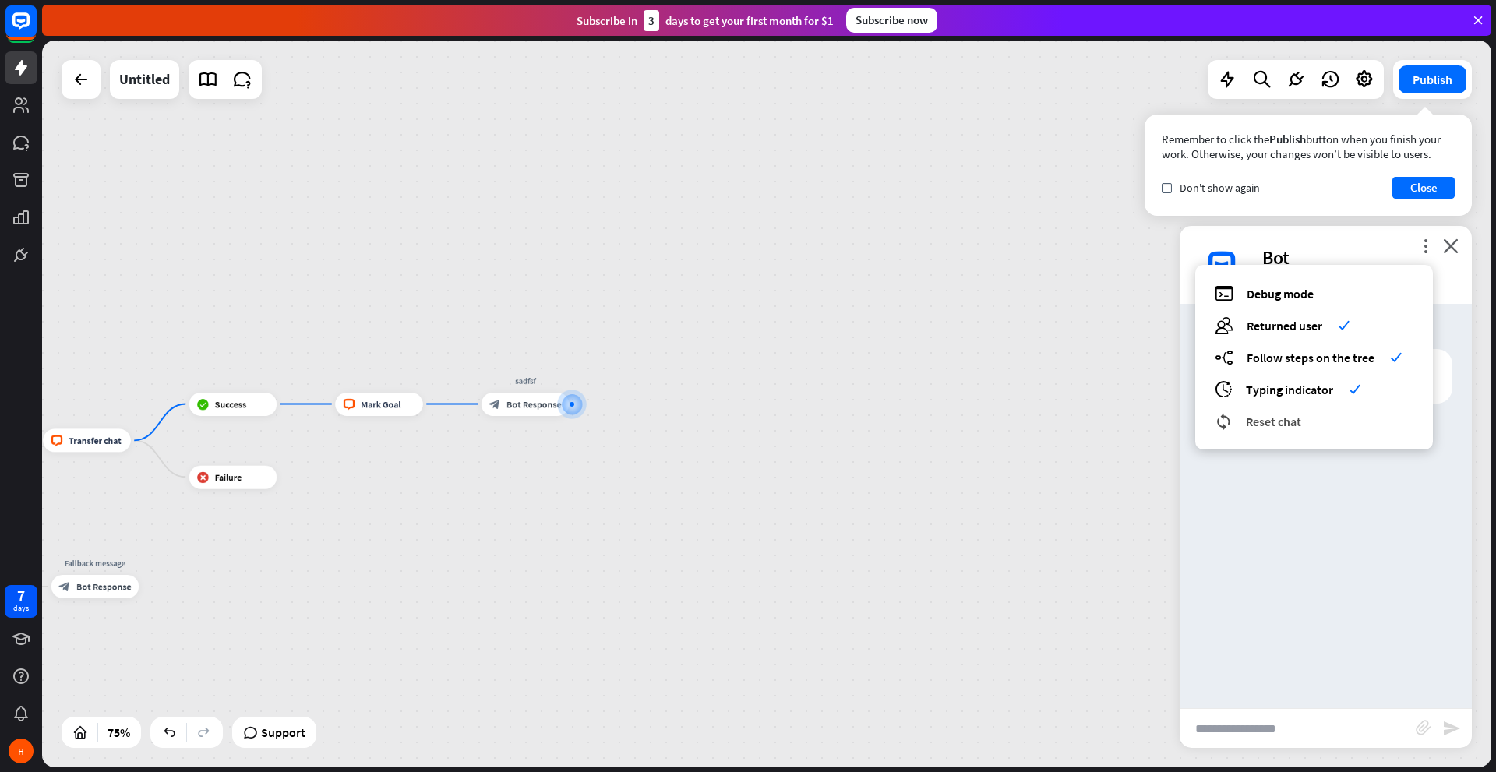
click at [1264, 429] on div "reset_chat Reset chat" at bounding box center [1314, 421] width 199 height 18
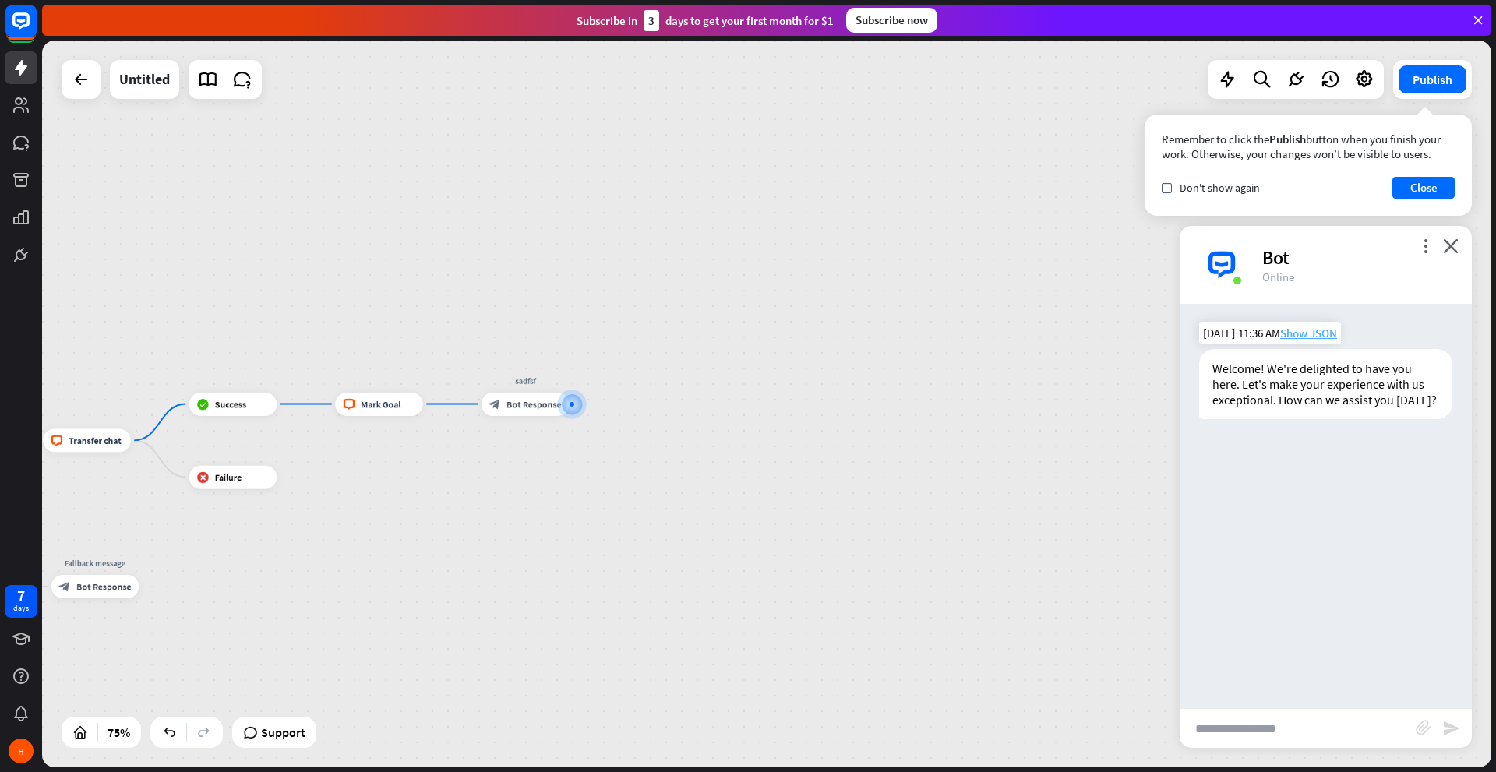
click at [1303, 332] on span "Show JSON" at bounding box center [1308, 333] width 57 height 15
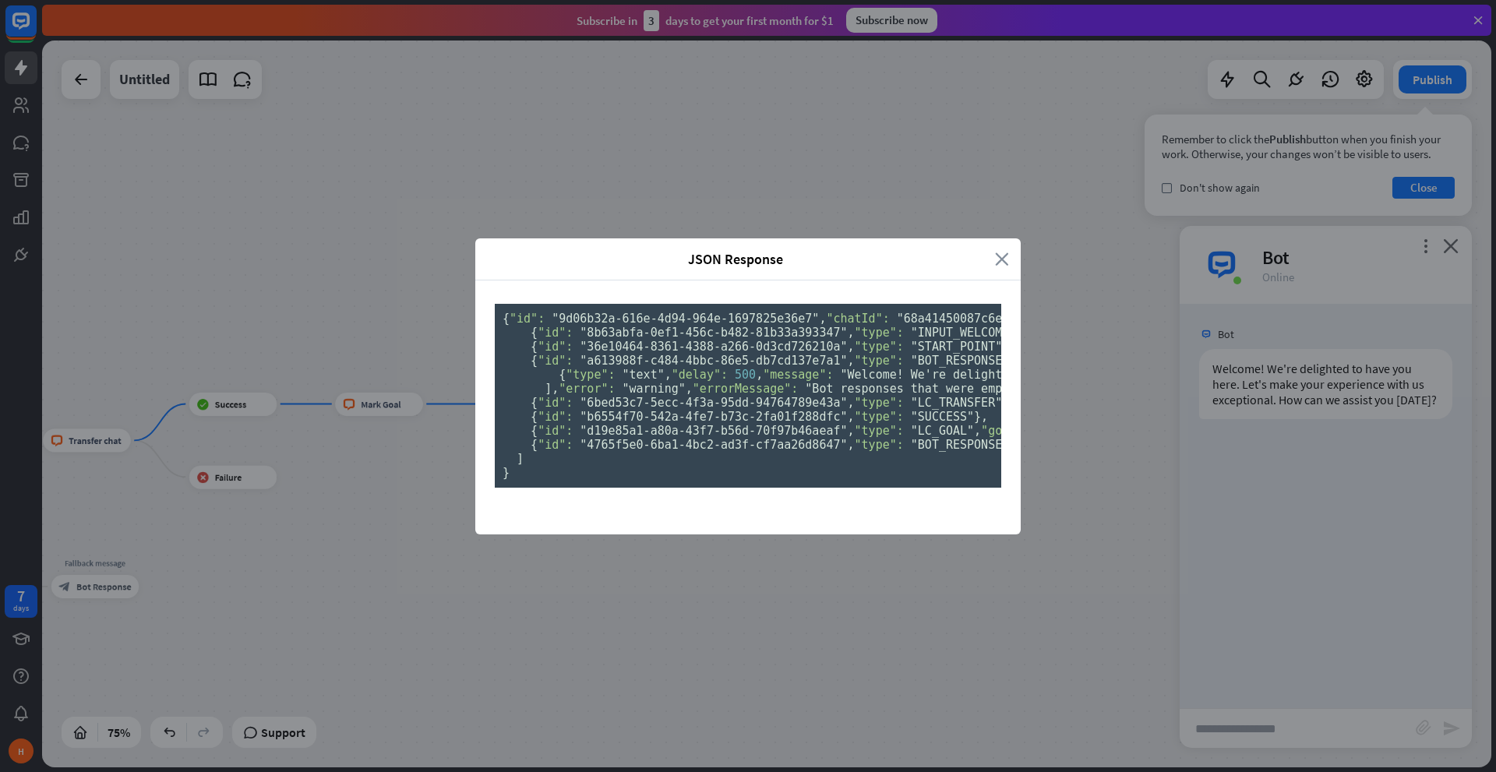
click at [996, 250] on icon "close" at bounding box center [1002, 259] width 14 height 18
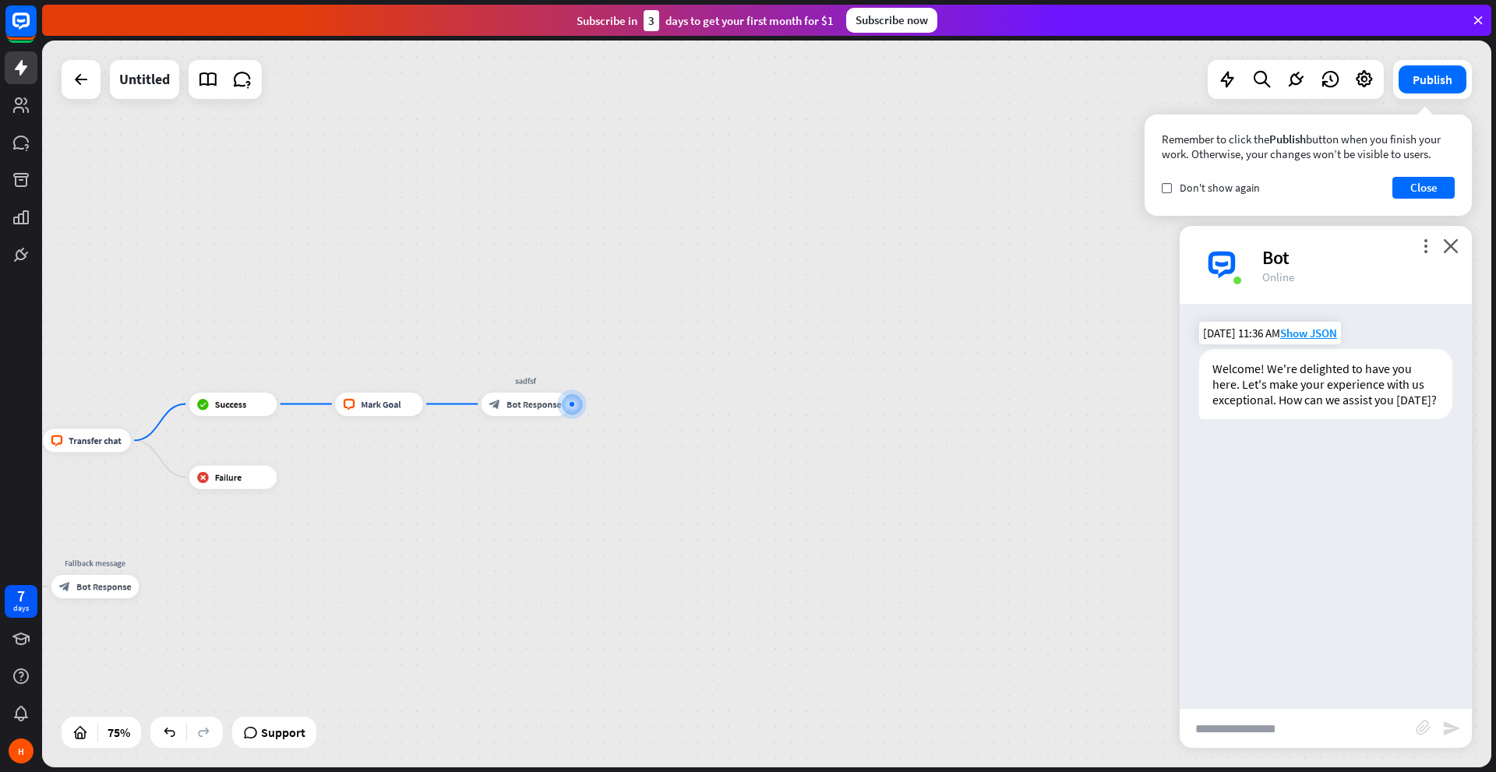
click at [1292, 399] on div "Welcome! We're delighted to have you here. Let's make your experience with us e…" at bounding box center [1325, 384] width 253 height 70
click at [576, 408] on div "plus" at bounding box center [584, 404] width 18 height 18
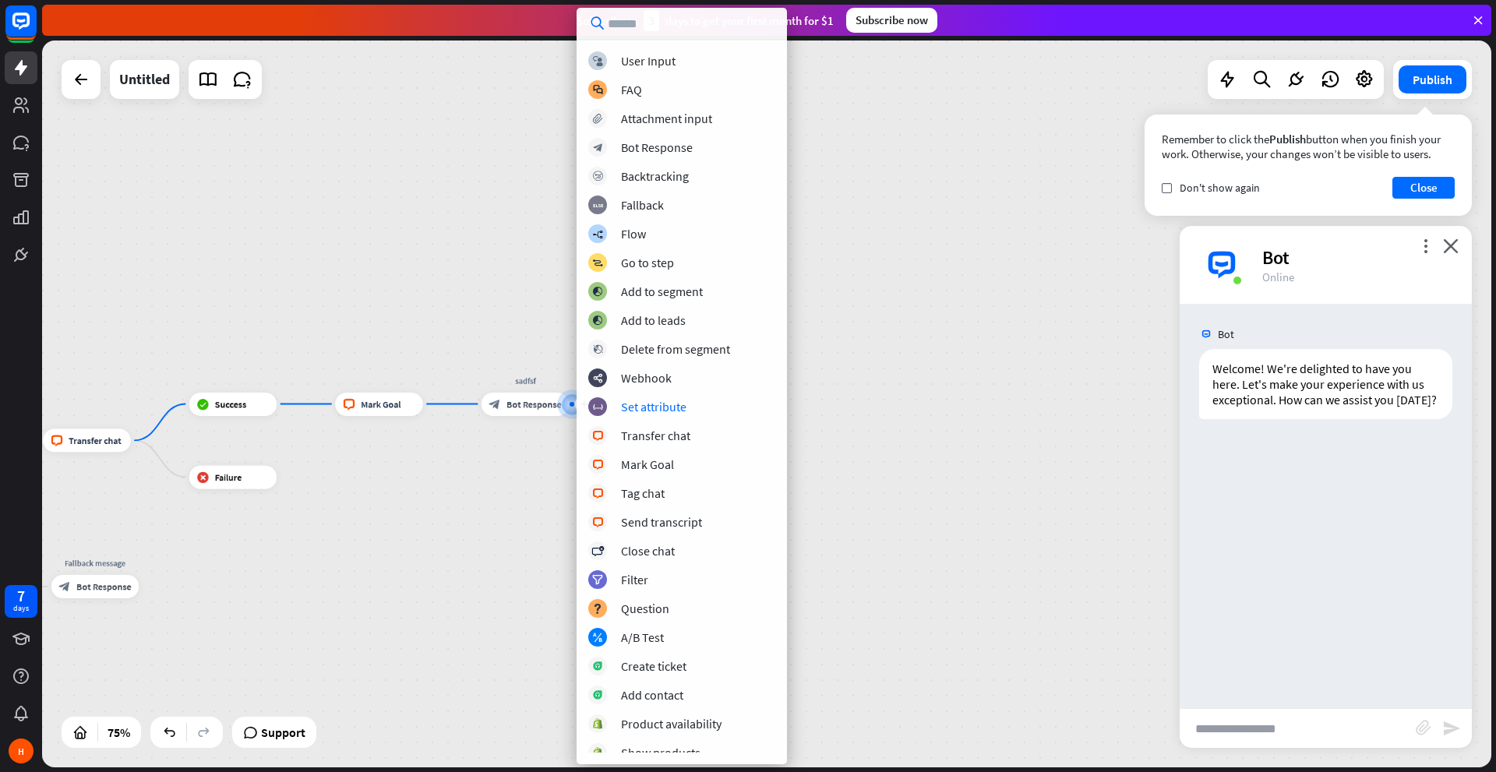
click at [945, 427] on div "home_2 Start point Welcome message block_bot_response Bot Response block_livech…" at bounding box center [766, 404] width 1449 height 727
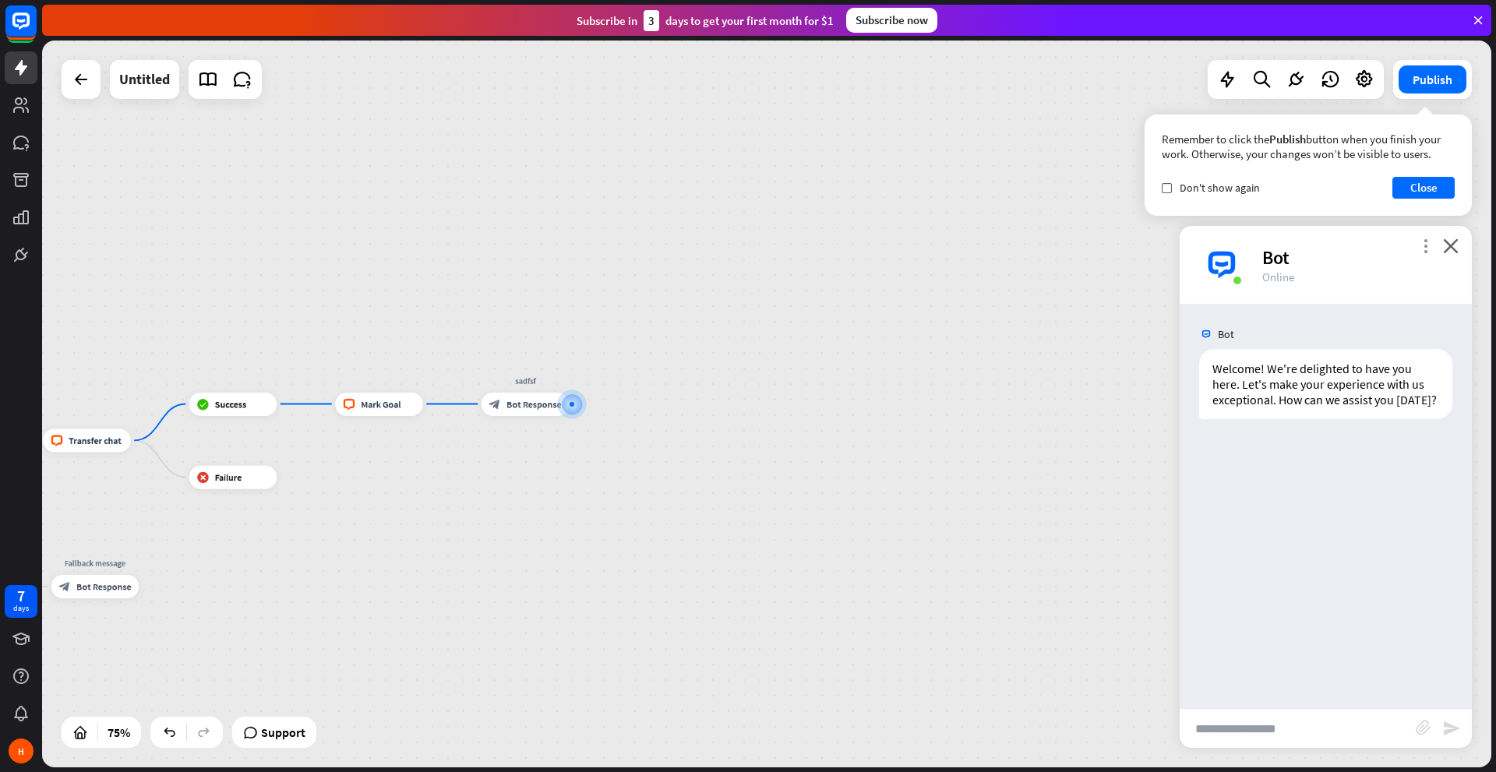
click at [1425, 245] on icon "more_vert" at bounding box center [1425, 245] width 15 height 15
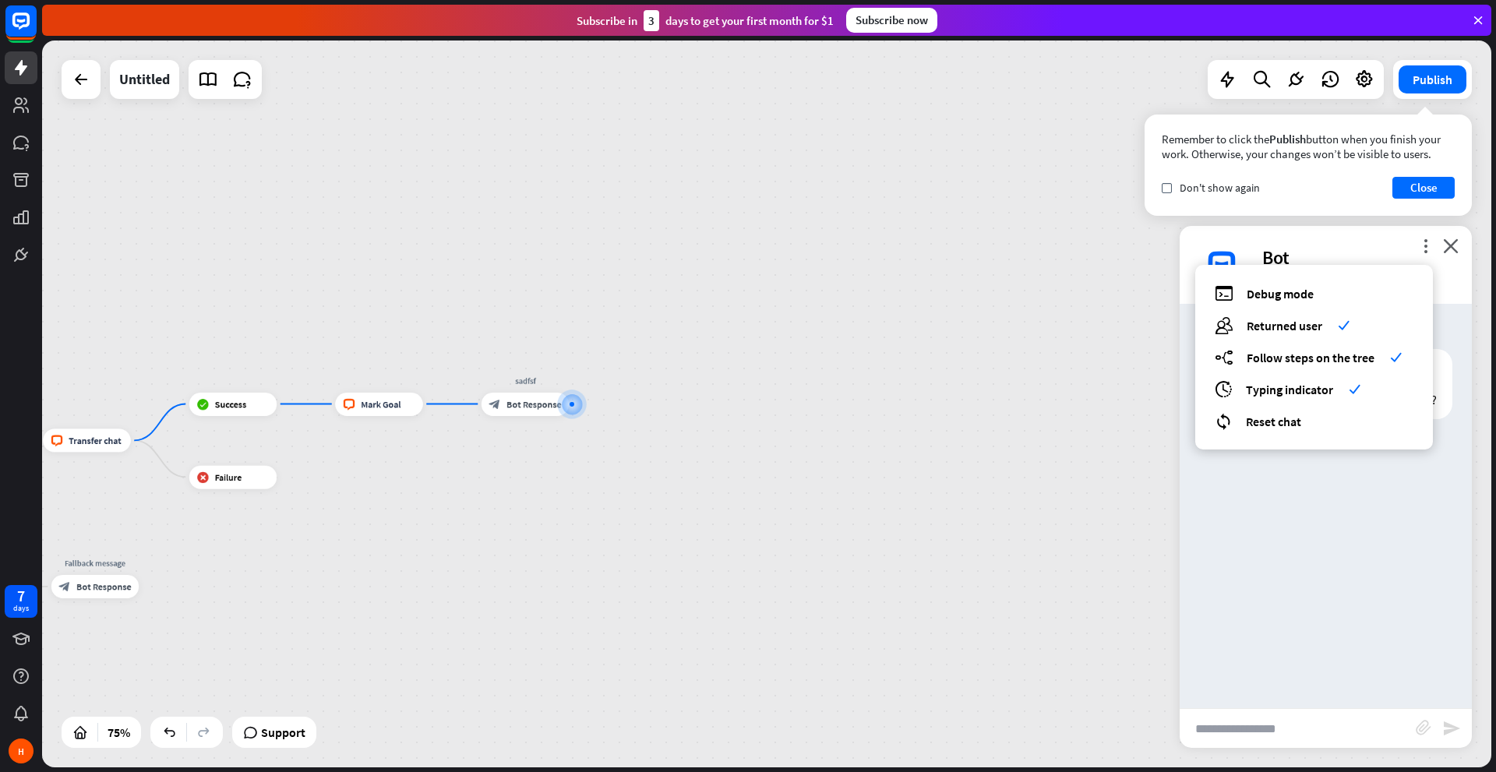
click at [1354, 308] on div "debug Debug mode users Returned user check builder_tree Follow steps on the tre…" at bounding box center [1314, 357] width 238 height 185
click at [1309, 303] on div "debug Debug mode users Returned user check builder_tree Follow steps on the tre…" at bounding box center [1314, 357] width 238 height 185
click at [1293, 299] on span "Debug mode" at bounding box center [1279, 294] width 67 height 16
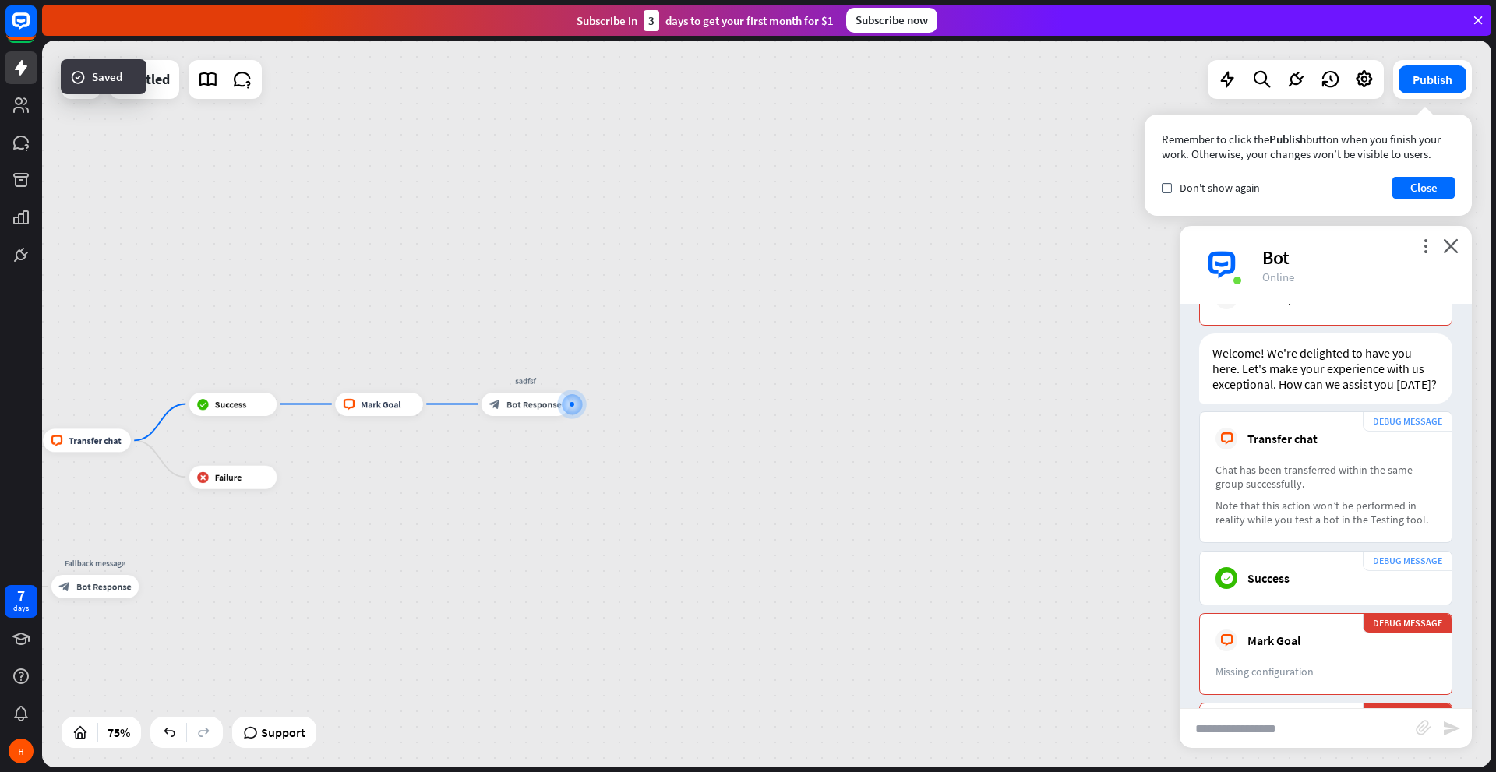
scroll to position [320, 0]
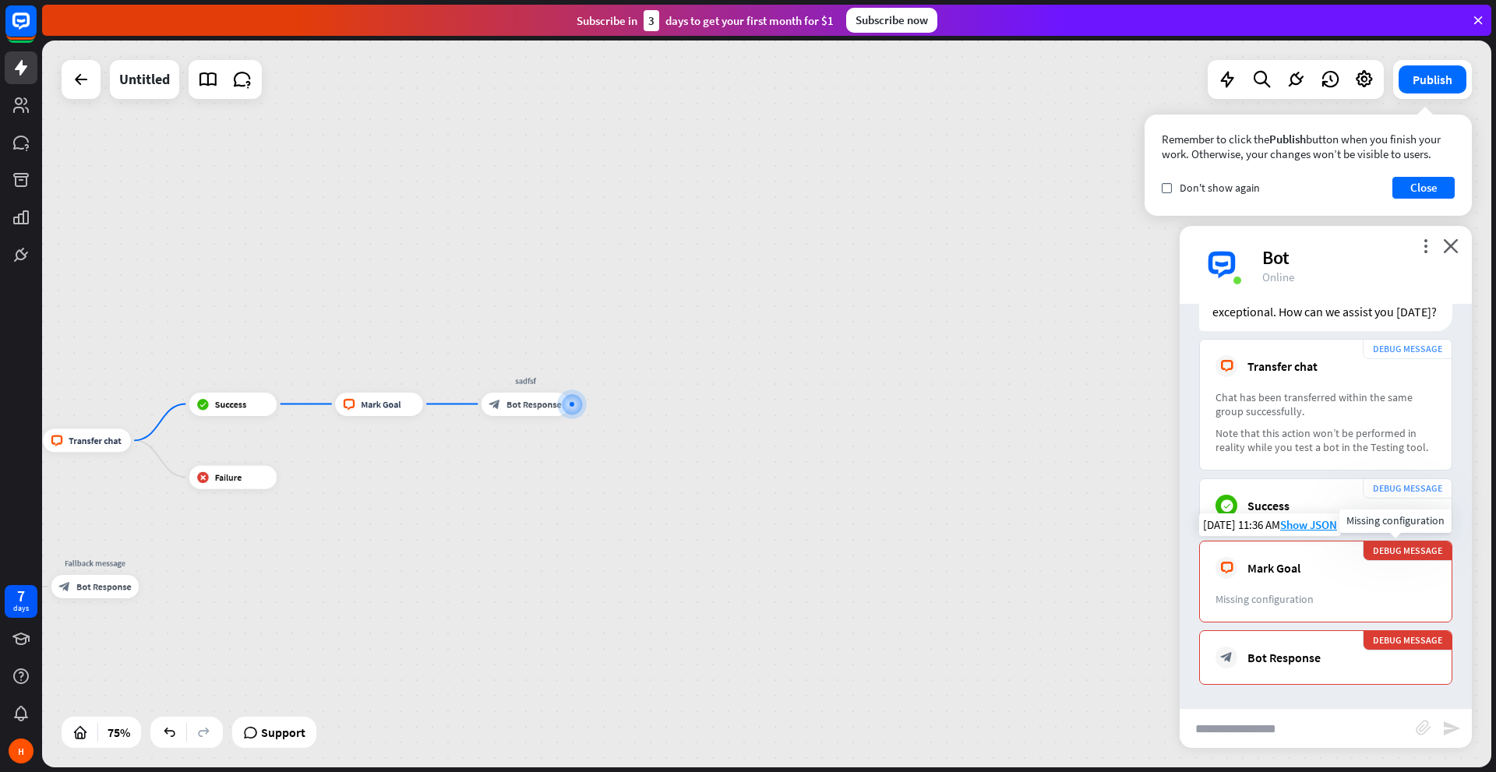
click at [1369, 548] on div "DEBUG MESSAGE" at bounding box center [1408, 551] width 90 height 20
click at [1266, 594] on div "Missing configuration" at bounding box center [1325, 599] width 220 height 14
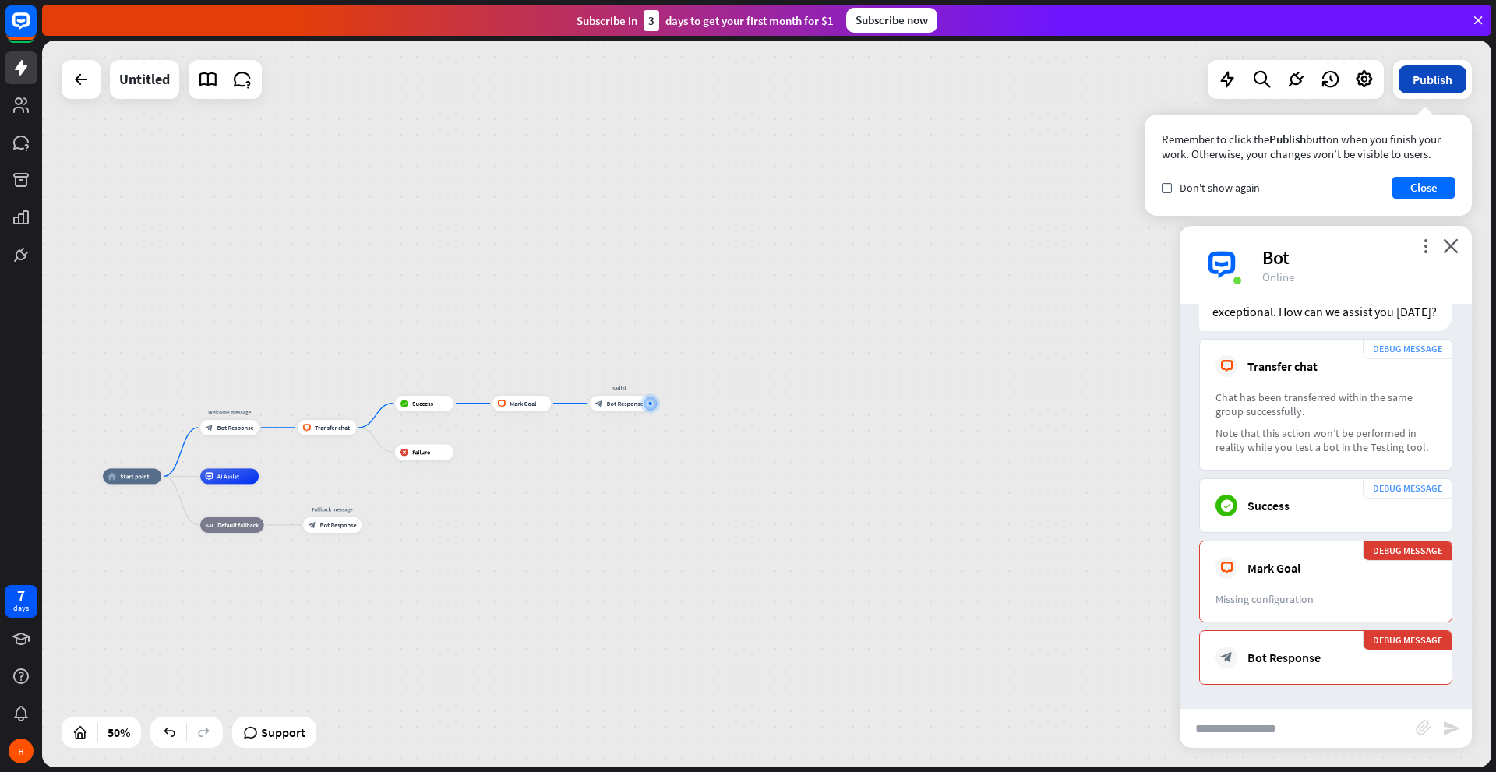
click at [1409, 93] on button "Publish" at bounding box center [1432, 79] width 68 height 28
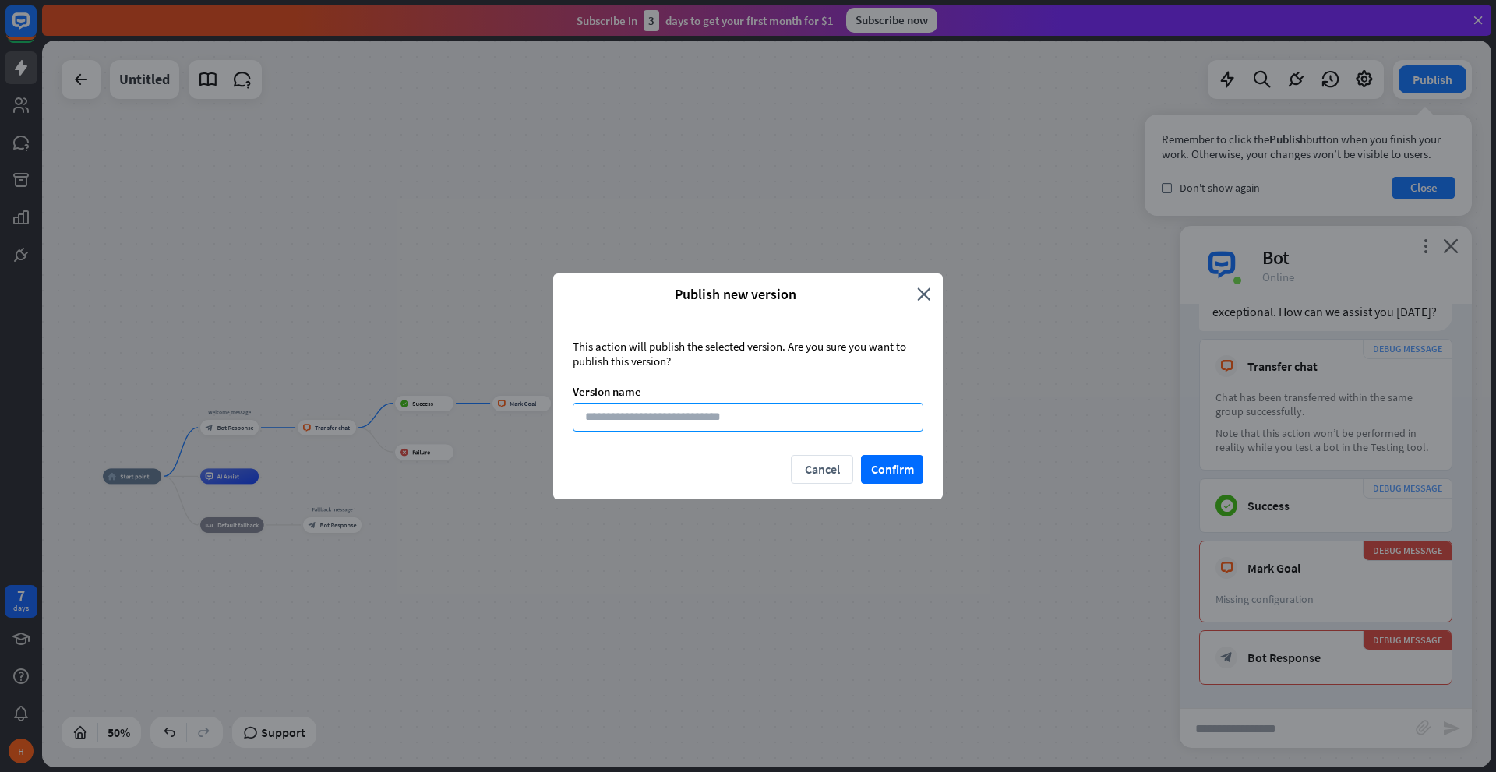
click at [687, 418] on input at bounding box center [748, 417] width 351 height 29
type input "***"
click at [880, 458] on button "Confirm" at bounding box center [892, 469] width 62 height 29
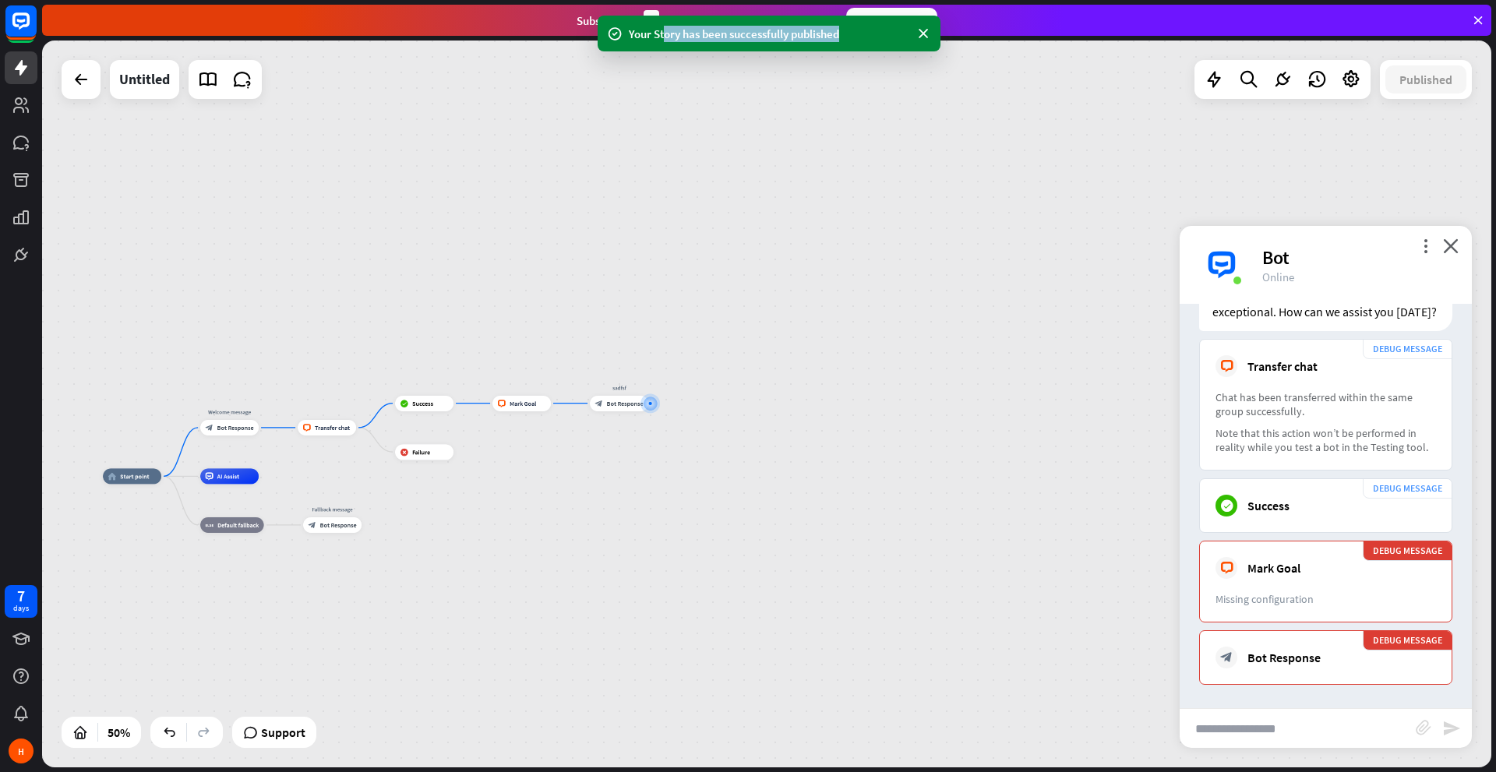
drag, startPoint x: 663, startPoint y: 25, endPoint x: 887, endPoint y: 23, distance: 223.6
click at [887, 23] on div "Your Story has been successfully published" at bounding box center [769, 34] width 343 height 36
click at [959, 367] on div "home_2 Start point Welcome message block_bot_response Bot Response block_livech…" at bounding box center [766, 404] width 1449 height 727
click at [24, 69] on icon at bounding box center [21, 68] width 12 height 16
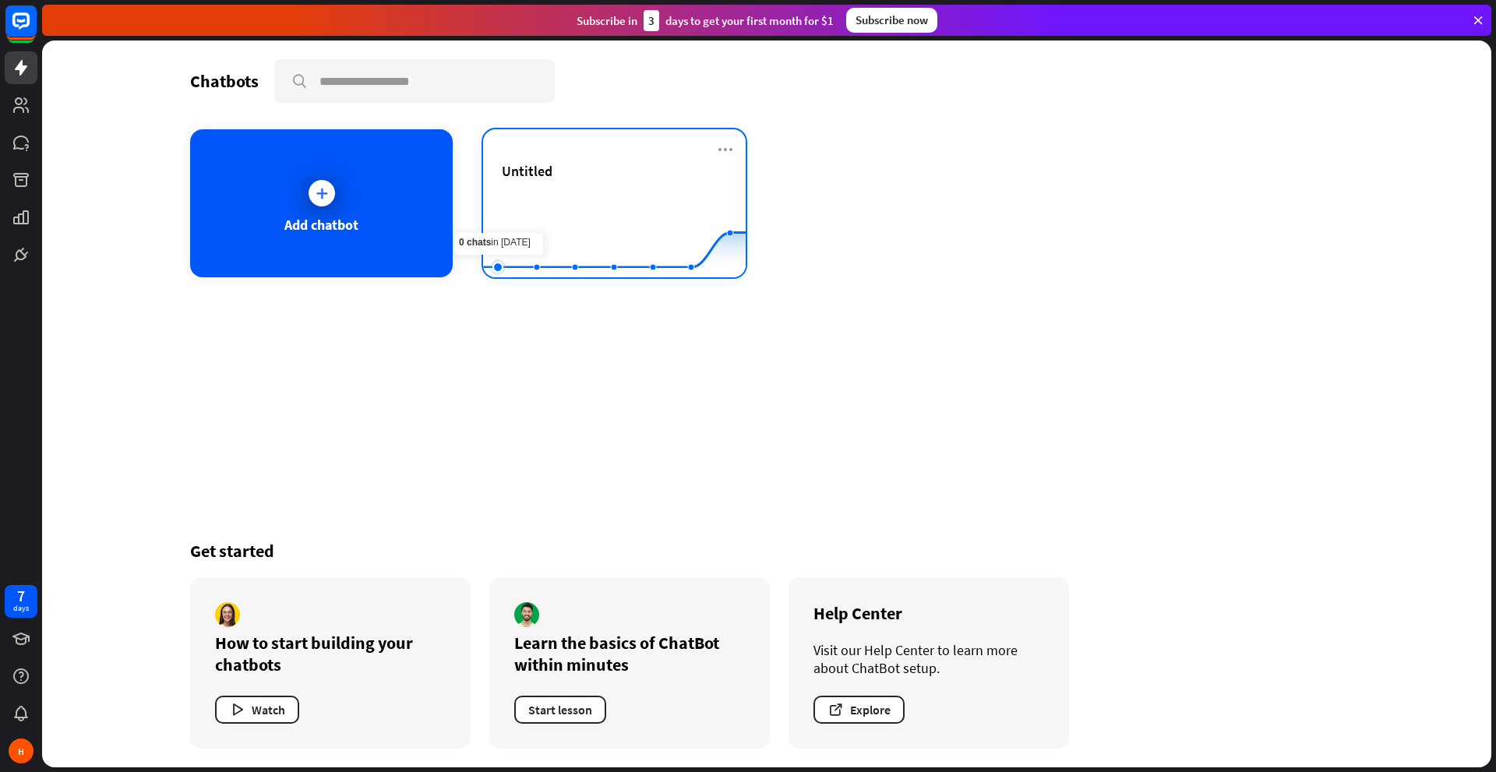
click at [508, 203] on rect at bounding box center [614, 238] width 263 height 97
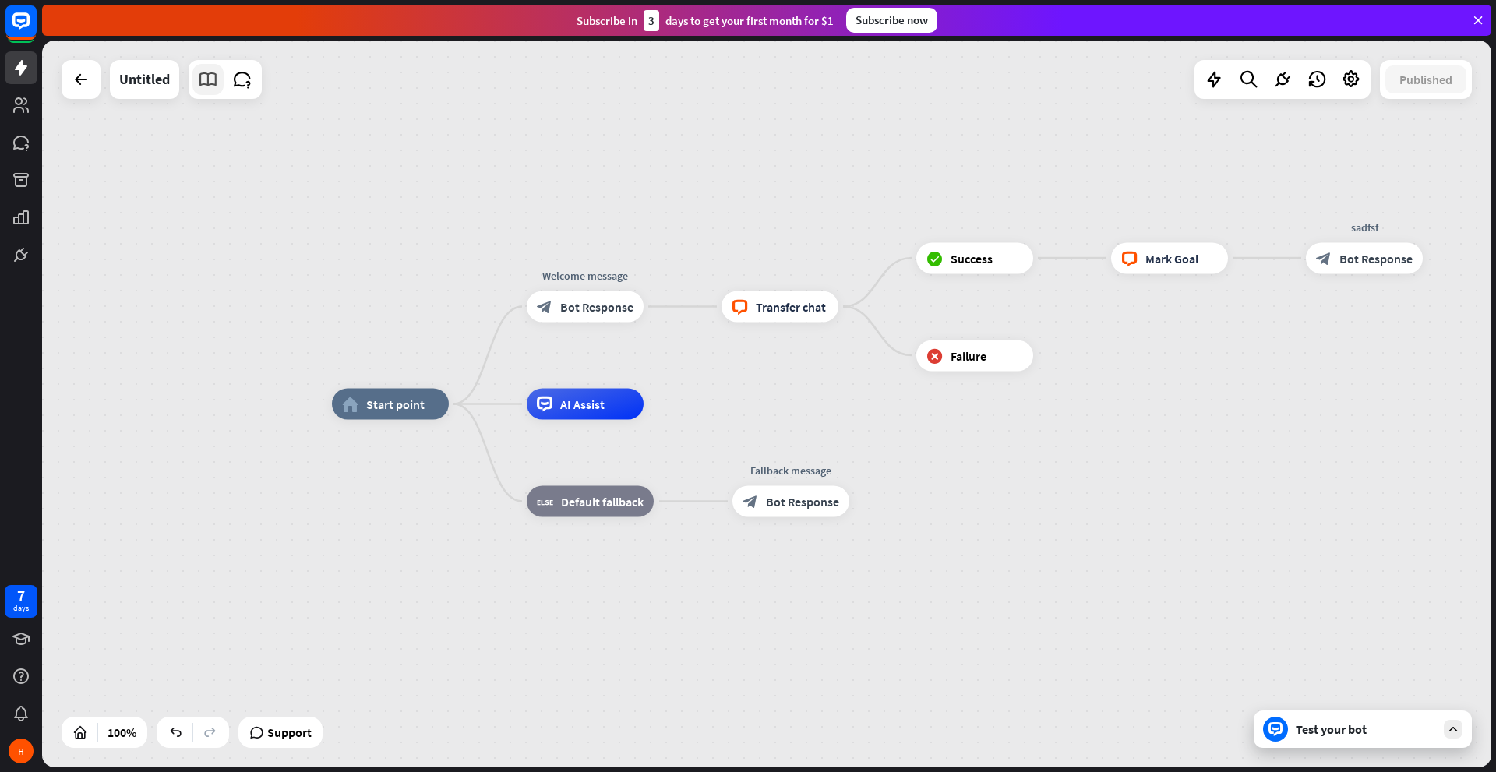
click at [216, 86] on icon at bounding box center [208, 79] width 20 height 20
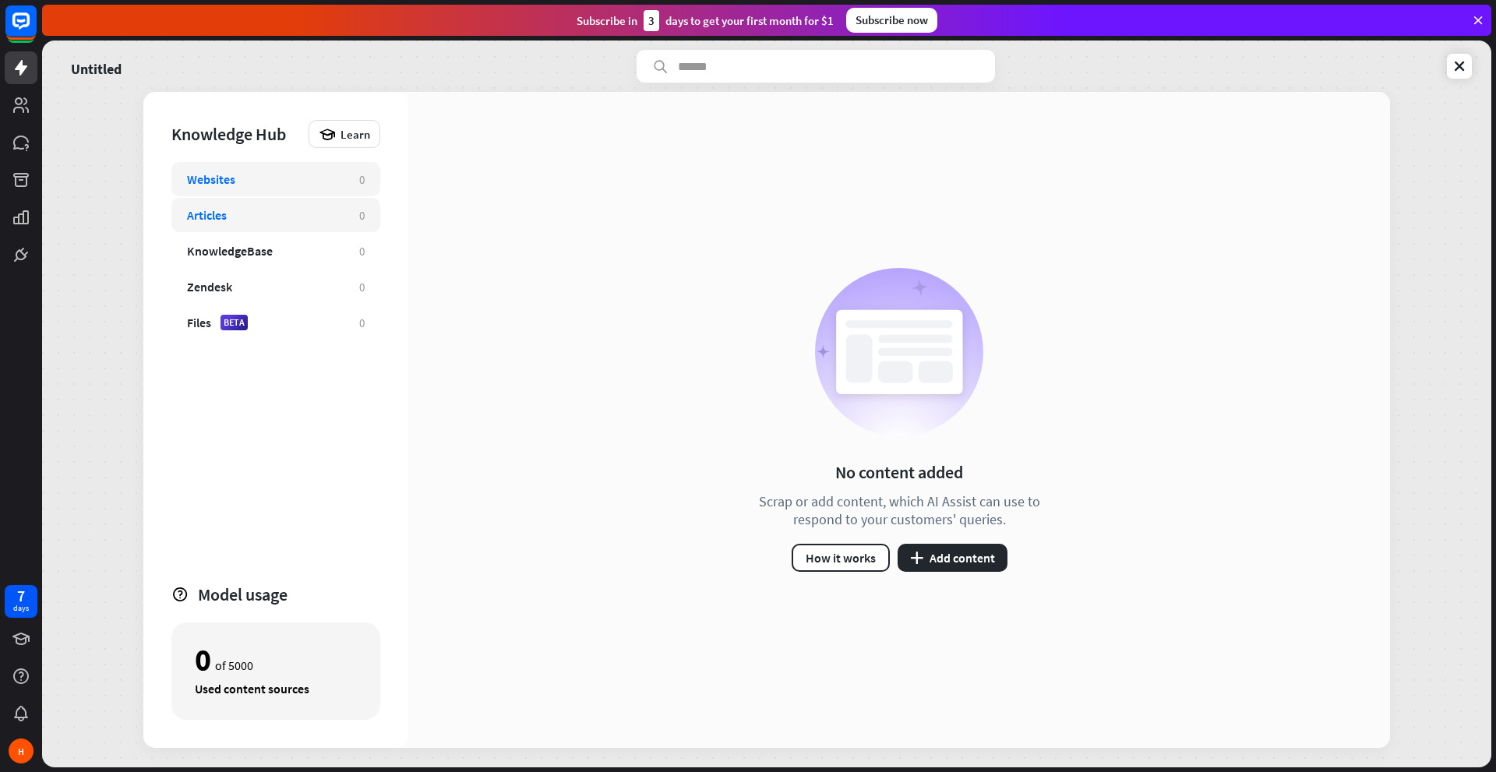
click at [211, 206] on div "Articles 0" at bounding box center [275, 215] width 209 height 34
click at [221, 235] on div "KnowledgeBase 0" at bounding box center [275, 251] width 209 height 34
click at [221, 269] on div "Websites 0 Articles 0 KnowledgeBase 0 Zendesk 0 Files BETA 0" at bounding box center [275, 365] width 209 height 407
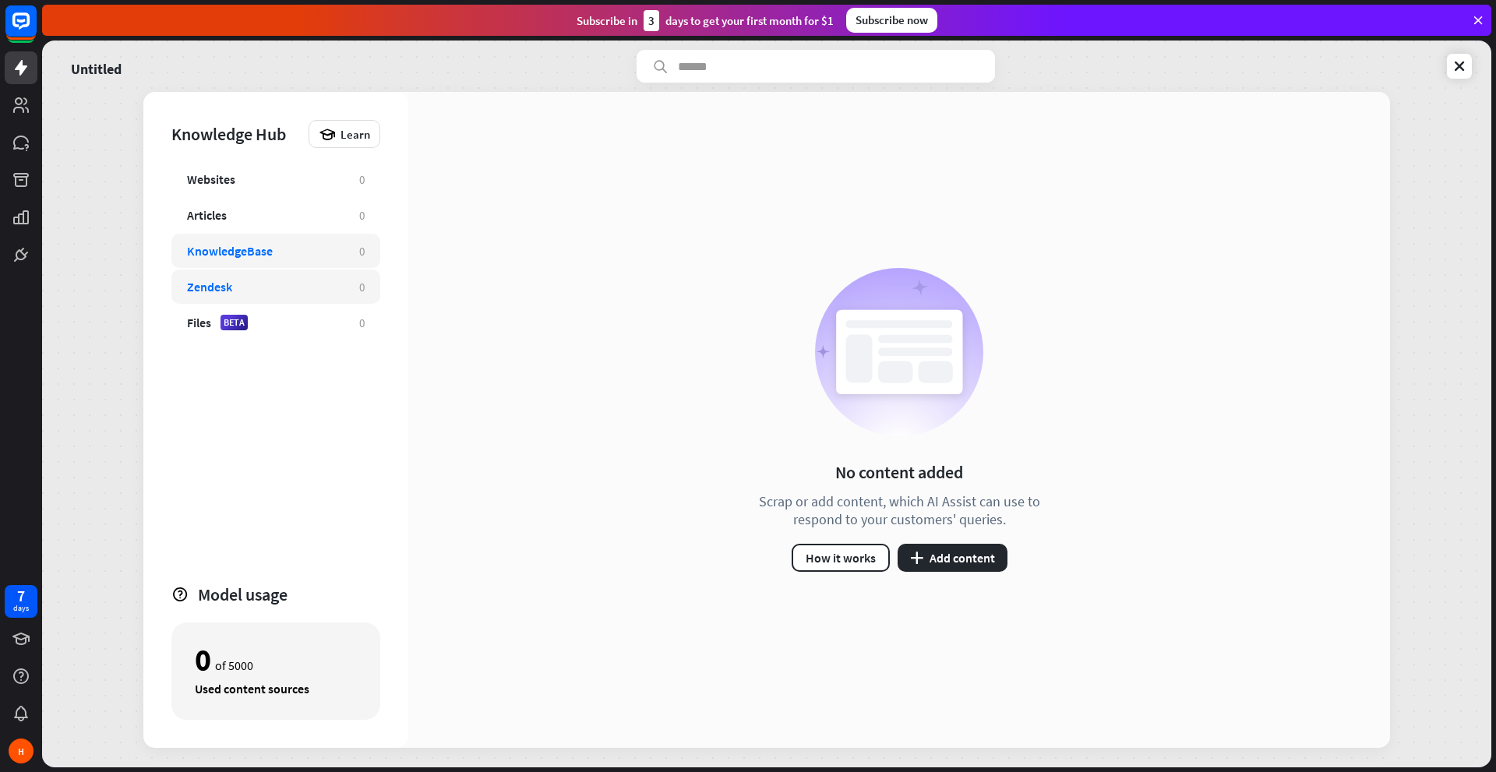
click at [217, 280] on div "Zendesk" at bounding box center [209, 287] width 45 height 16
click at [208, 317] on div "Files" at bounding box center [199, 323] width 24 height 16
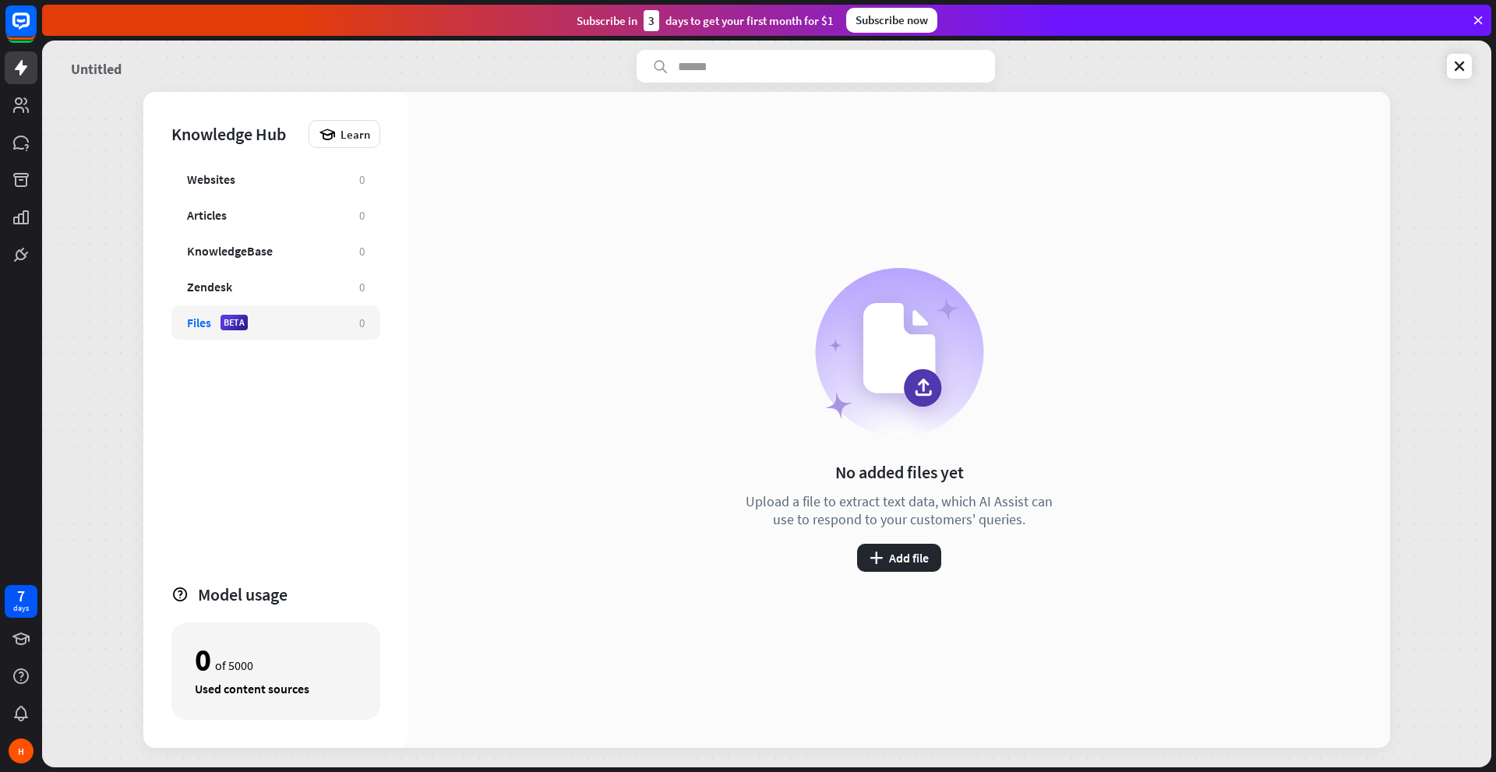
click at [102, 68] on link "Untitled" at bounding box center [96, 66] width 51 height 33
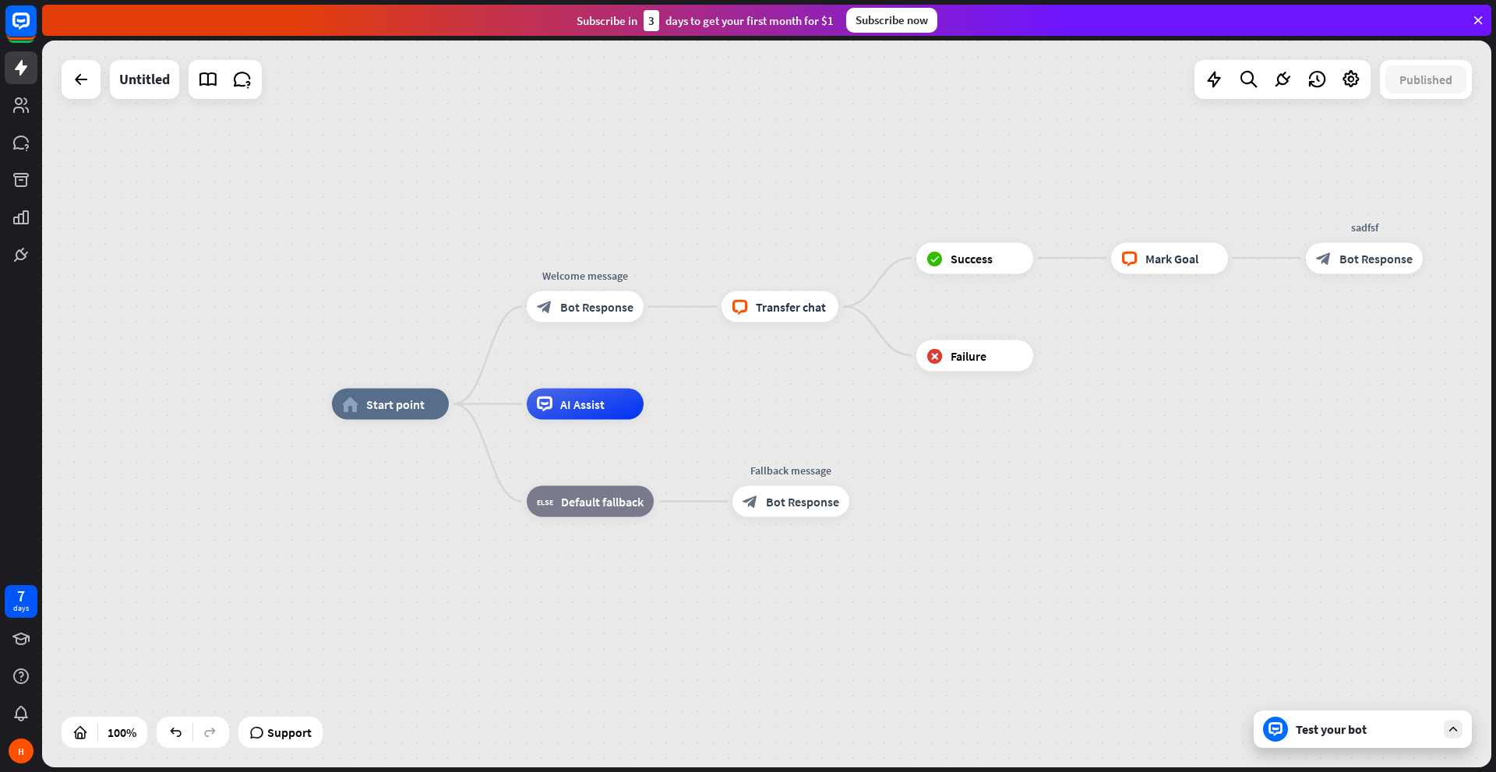
click at [240, 100] on div "home_2 Start point Welcome message block_bot_response Bot Response block_livech…" at bounding box center [766, 404] width 1449 height 727
click at [239, 92] on link at bounding box center [242, 79] width 31 height 31
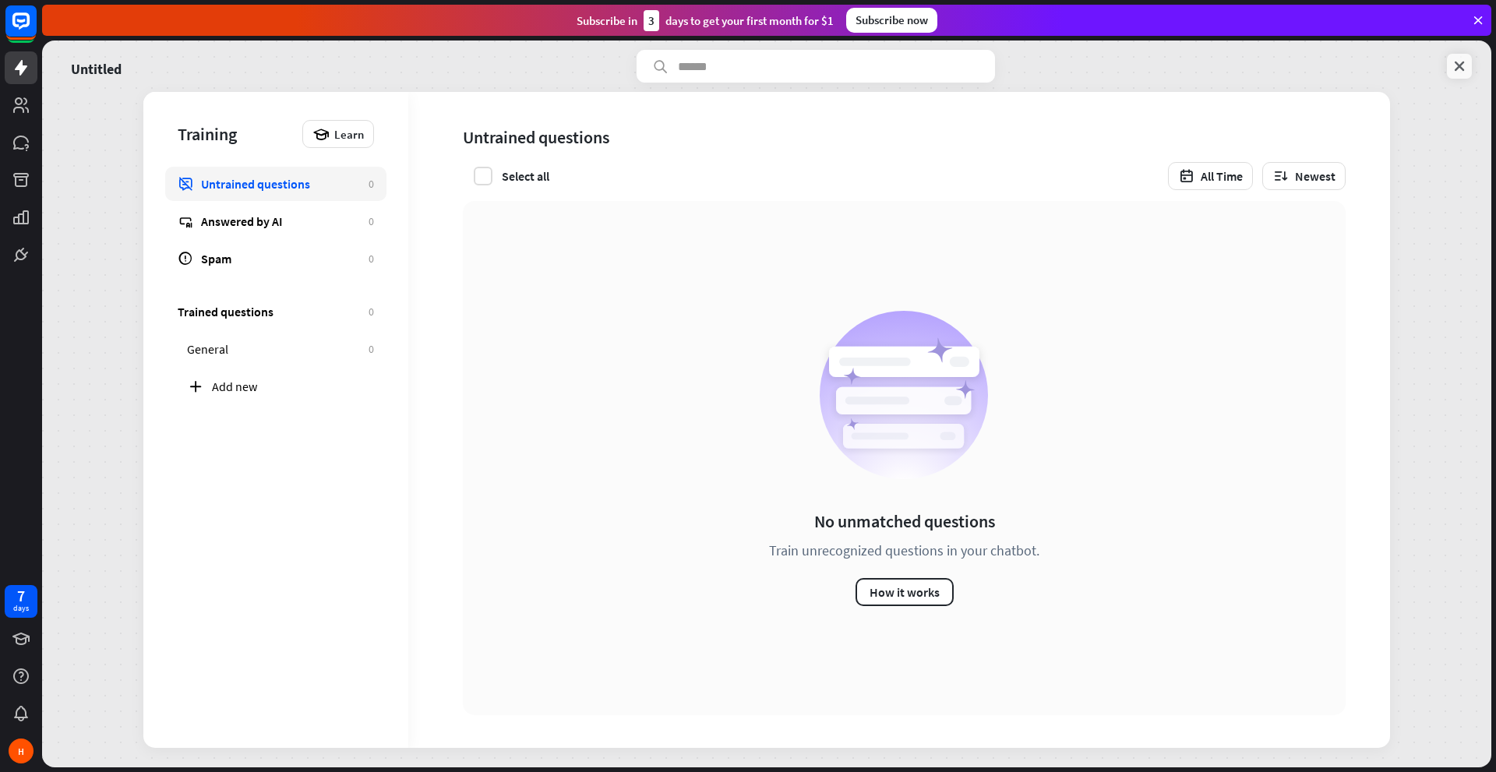
click at [1456, 73] on icon at bounding box center [1459, 66] width 16 height 16
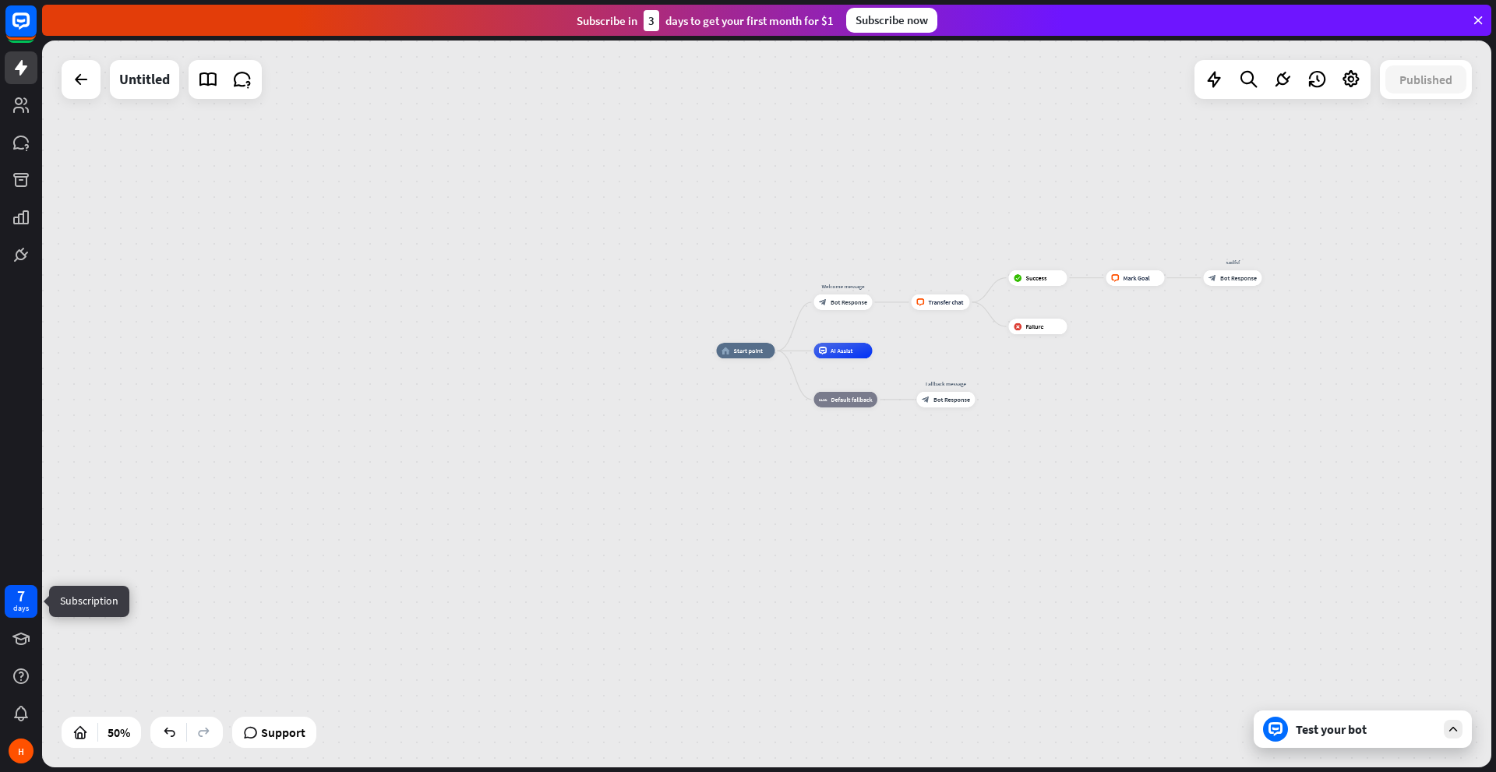
click at [21, 602] on div "7" at bounding box center [21, 596] width 8 height 14
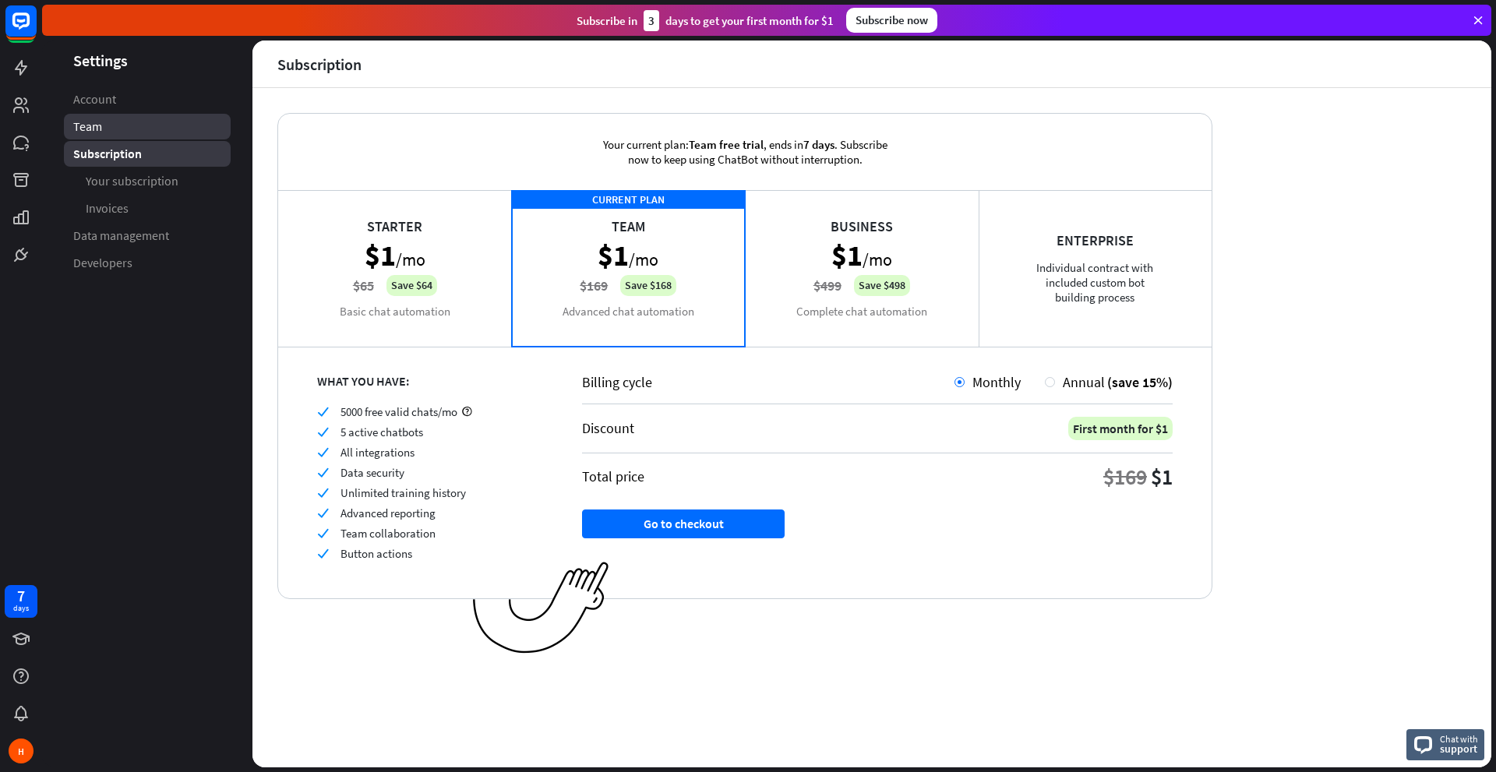
click at [122, 126] on link "Team" at bounding box center [147, 127] width 167 height 26
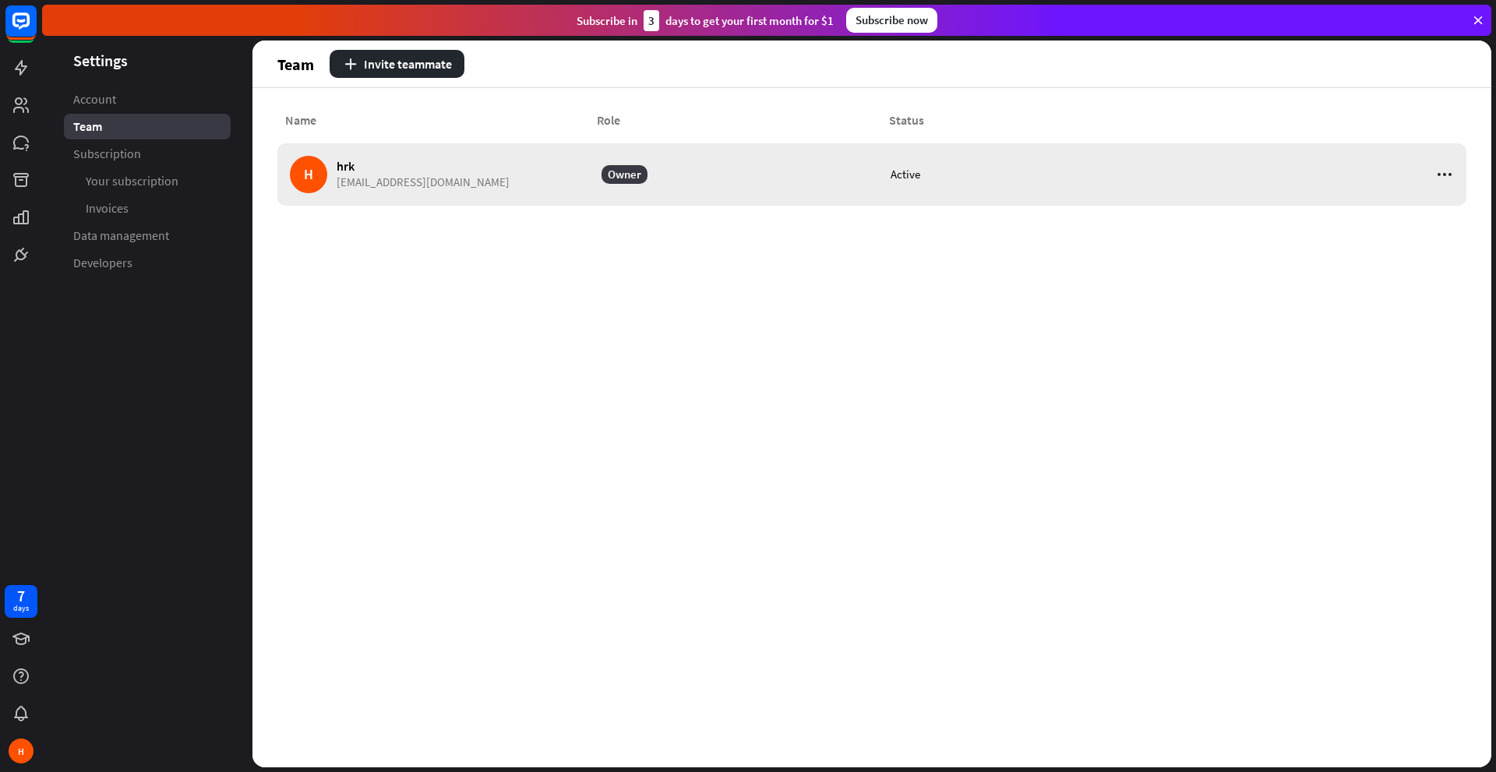
click at [625, 182] on div "Owner" at bounding box center [624, 174] width 46 height 19
